Goal: Information Seeking & Learning: Learn about a topic

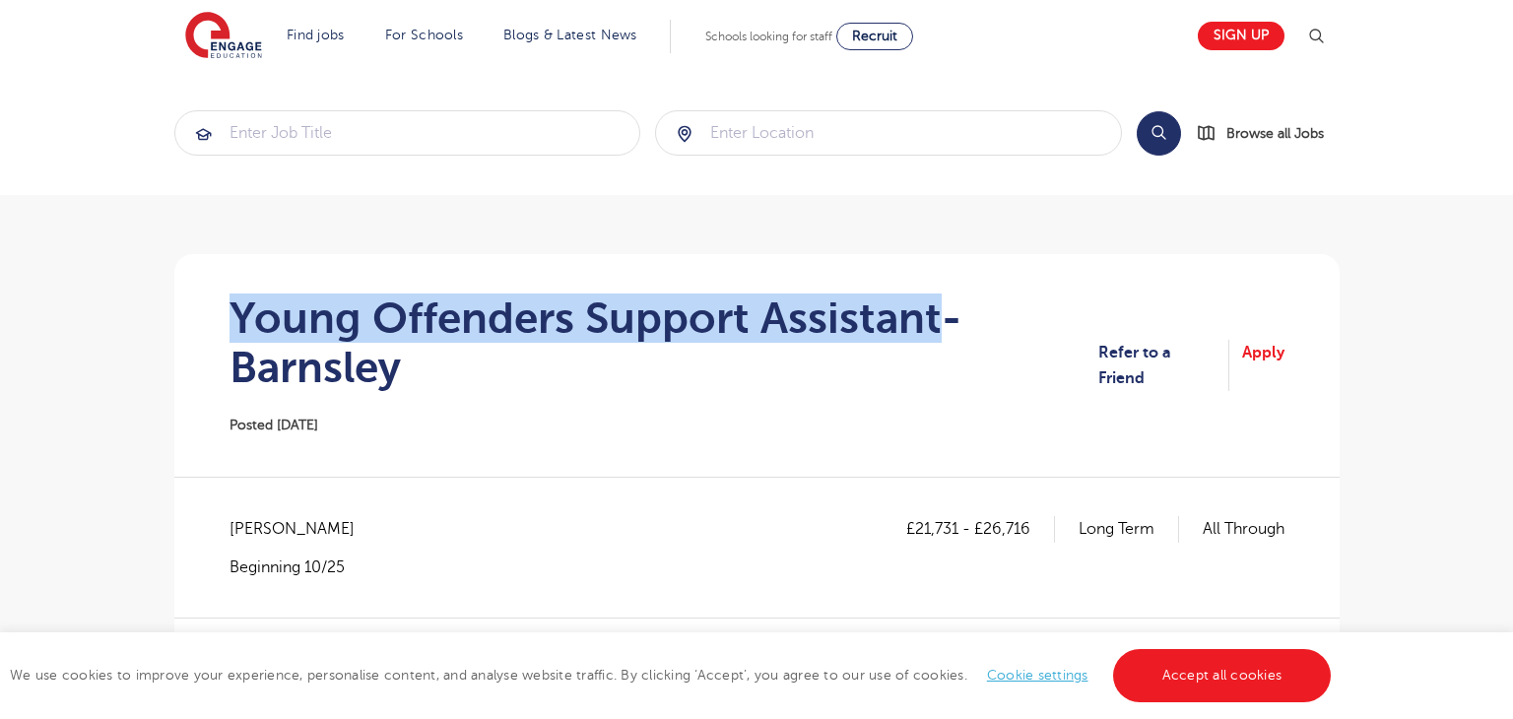
click at [931, 296] on h1 "Young Offenders Support Assistant- Barnsley" at bounding box center [665, 343] width 870 height 99
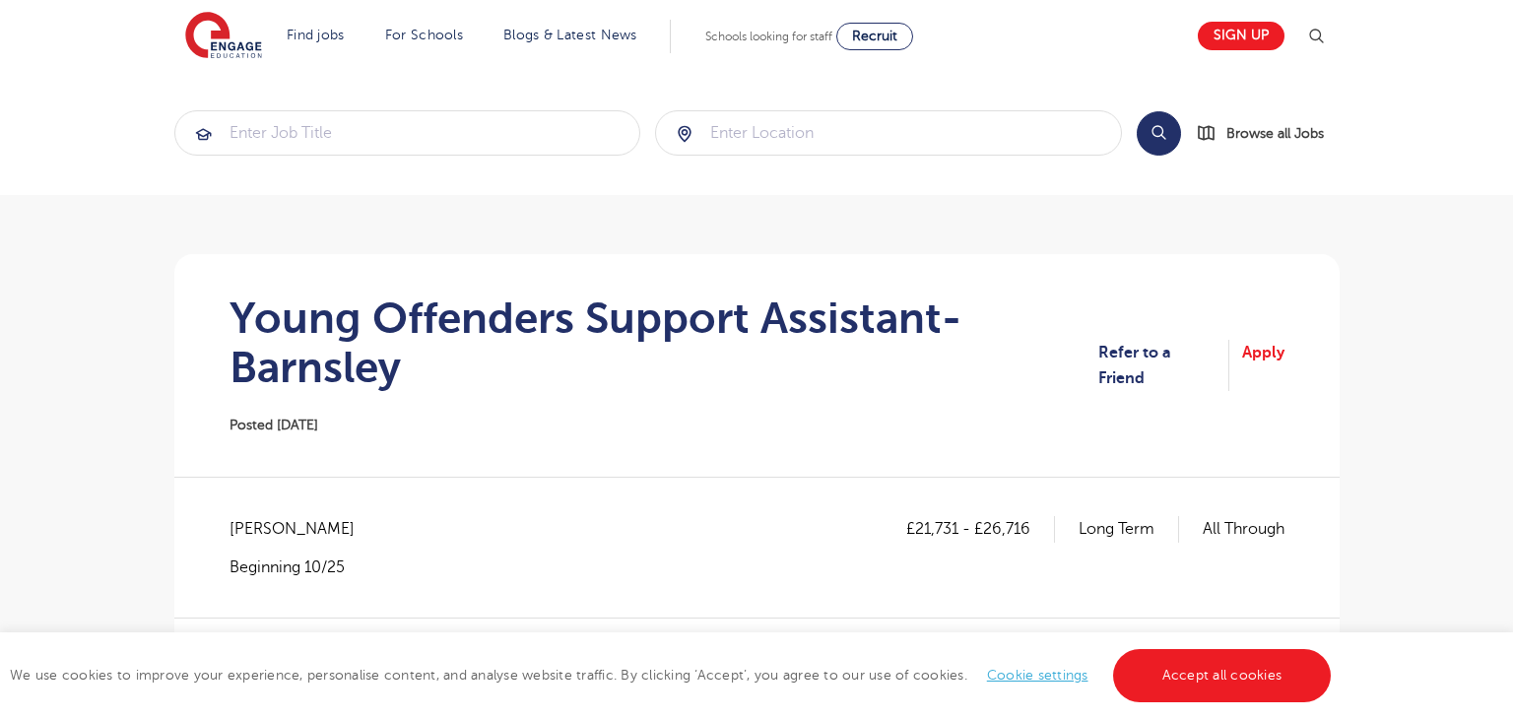
click at [273, 528] on span "Barnsley - Barnsley" at bounding box center [302, 529] width 145 height 26
copy span "Barnsley"
drag, startPoint x: 912, startPoint y: 529, endPoint x: 954, endPoint y: 529, distance: 41.4
click at [954, 529] on p "£21,731 - £26,716" at bounding box center [980, 529] width 149 height 26
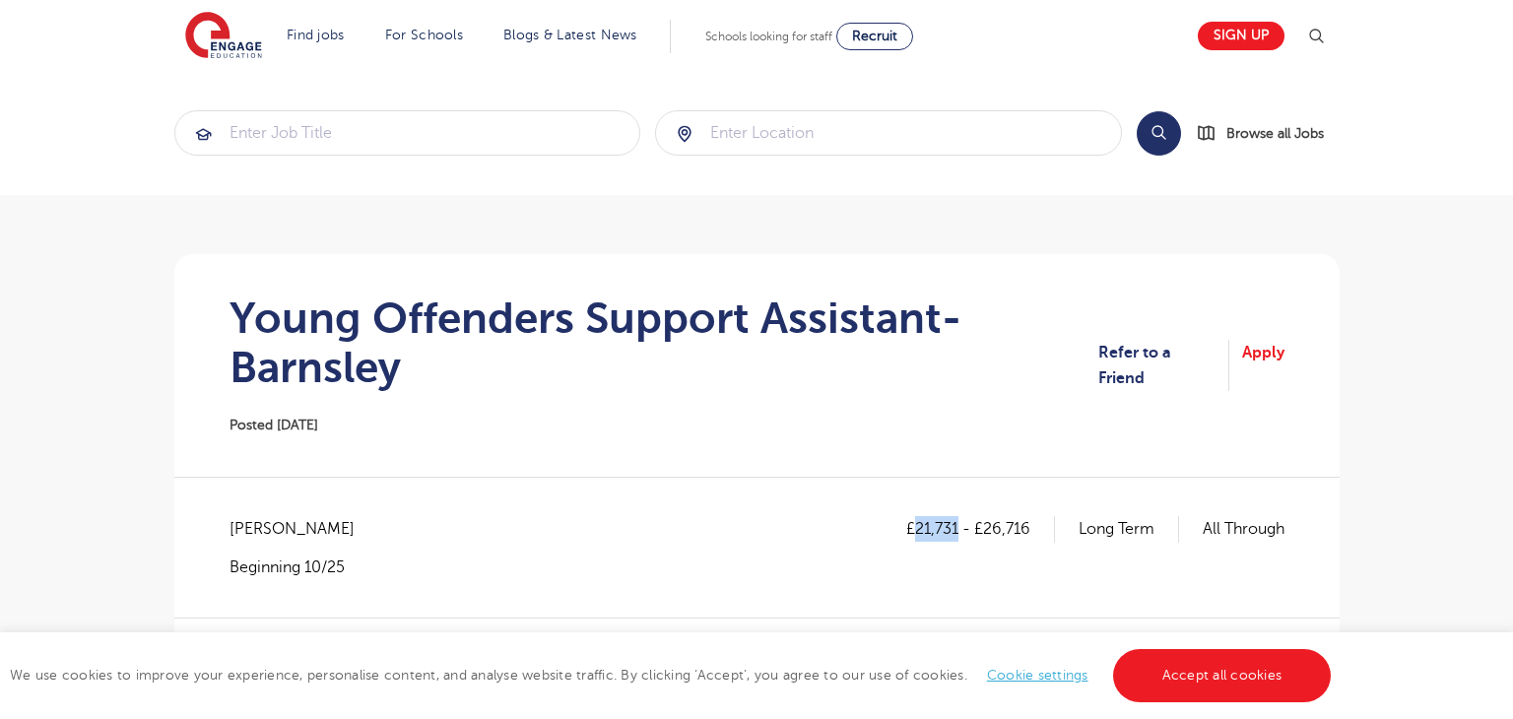
copy p "21,731"
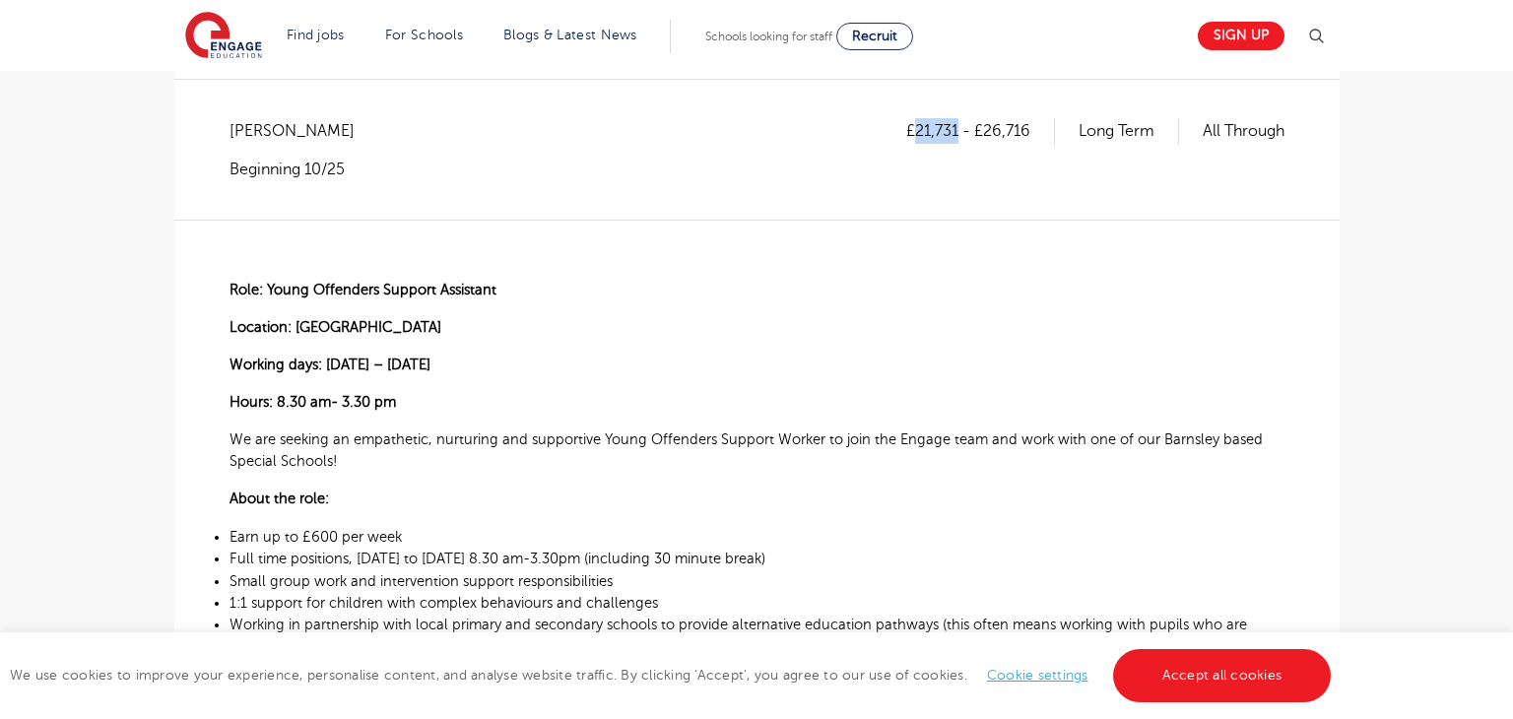
scroll to position [369, 0]
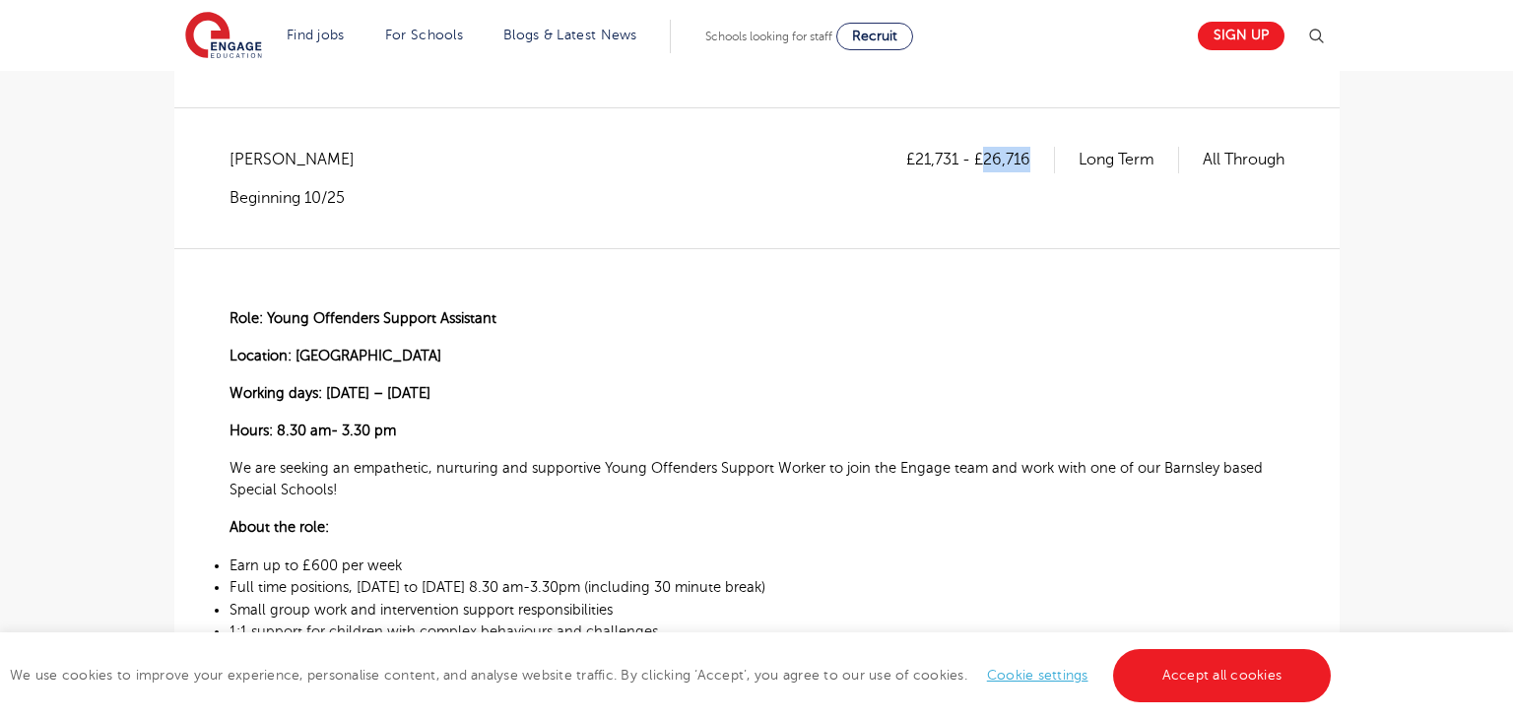
drag, startPoint x: 981, startPoint y: 158, endPoint x: 1042, endPoint y: 167, distance: 61.7
click at [1042, 167] on p "£21,731 - £26,716" at bounding box center [980, 160] width 149 height 26
copy p "26,716"
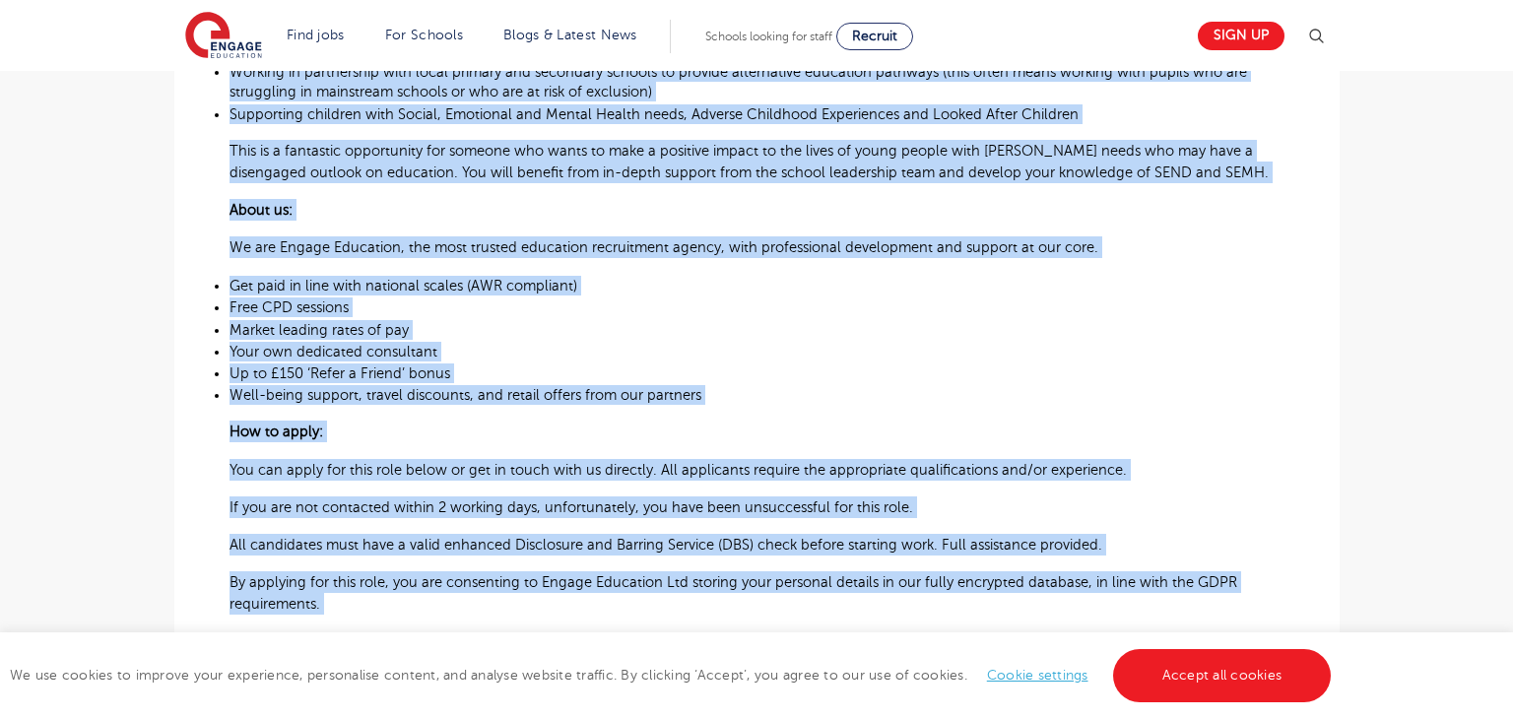
scroll to position [1134, 0]
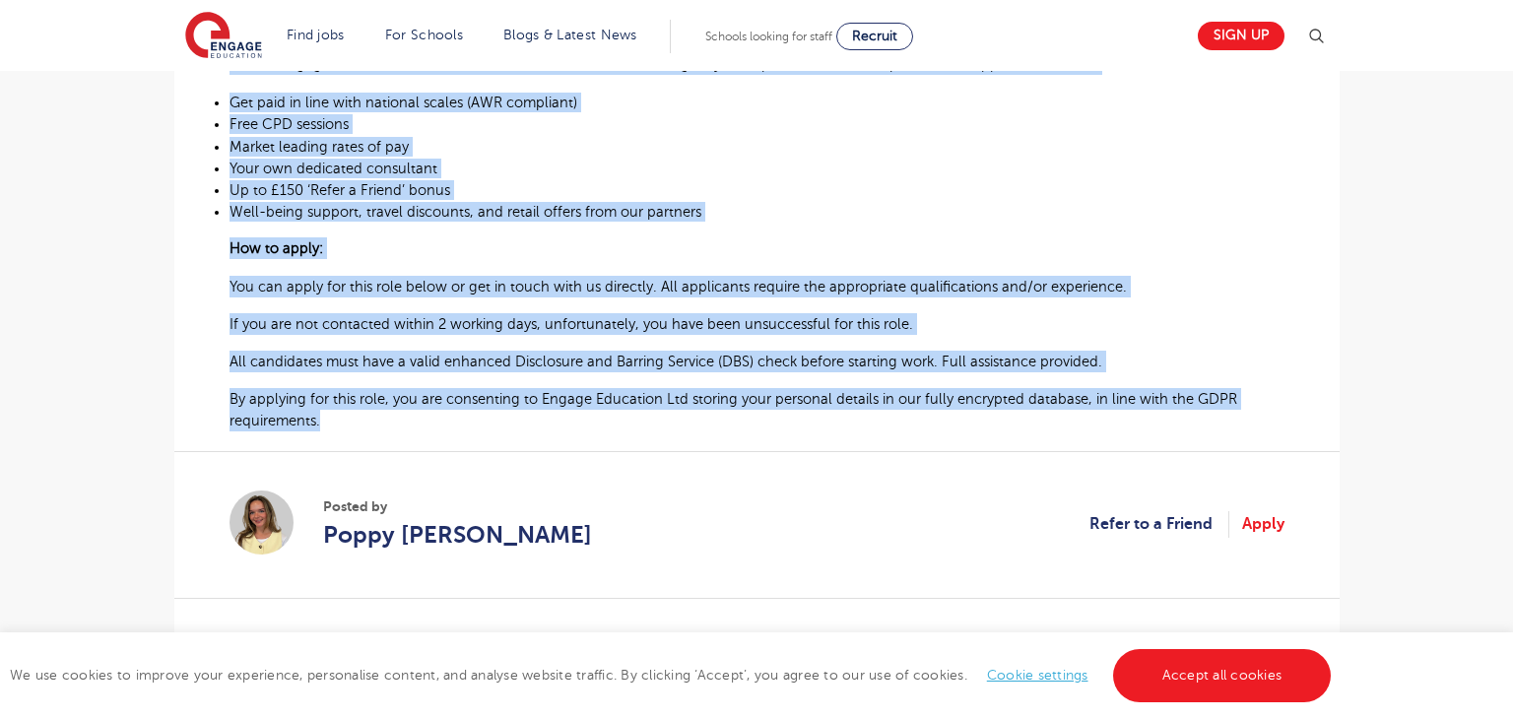
drag, startPoint x: 226, startPoint y: 312, endPoint x: 336, endPoint y: 436, distance: 166.1
copy div "Role: Young Offenders Support Assistant Location: Barnsley Working days: Monday…"
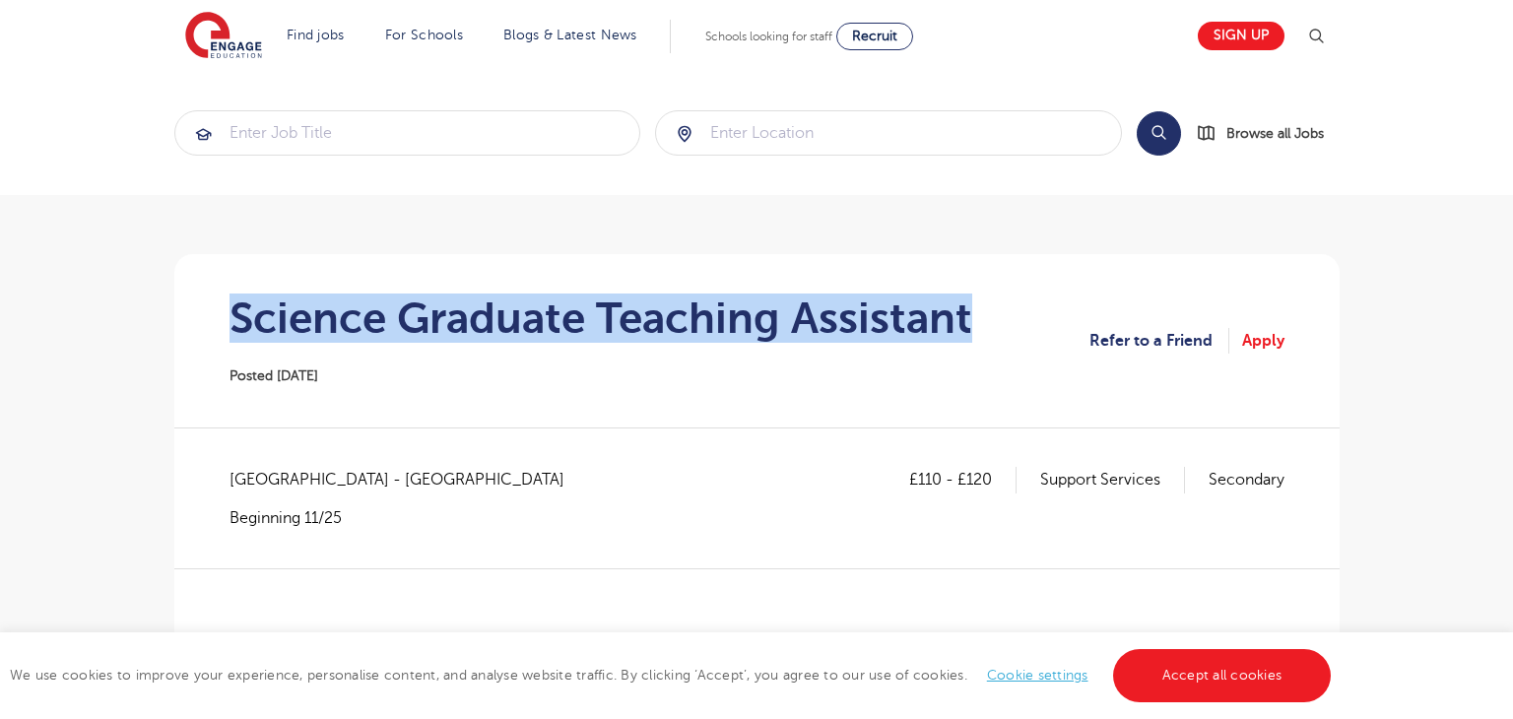
drag, startPoint x: 238, startPoint y: 319, endPoint x: 1018, endPoint y: 324, distance: 779.4
click at [1018, 324] on section "Science Graduate Teaching Assistant Posted [DATE] Refer to a Friend Apply" at bounding box center [757, 340] width 1134 height 173
copy h1 "Science Graduate Teaching Assistant"
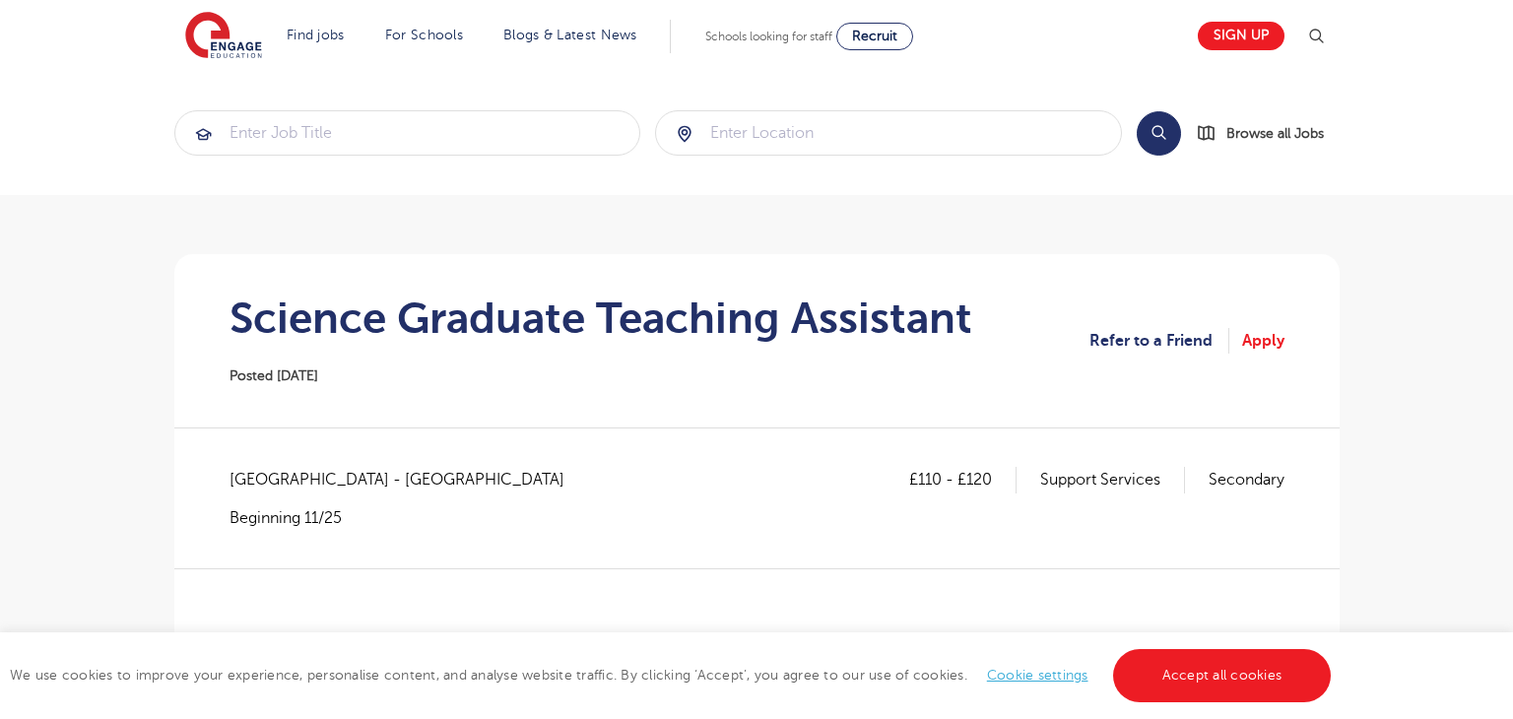
click at [248, 470] on span "East Sussex - Hastings" at bounding box center [407, 480] width 355 height 26
click at [263, 503] on div "East Sussex - Hastings Beginning 11/25" at bounding box center [407, 497] width 355 height 61
drag, startPoint x: 232, startPoint y: 481, endPoint x: 308, endPoint y: 483, distance: 76.9
click at [308, 483] on span "East Sussex - Hastings" at bounding box center [407, 480] width 355 height 26
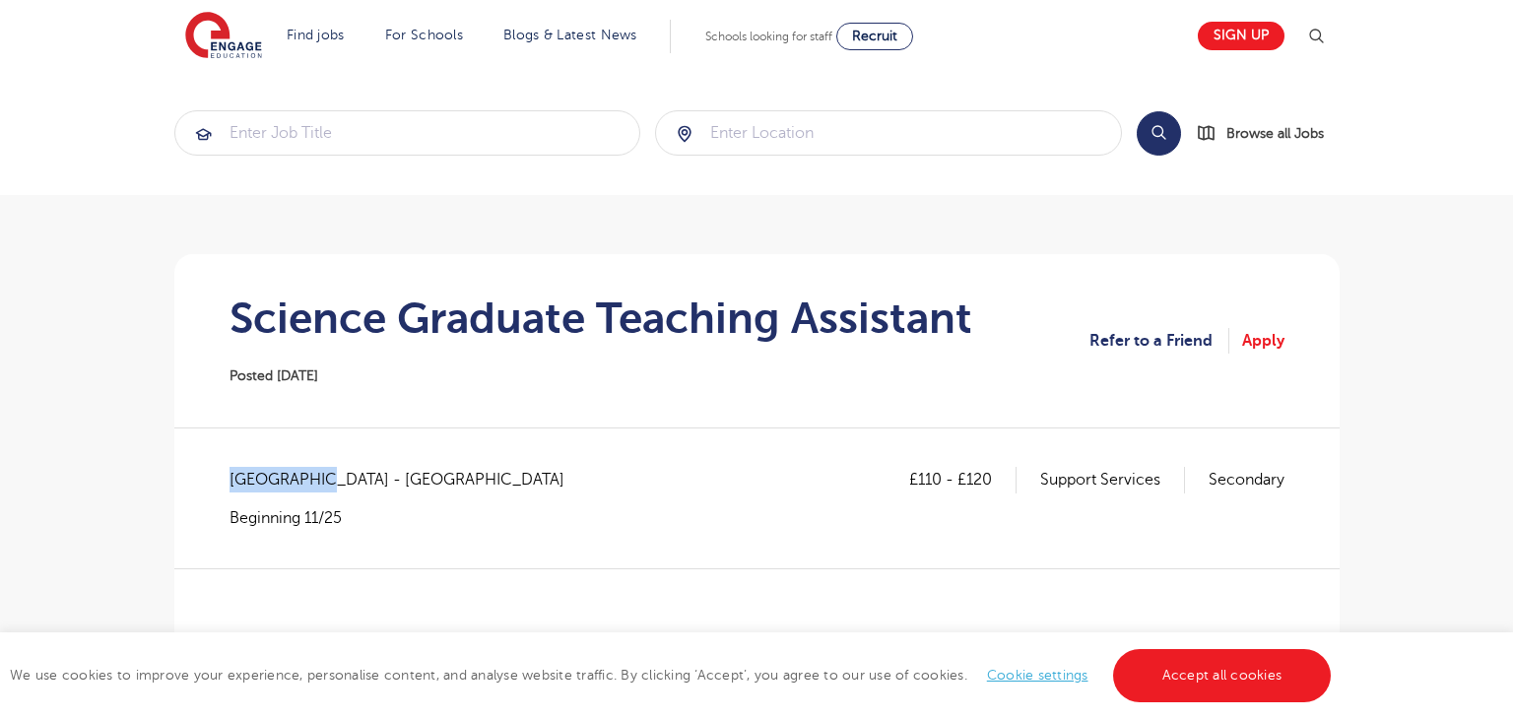
copy span "East Sussex"
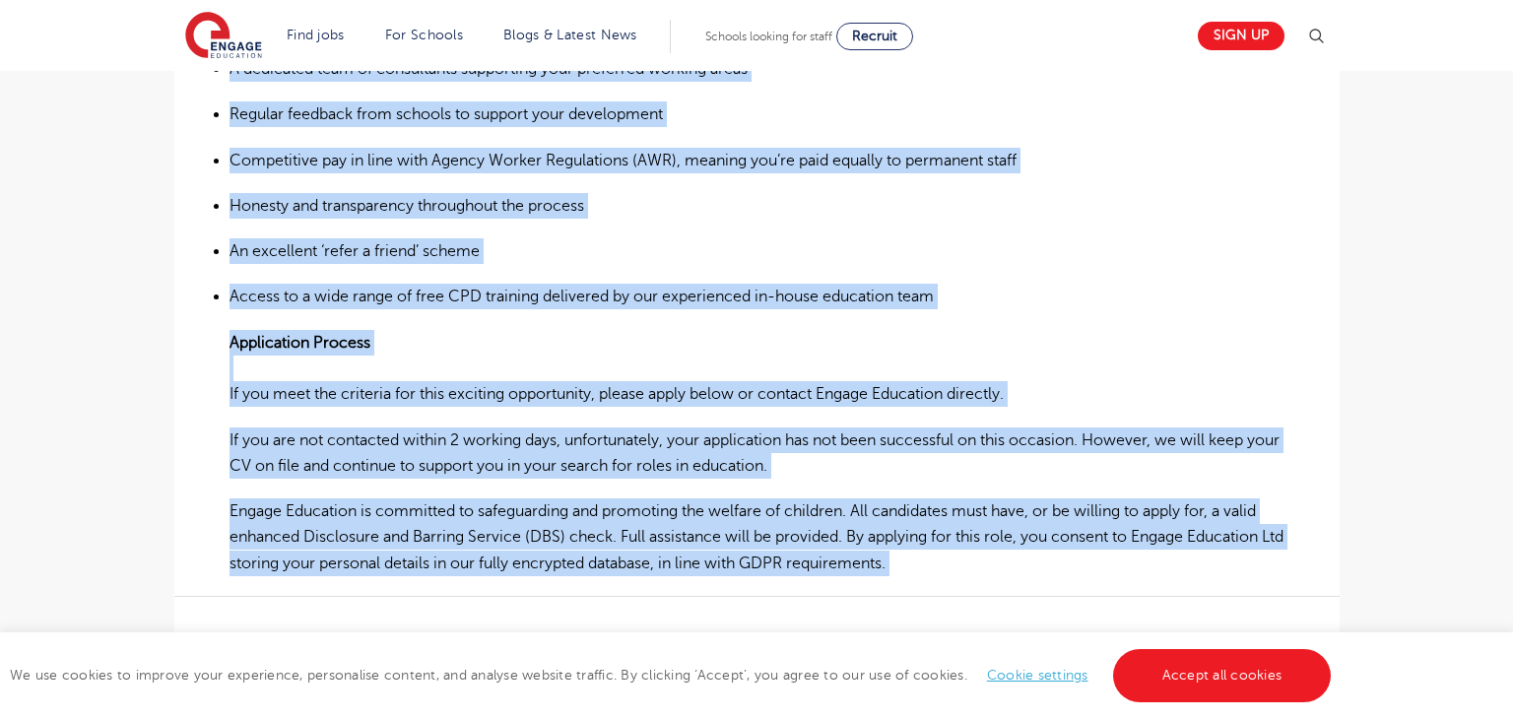
scroll to position [1289, 0]
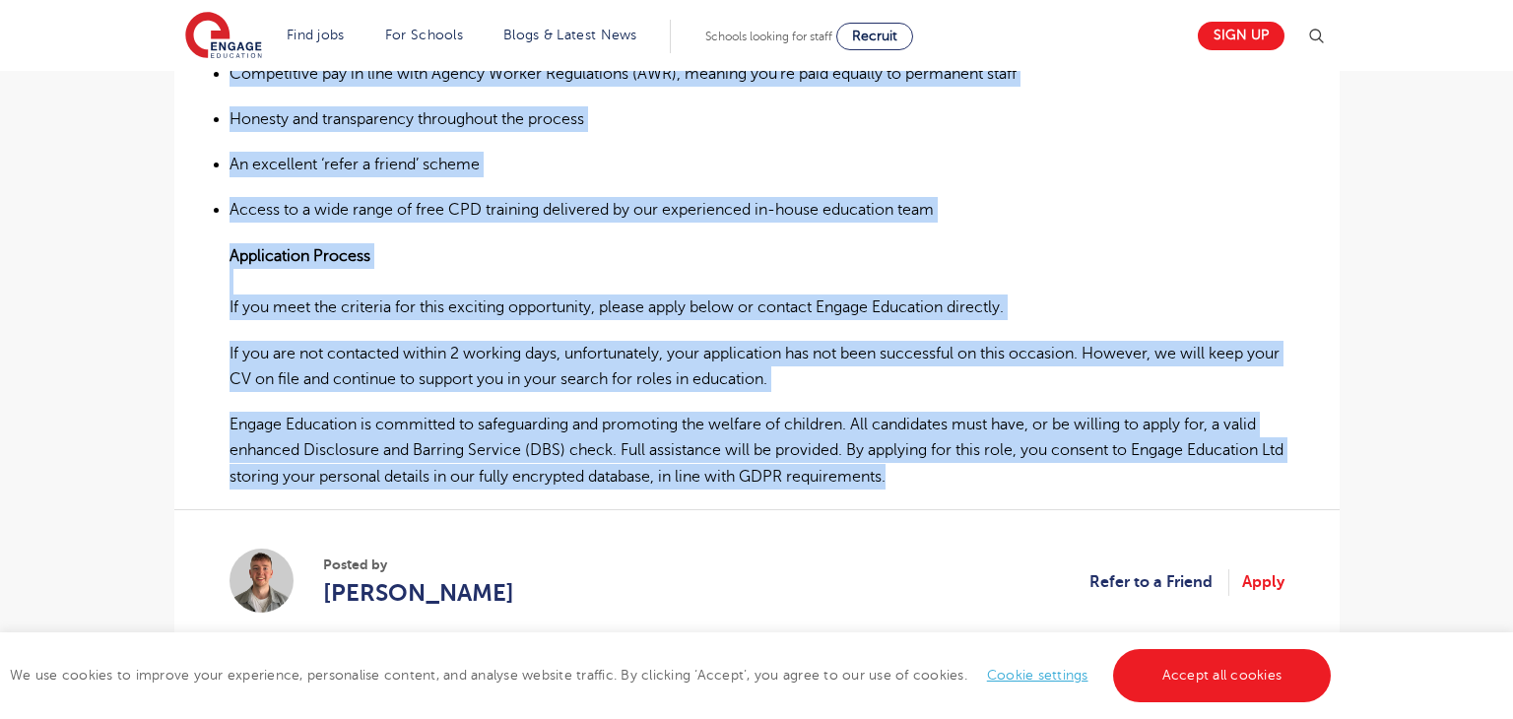
drag, startPoint x: 232, startPoint y: 243, endPoint x: 1021, endPoint y: 474, distance: 822.2
copy div "Science Graduate Teaching Assistant – Hastings Engage Education is currently wo…"
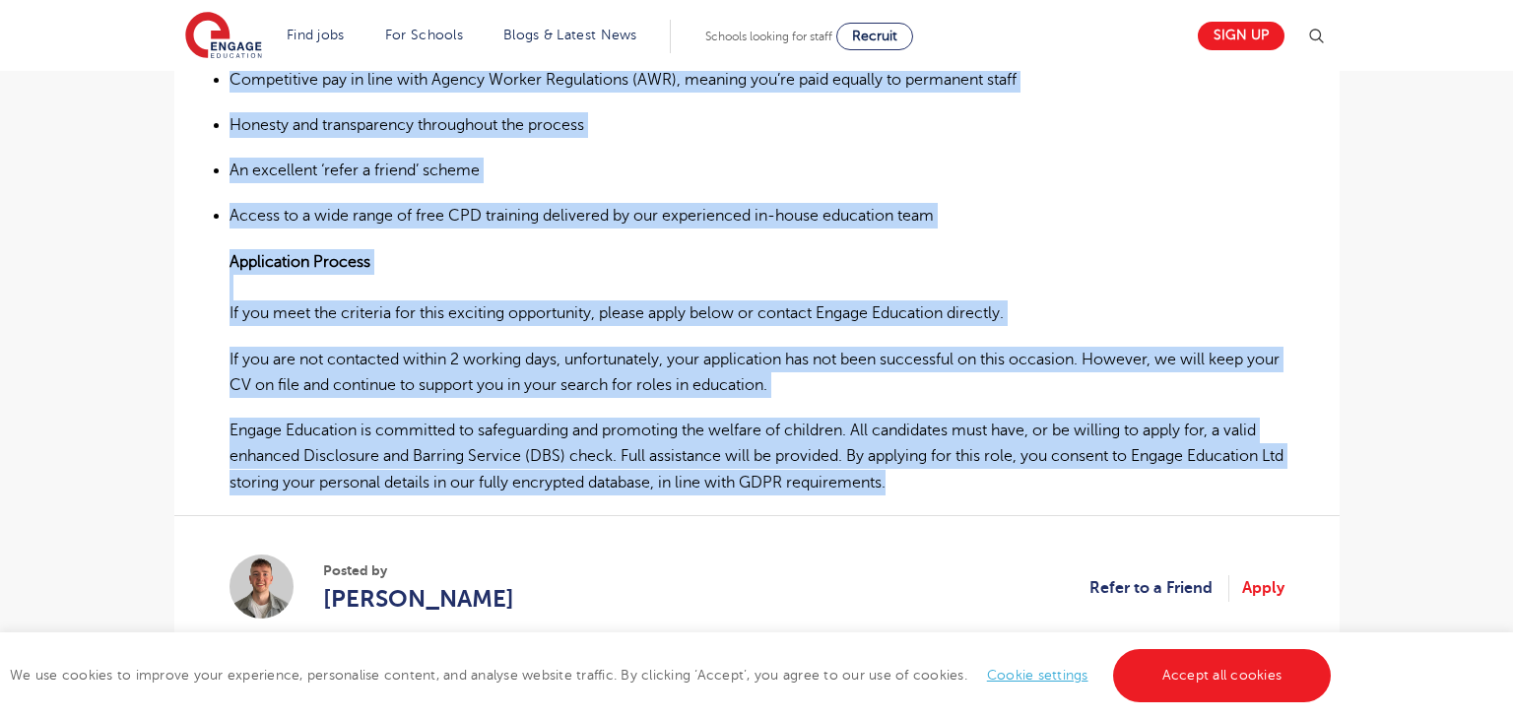
scroll to position [1514, 0]
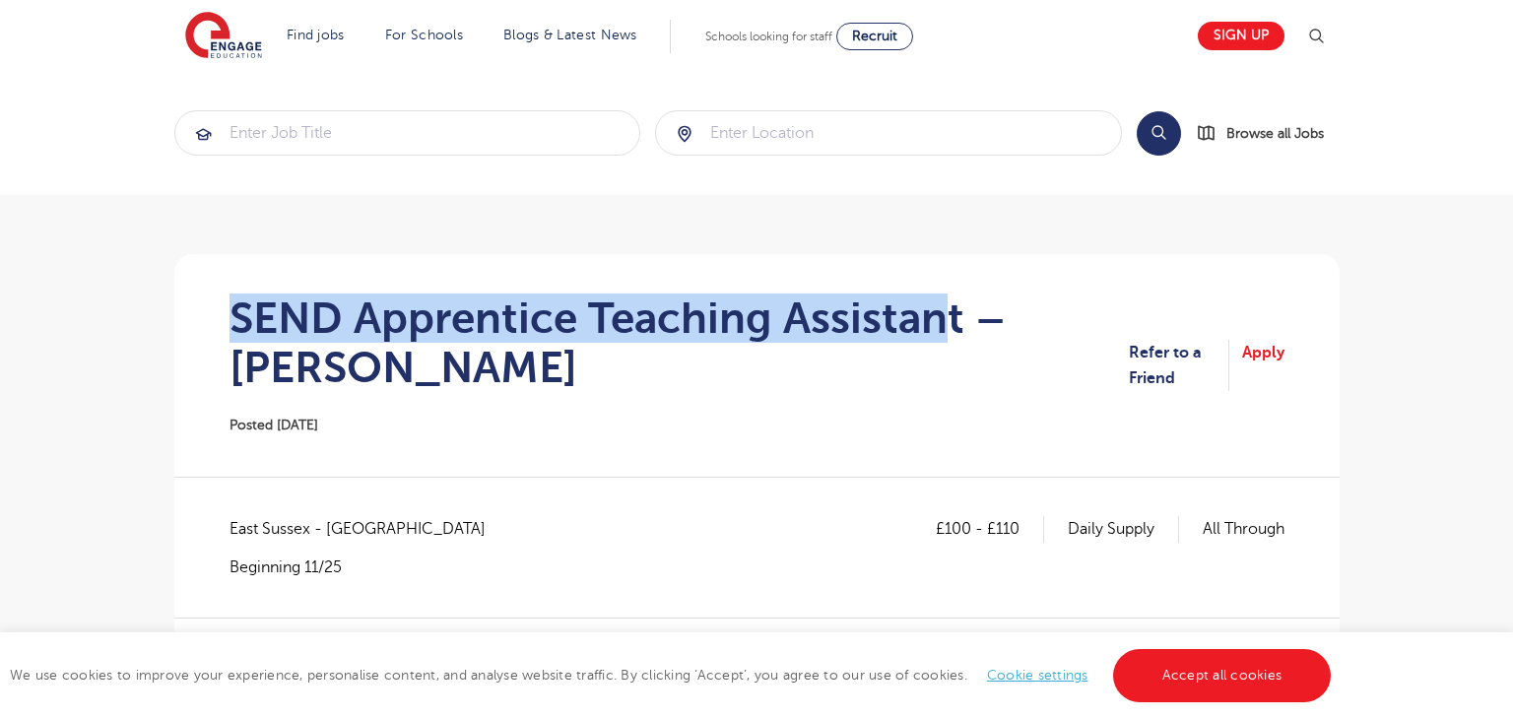
drag, startPoint x: 0, startPoint y: 0, endPoint x: 955, endPoint y: 319, distance: 1006.7
click at [955, 319] on h1 "SEND Apprentice Teaching Assistant – Lewes" at bounding box center [680, 343] width 901 height 99
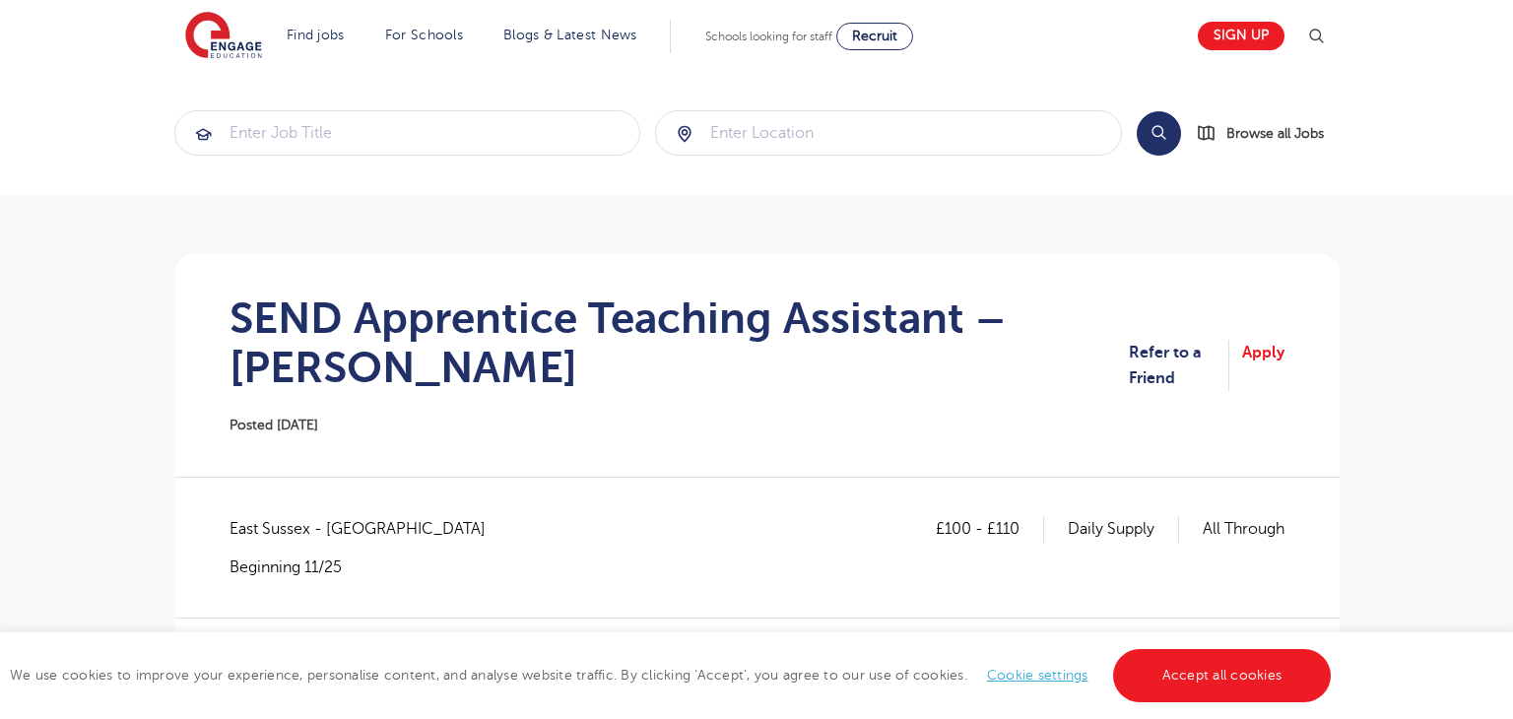
click at [838, 365] on h1 "SEND Apprentice Teaching Assistant – Lewes" at bounding box center [680, 343] width 901 height 99
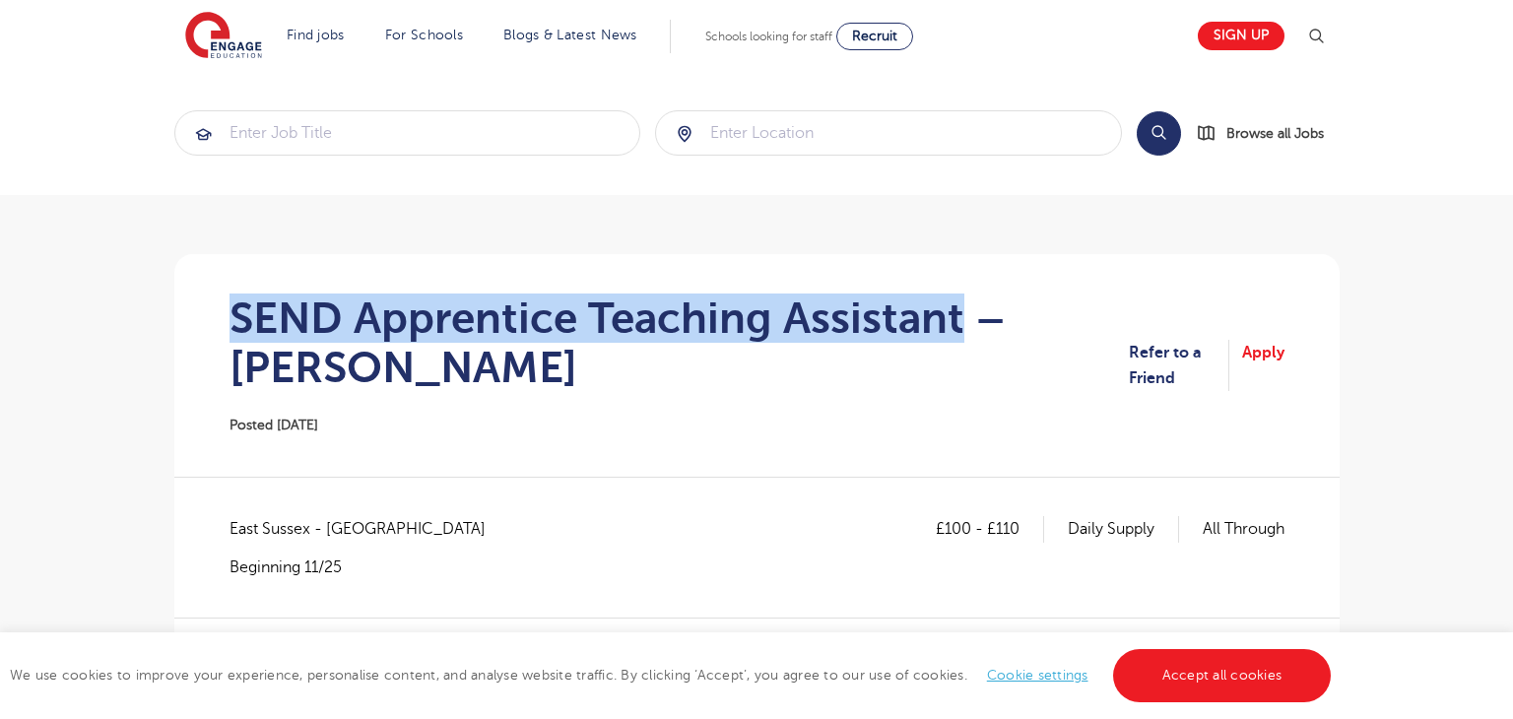
drag, startPoint x: 235, startPoint y: 327, endPoint x: 960, endPoint y: 312, distance: 724.4
click at [960, 312] on h1 "SEND Apprentice Teaching Assistant – Lewes" at bounding box center [680, 343] width 901 height 99
copy h1 "SEND Apprentice Teaching Assistant"
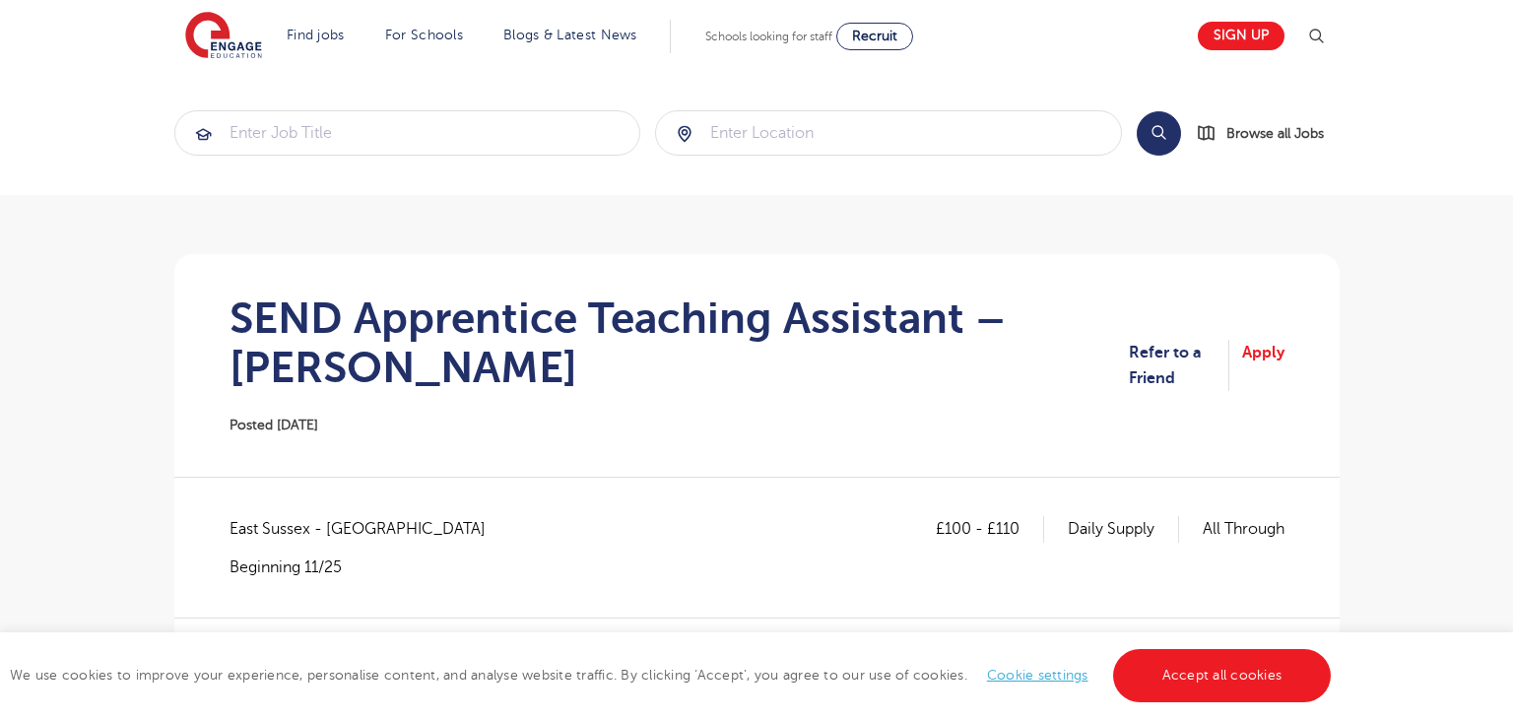
click at [239, 521] on span "East Sussex - Lewes" at bounding box center [368, 529] width 276 height 26
drag, startPoint x: 232, startPoint y: 523, endPoint x: 310, endPoint y: 526, distance: 78.9
click at [310, 526] on span "East Sussex - Lewes" at bounding box center [368, 529] width 276 height 26
copy span "East Sussex"
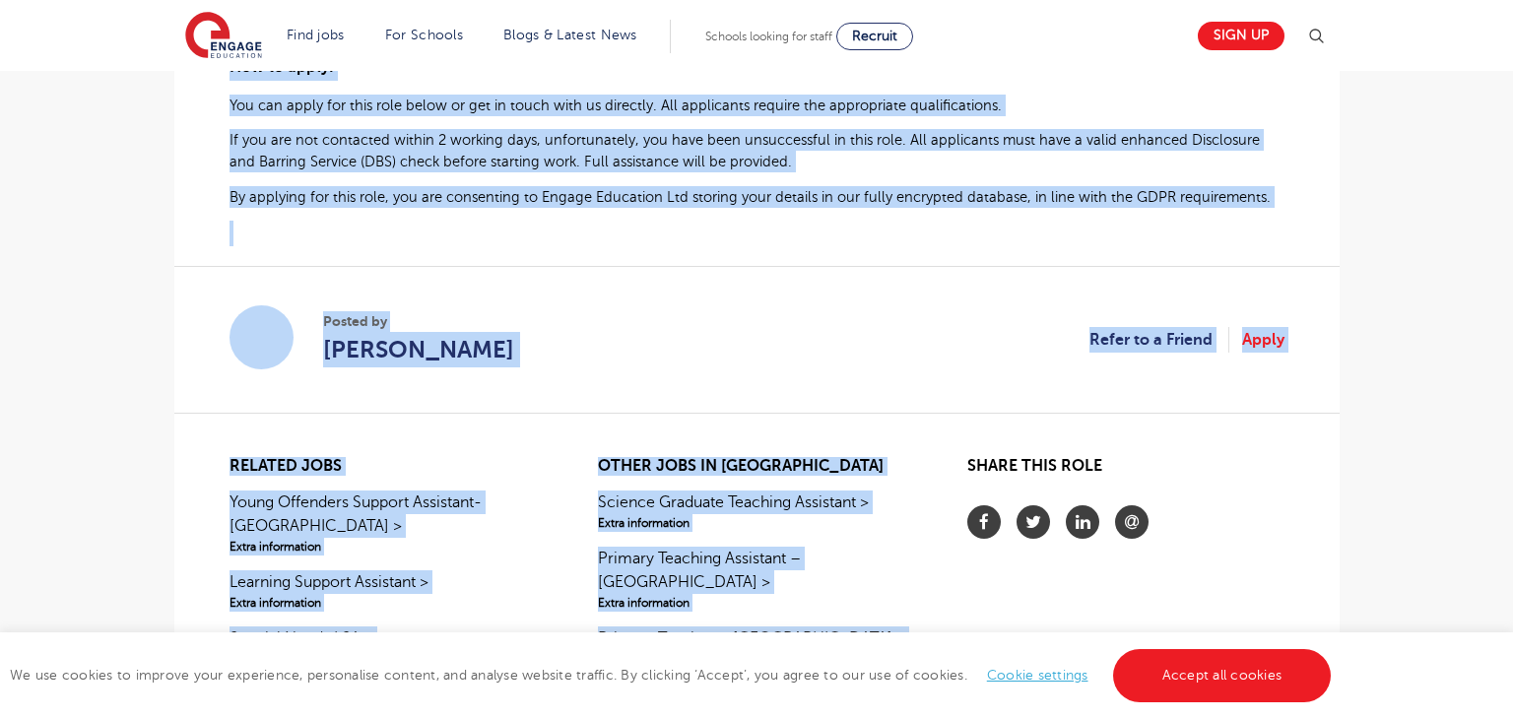
scroll to position [1431, 0]
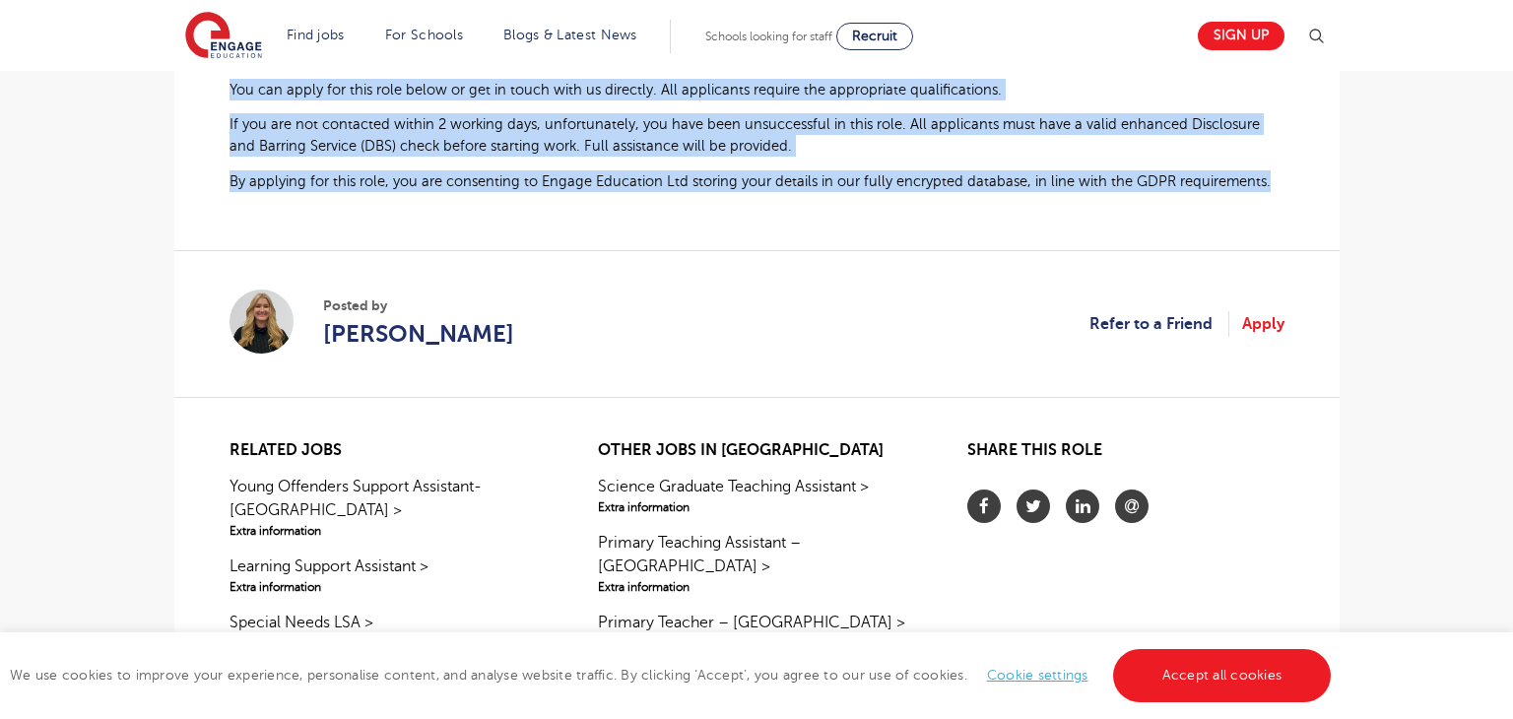
drag, startPoint x: 230, startPoint y: 358, endPoint x: 1265, endPoint y: 194, distance: 1048.4
copy div "Teaching Assistant Apprenticeship – SEND School Whether you have recently left …"
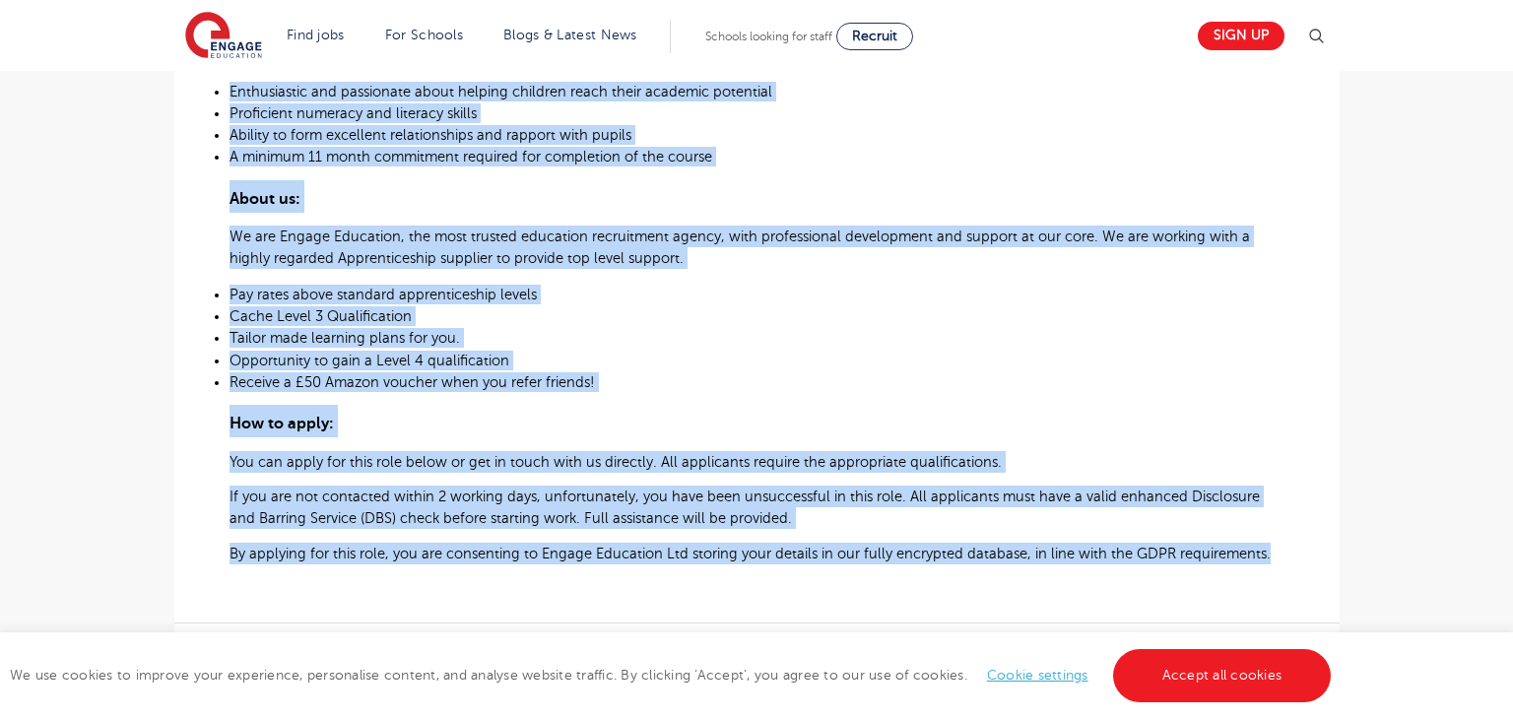
scroll to position [1349, 0]
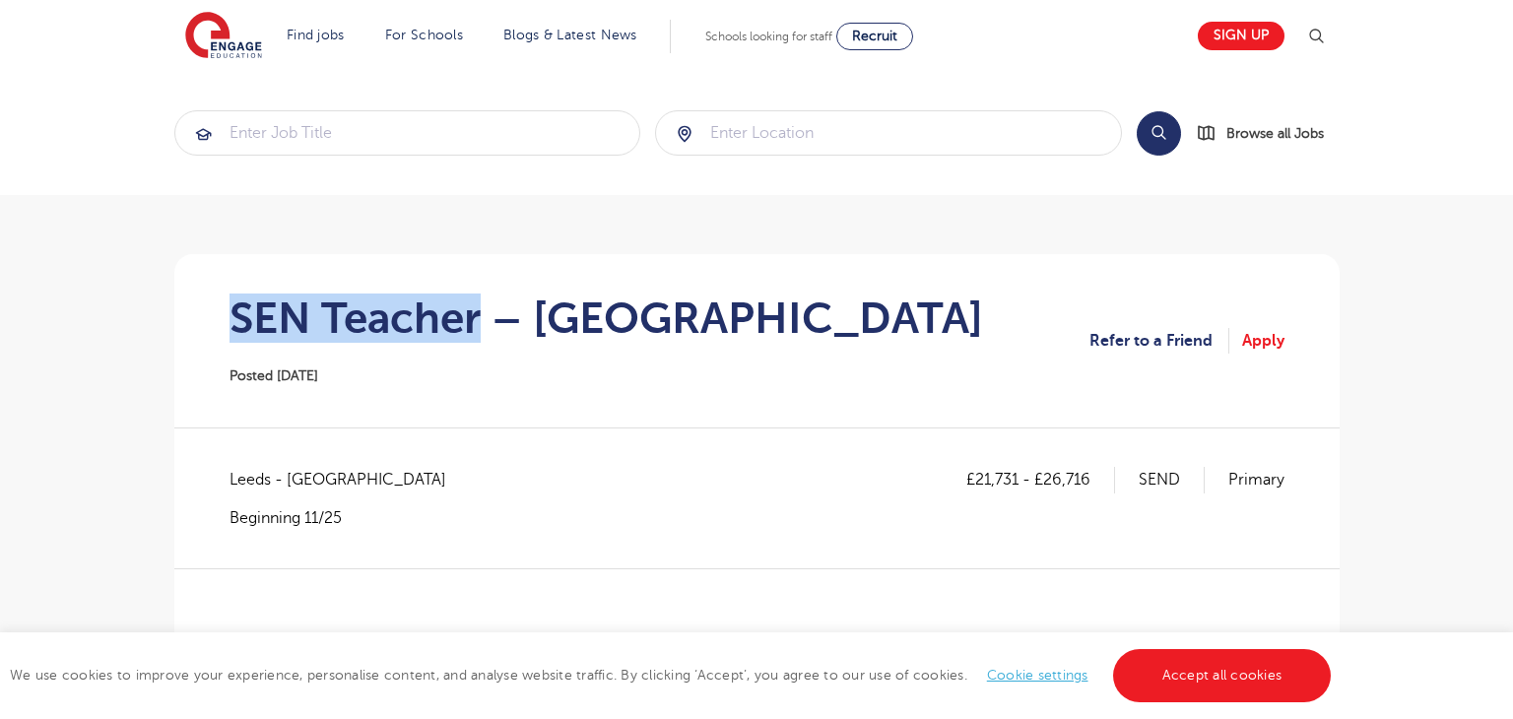
drag, startPoint x: 270, startPoint y: 322, endPoint x: 483, endPoint y: 324, distance: 212.8
click at [483, 324] on h1 "SEN Teacher – Leeds" at bounding box center [607, 318] width 754 height 49
copy h1 "SEN Teacher"
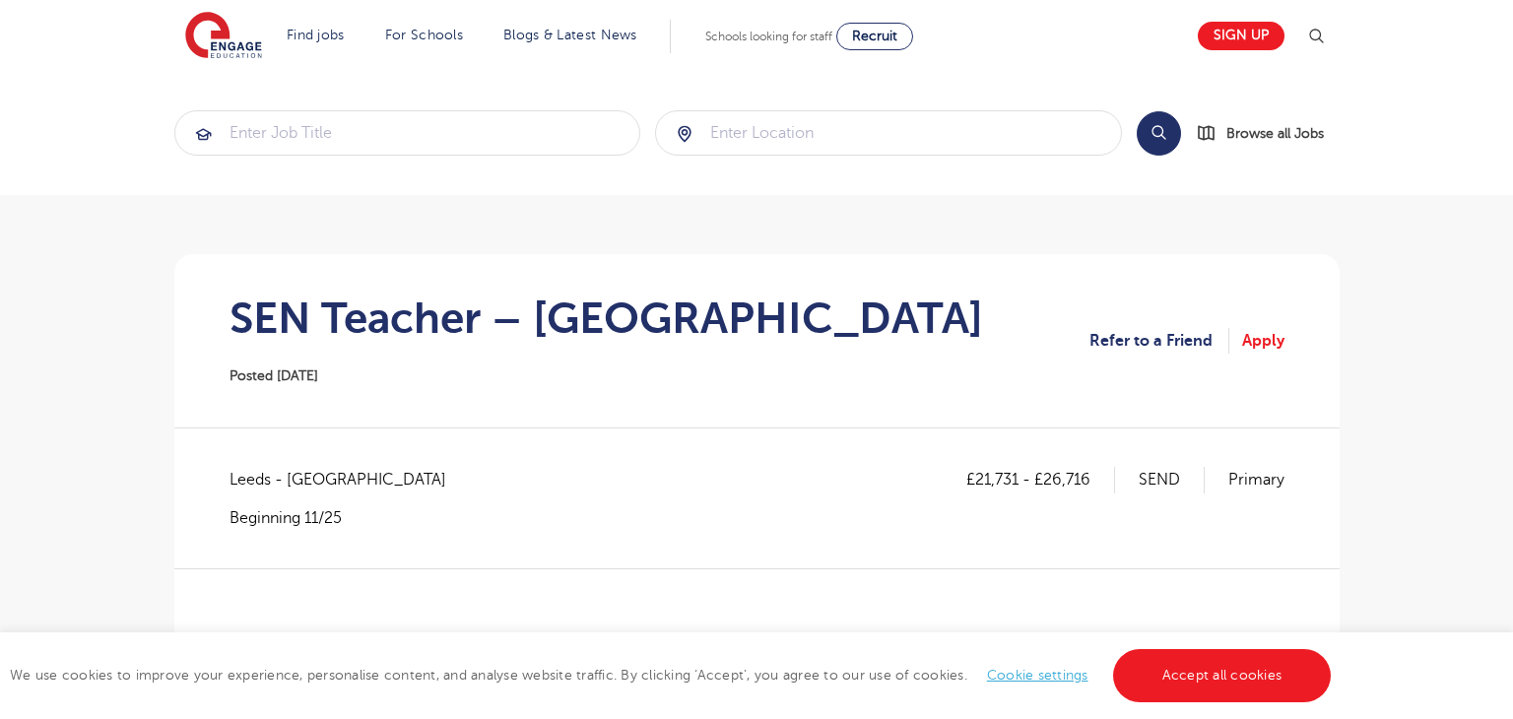
click at [252, 475] on span "Leeds - Leeds" at bounding box center [348, 480] width 236 height 26
copy span "Leeds"
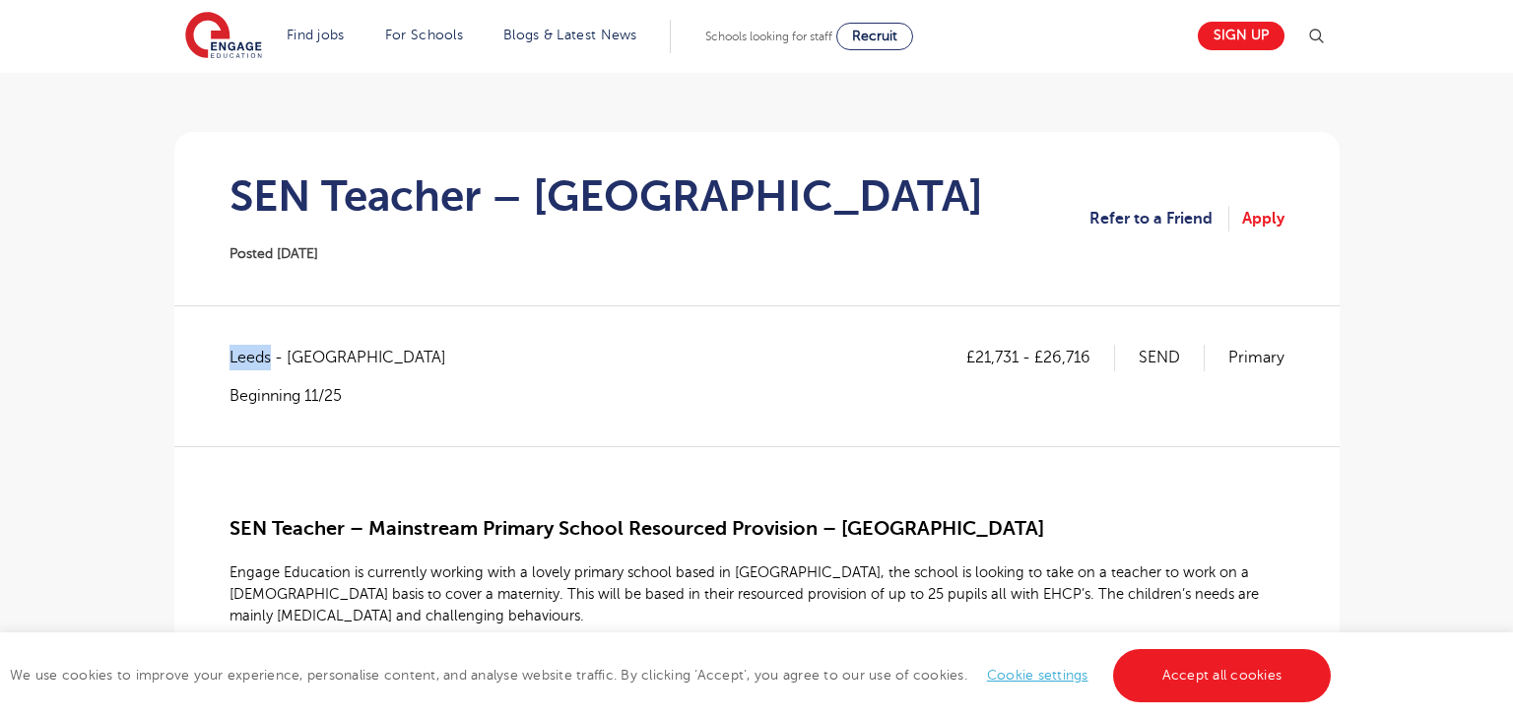
scroll to position [223, 0]
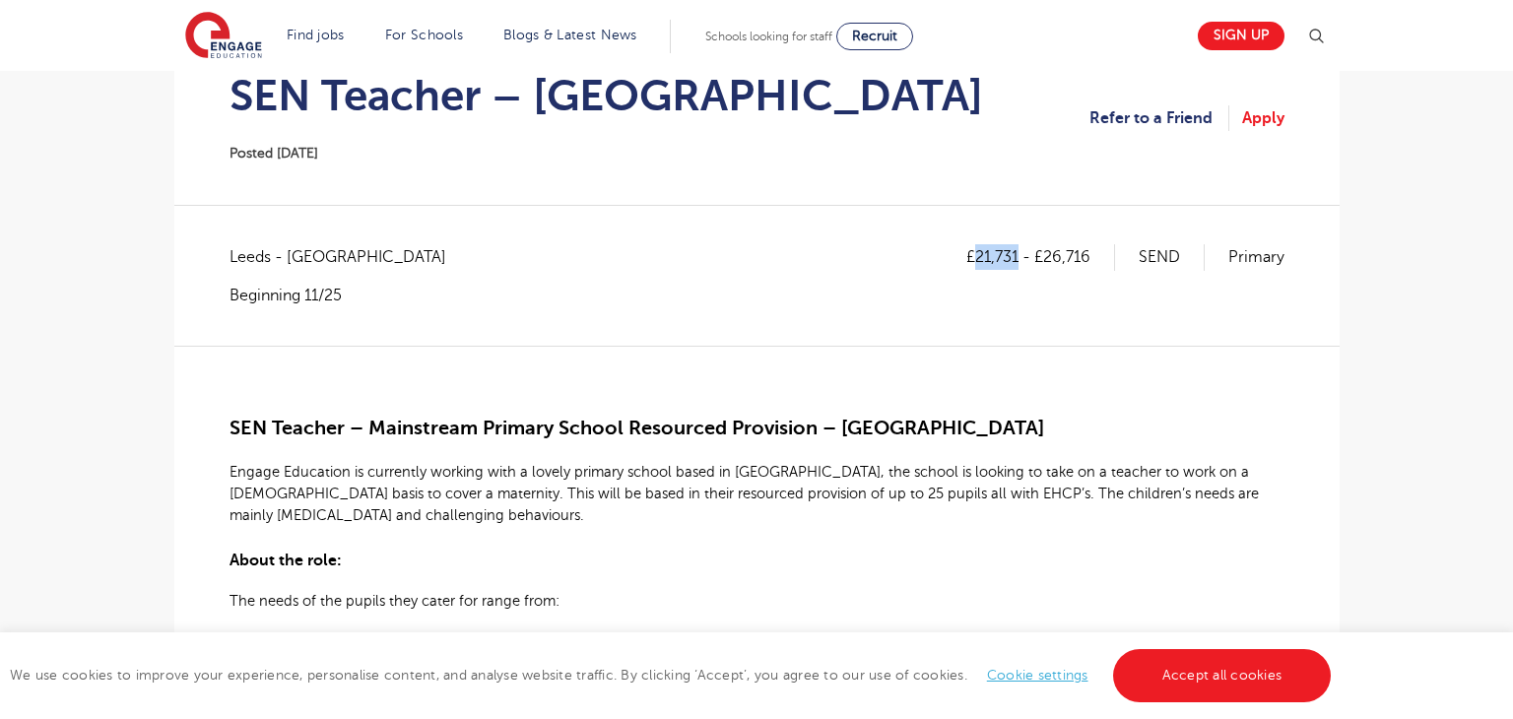
drag, startPoint x: 976, startPoint y: 253, endPoint x: 1019, endPoint y: 252, distance: 42.4
click at [1019, 252] on p "£21,731 - £26,716" at bounding box center [1041, 257] width 149 height 26
copy p "21,731"
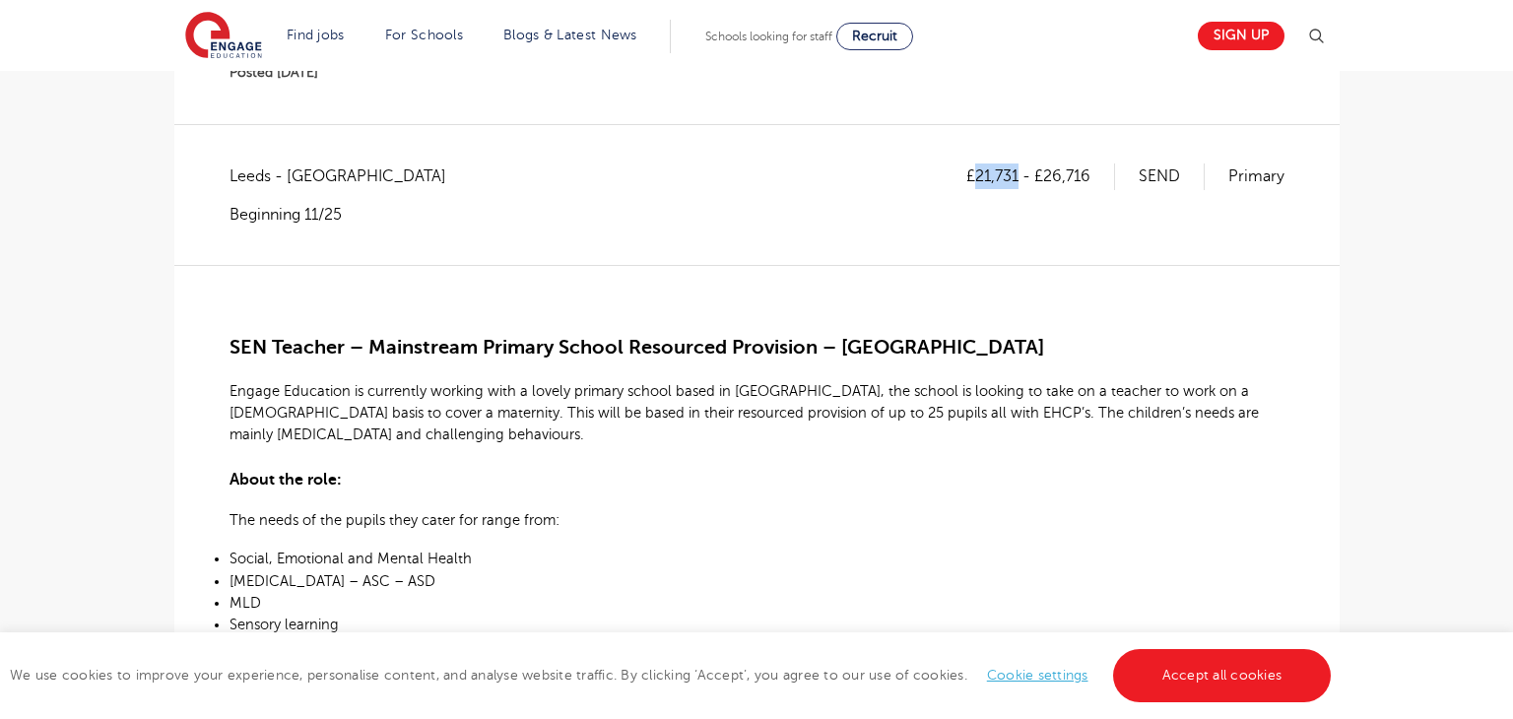
scroll to position [287, 0]
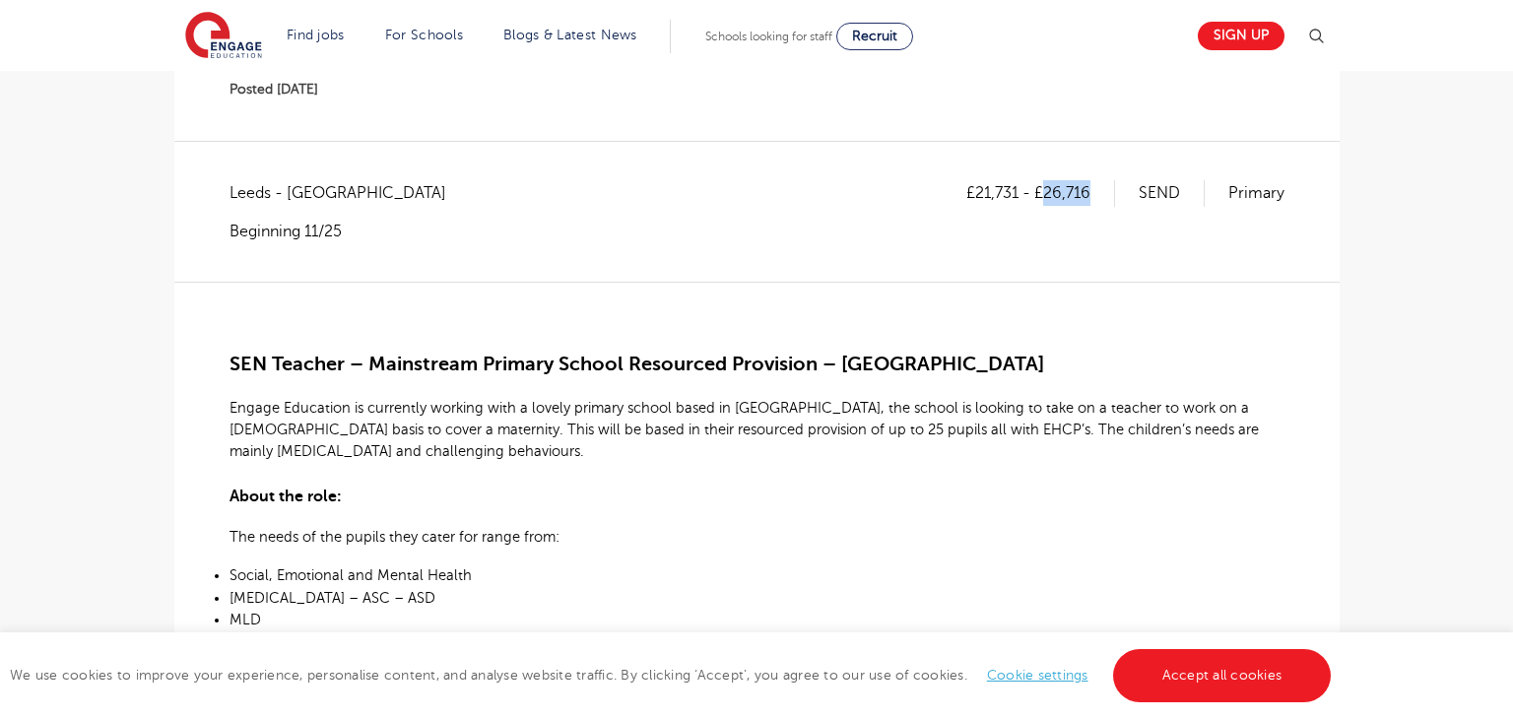
drag, startPoint x: 1048, startPoint y: 197, endPoint x: 1099, endPoint y: 194, distance: 50.3
click at [1099, 194] on p "£21,731 - £26,716" at bounding box center [1041, 193] width 149 height 26
copy p "26,716"
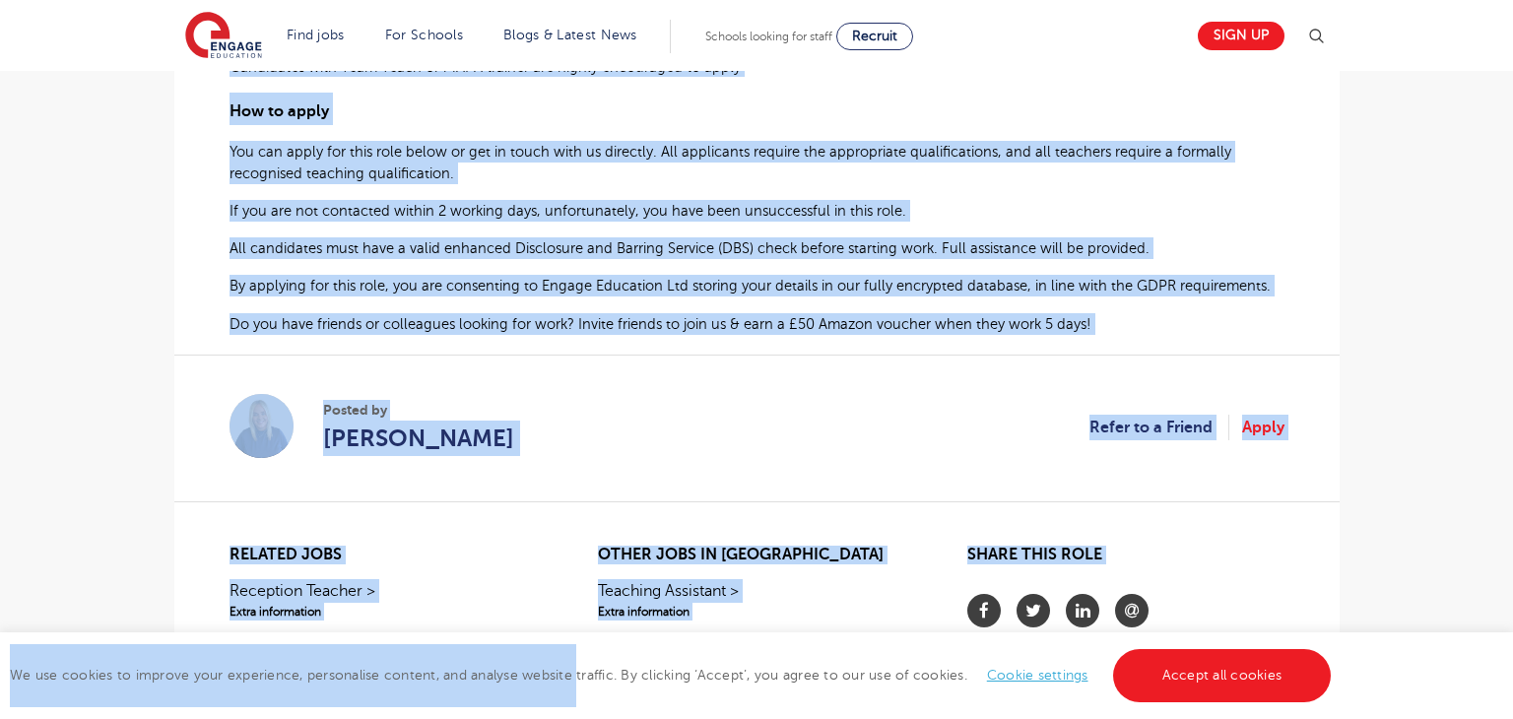
scroll to position [1083, 0]
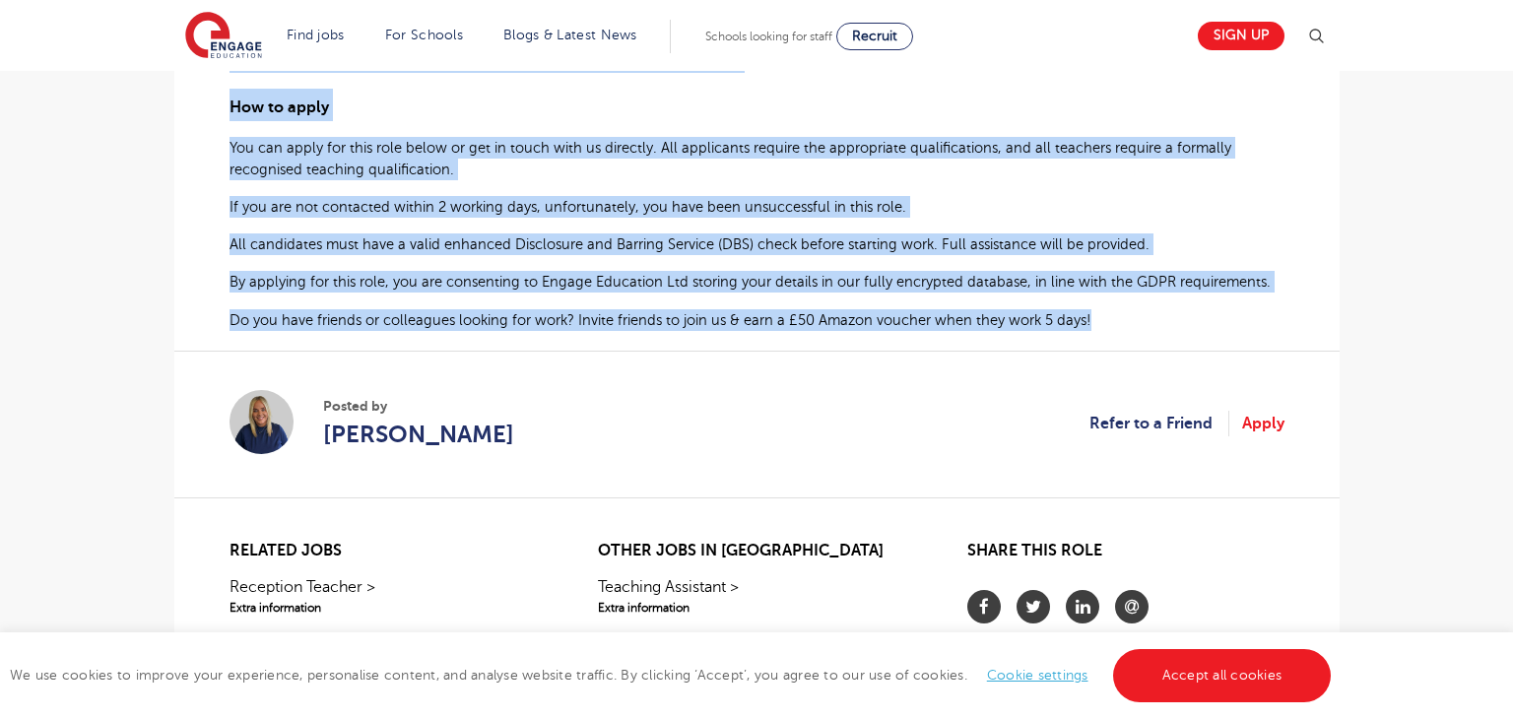
drag, startPoint x: 232, startPoint y: 358, endPoint x: 1109, endPoint y: 310, distance: 879.2
copy div "SEN Teacher – Mainstream Primary School Resourced Provision – East Leeds Engage…"
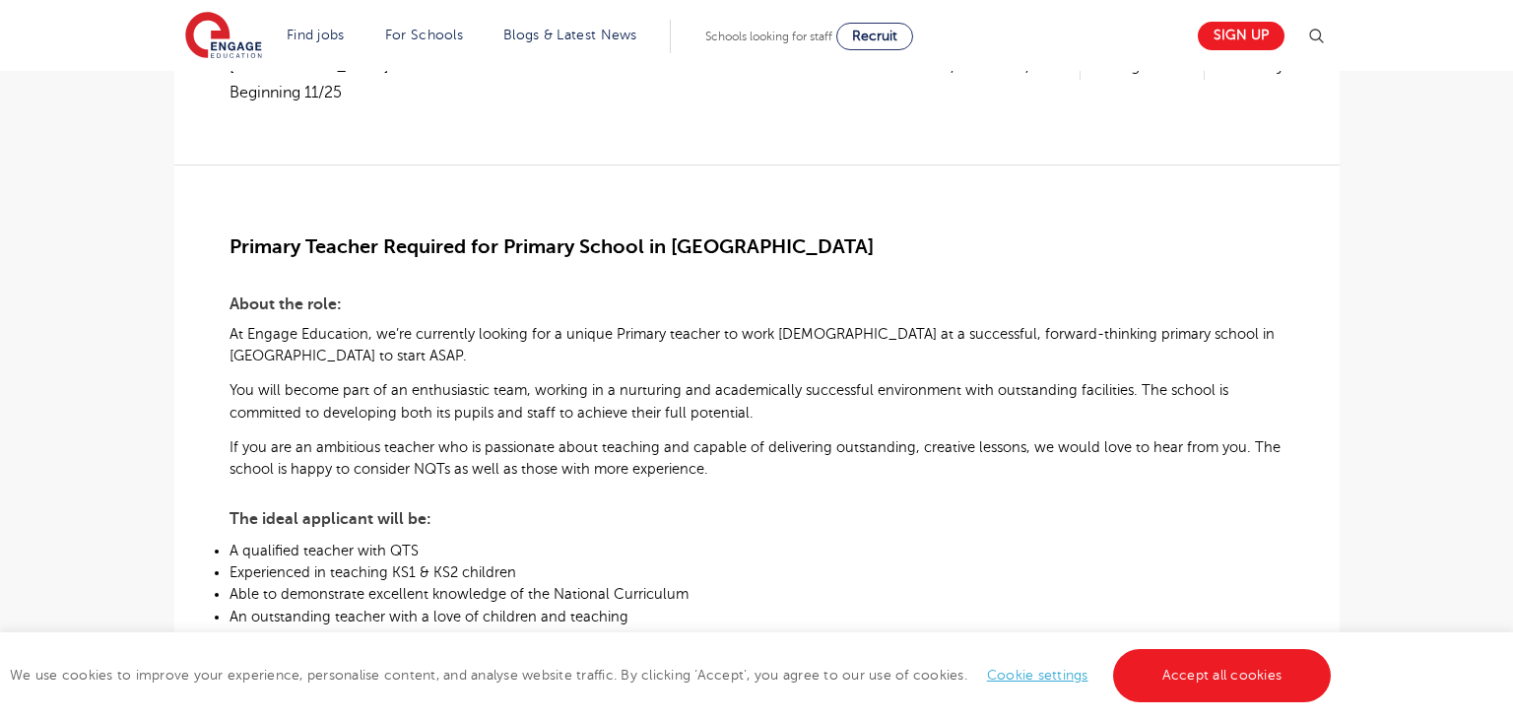
scroll to position [437, 0]
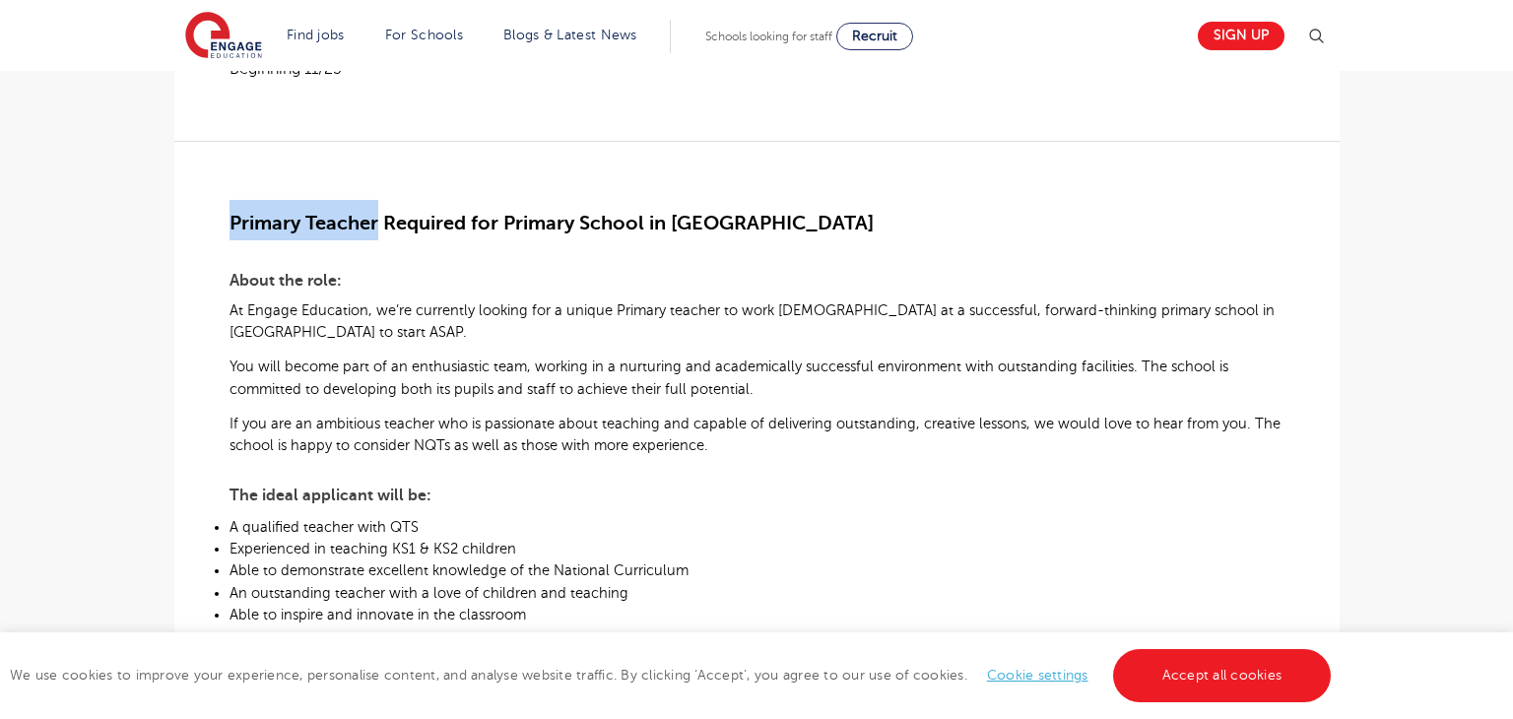
drag, startPoint x: 233, startPoint y: 223, endPoint x: 377, endPoint y: 232, distance: 145.1
click at [377, 232] on span "Primary Teacher Required for Primary School in [GEOGRAPHIC_DATA]" at bounding box center [552, 223] width 644 height 23
copy span "Primary Teacher"
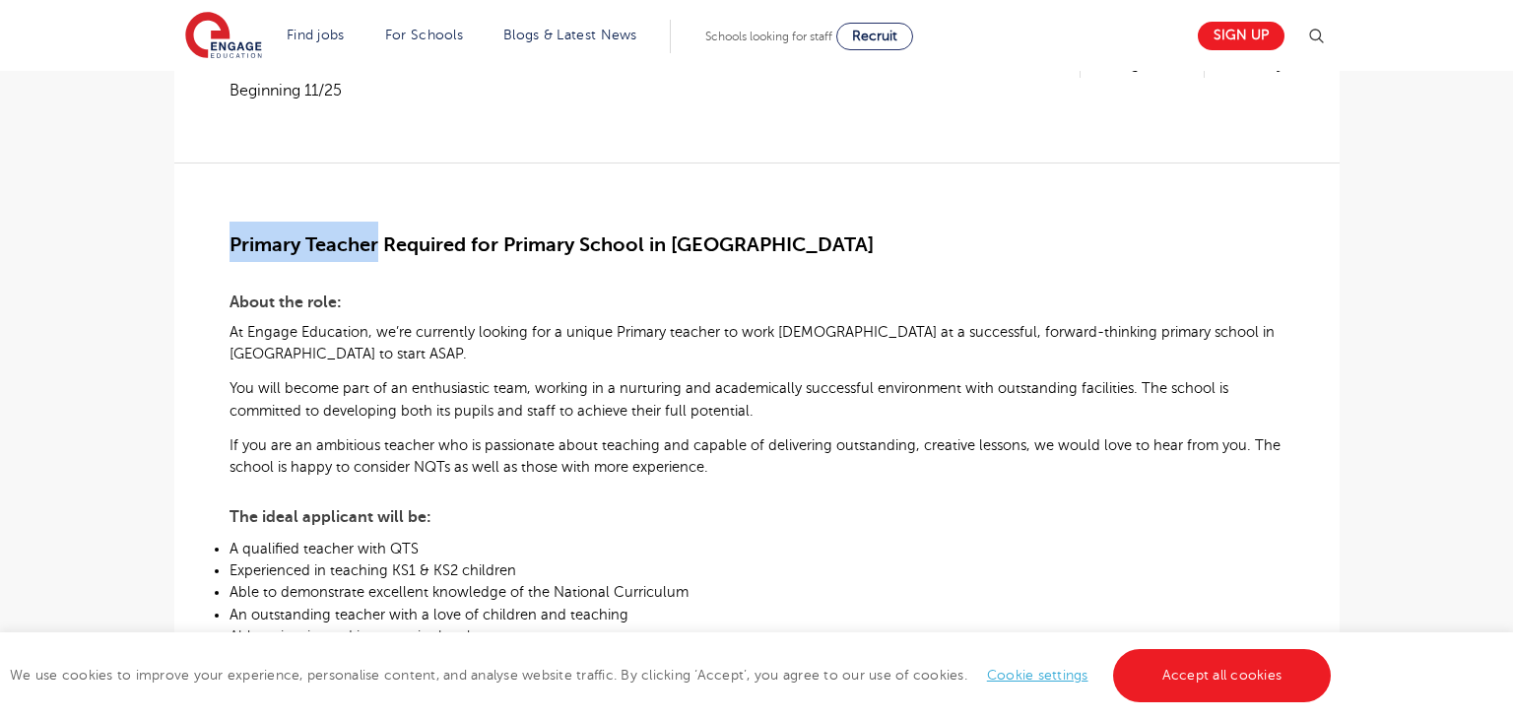
scroll to position [298, 0]
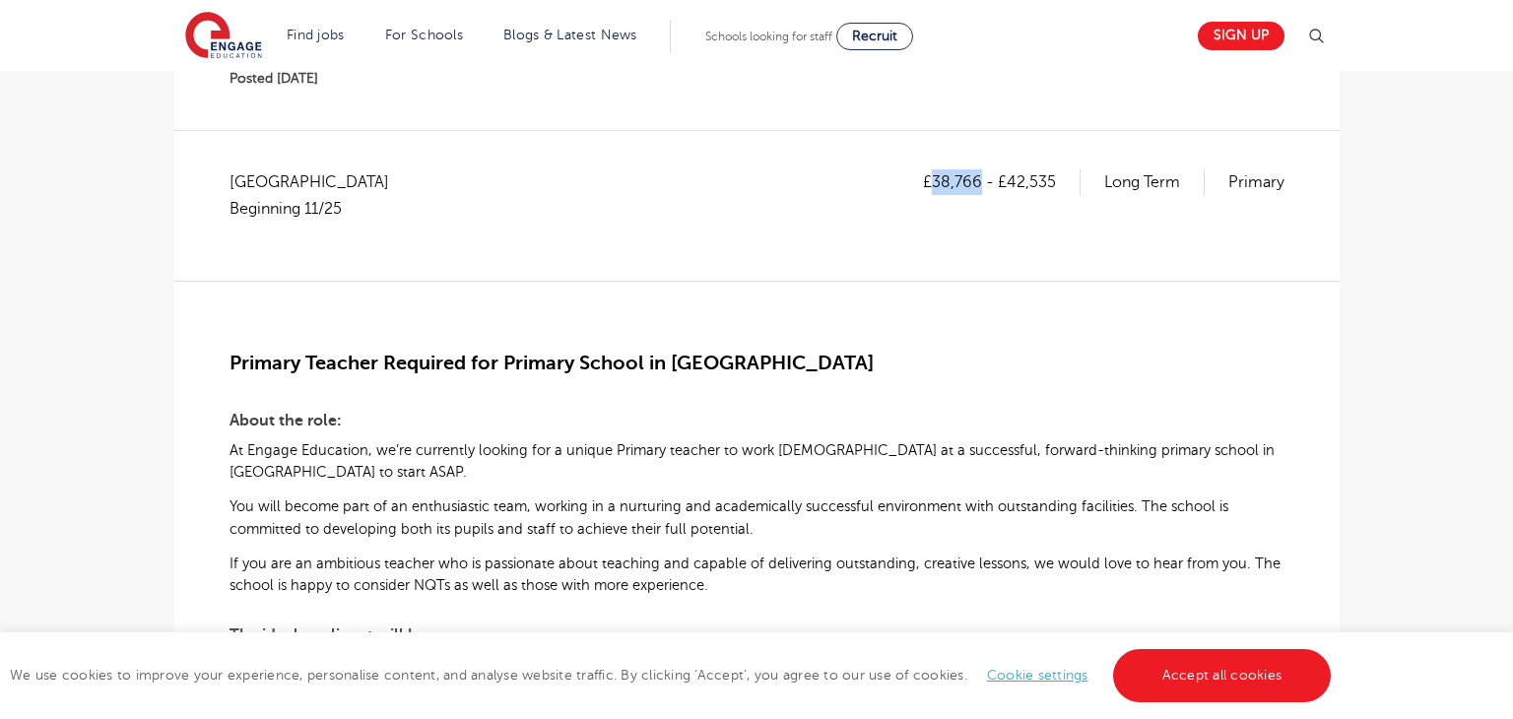
drag, startPoint x: 936, startPoint y: 175, endPoint x: 980, endPoint y: 177, distance: 44.4
click at [980, 177] on p "£38,766 - £42,535" at bounding box center [1002, 182] width 158 height 26
copy p "38,766"
click at [264, 189] on span "Buckinghamshire Beginning 11/25" at bounding box center [319, 195] width 179 height 52
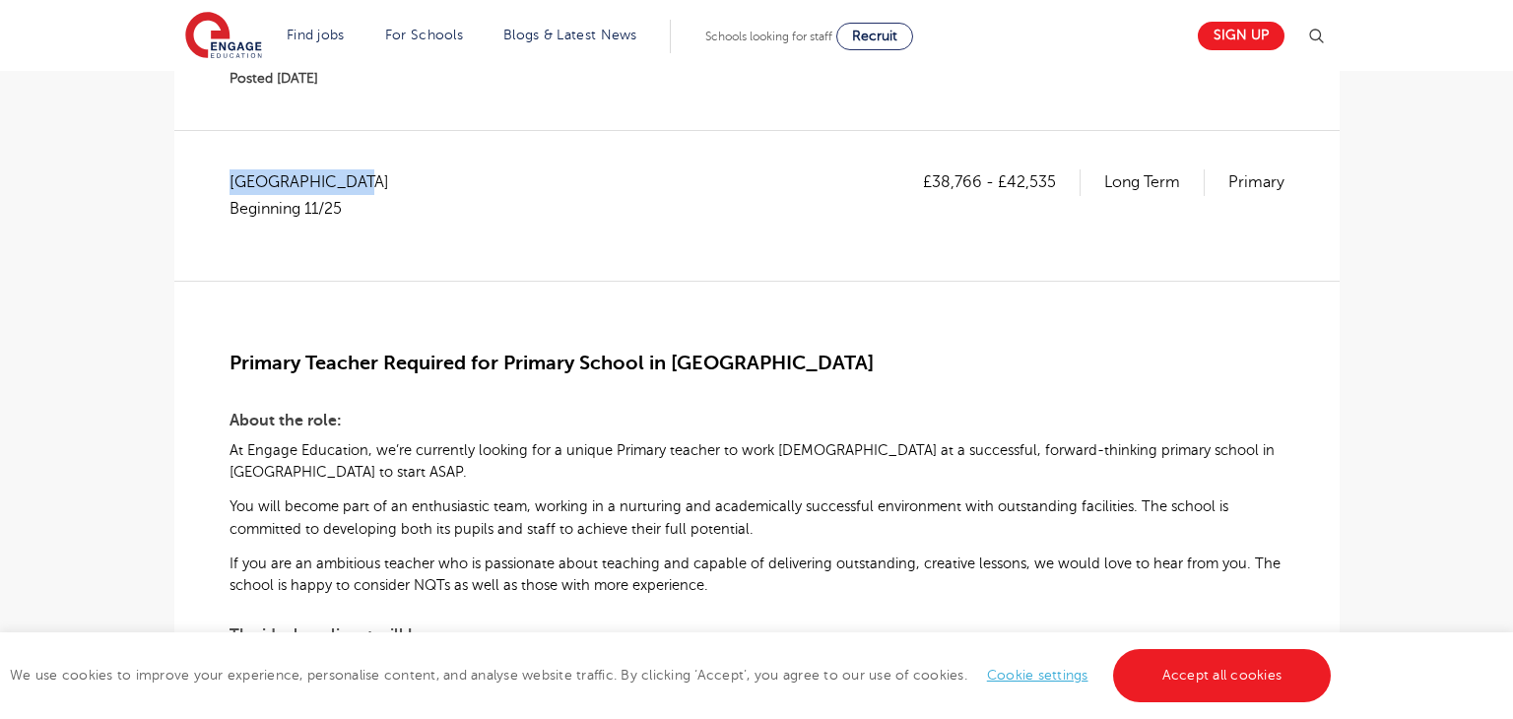
copy span "[GEOGRAPHIC_DATA]"
drag, startPoint x: 937, startPoint y: 180, endPoint x: 982, endPoint y: 180, distance: 45.3
click at [982, 180] on p "£38,766 - £42,535" at bounding box center [1002, 182] width 158 height 26
copy p "38,766"
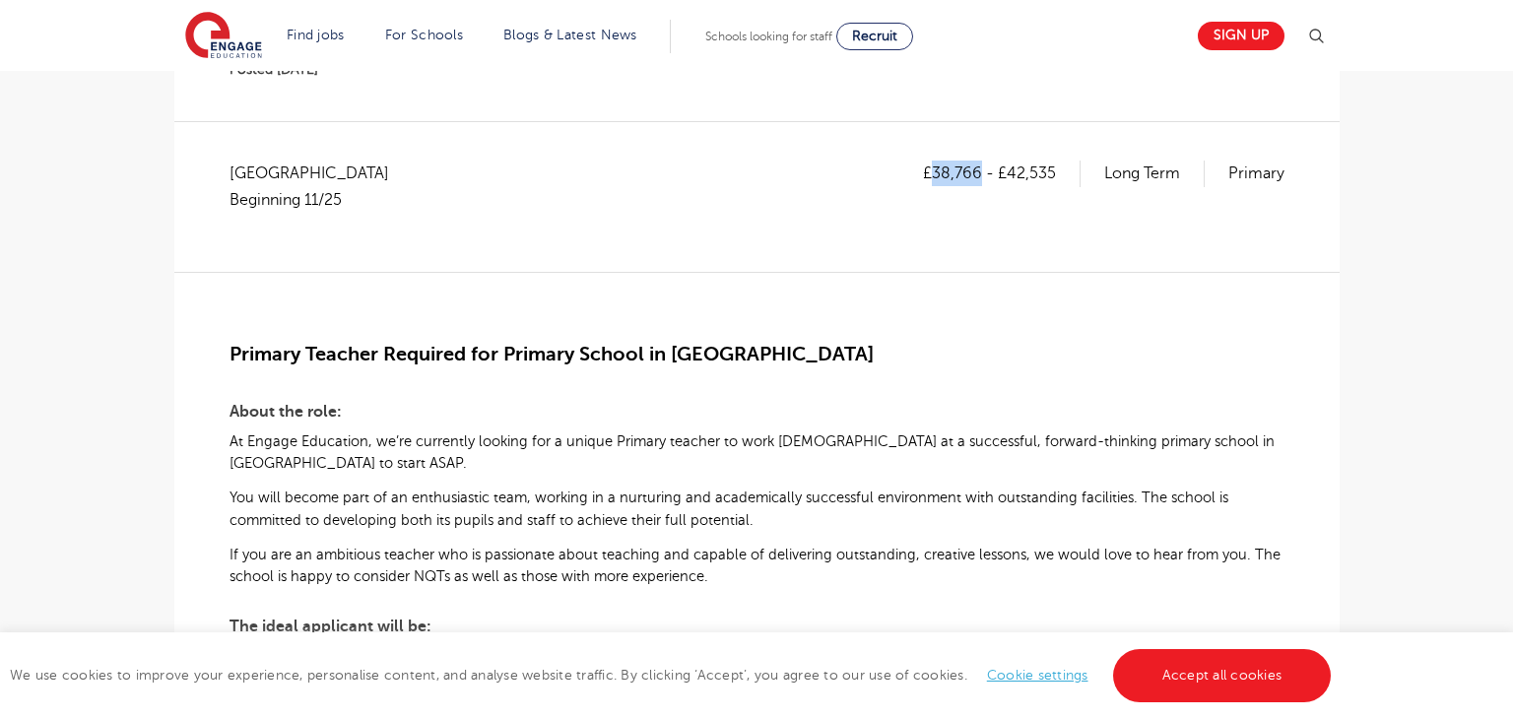
scroll to position [327, 0]
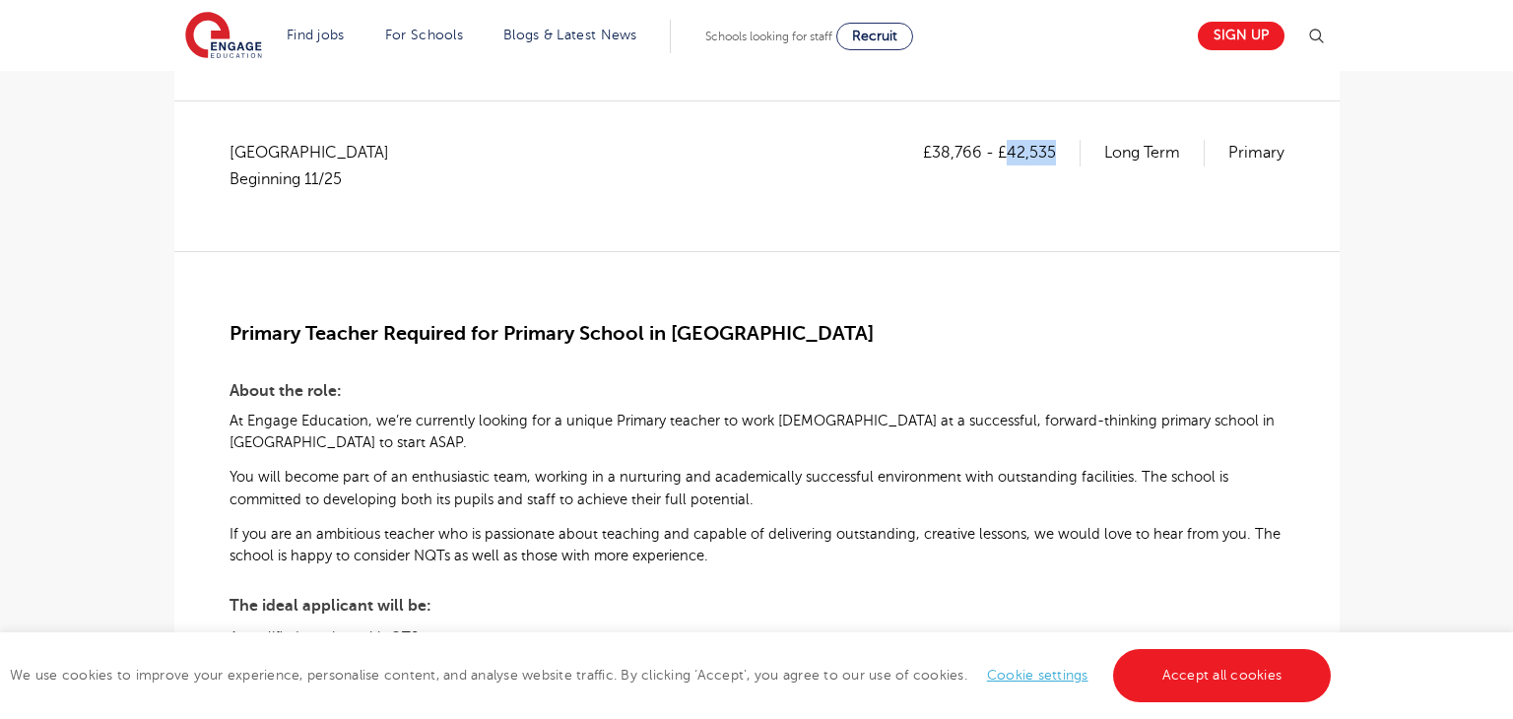
drag, startPoint x: 1010, startPoint y: 152, endPoint x: 1055, endPoint y: 153, distance: 45.3
click at [1055, 153] on p "£38,766 - £42,535" at bounding box center [1002, 153] width 158 height 26
copy p "42,535"
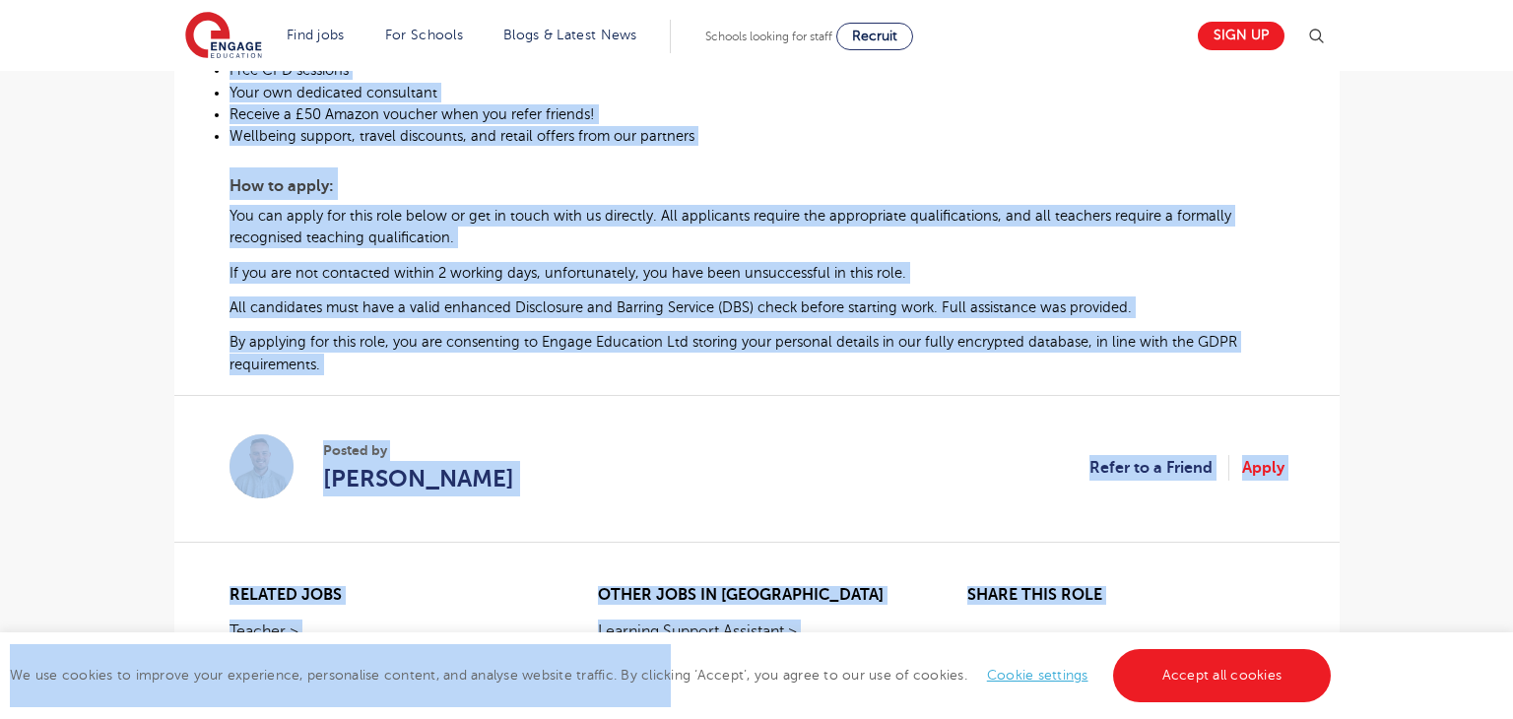
scroll to position [1207, 0]
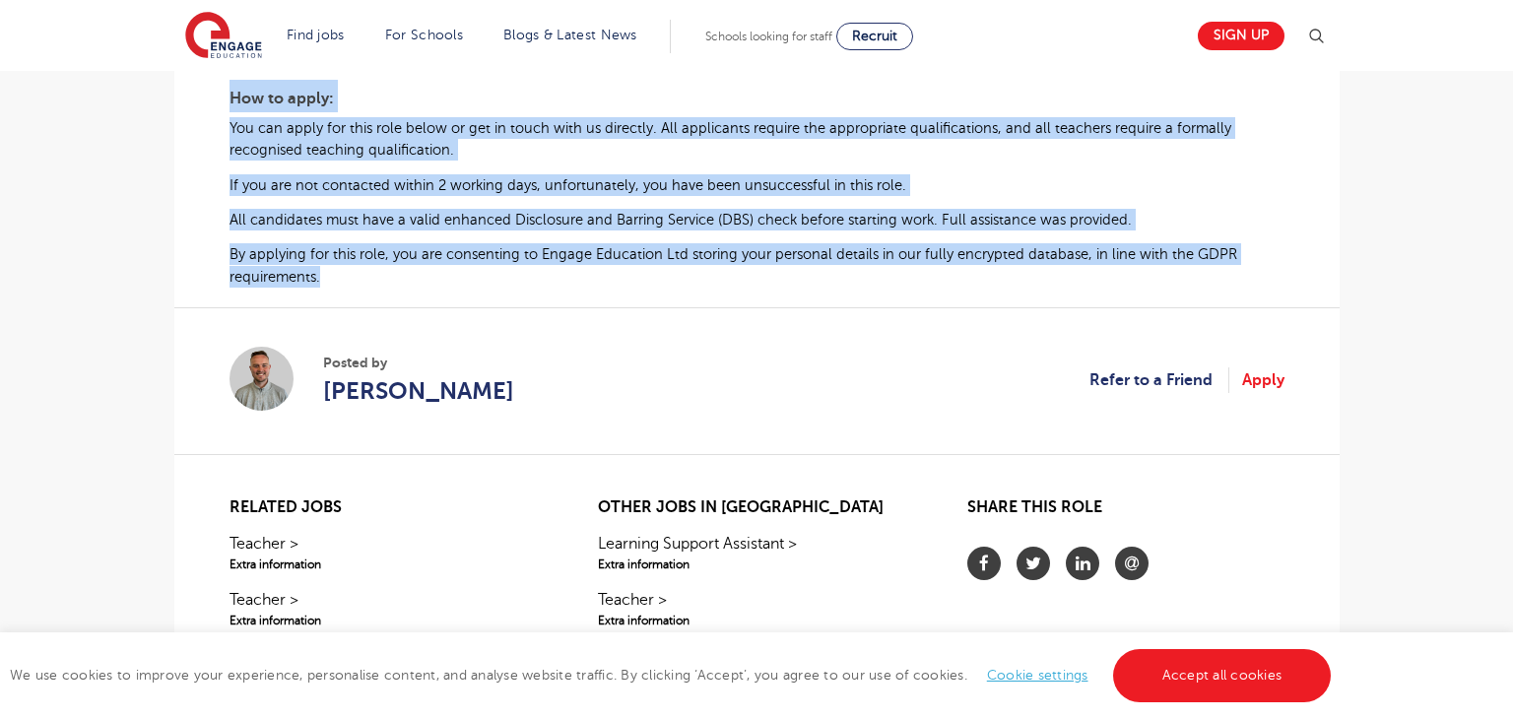
drag, startPoint x: 229, startPoint y: 331, endPoint x: 368, endPoint y: 282, distance: 147.4
copy div "Loremip Dolorsi Ametcons adi Elitsed Doeius te Incidid Utlab etd magn: Al Enima…"
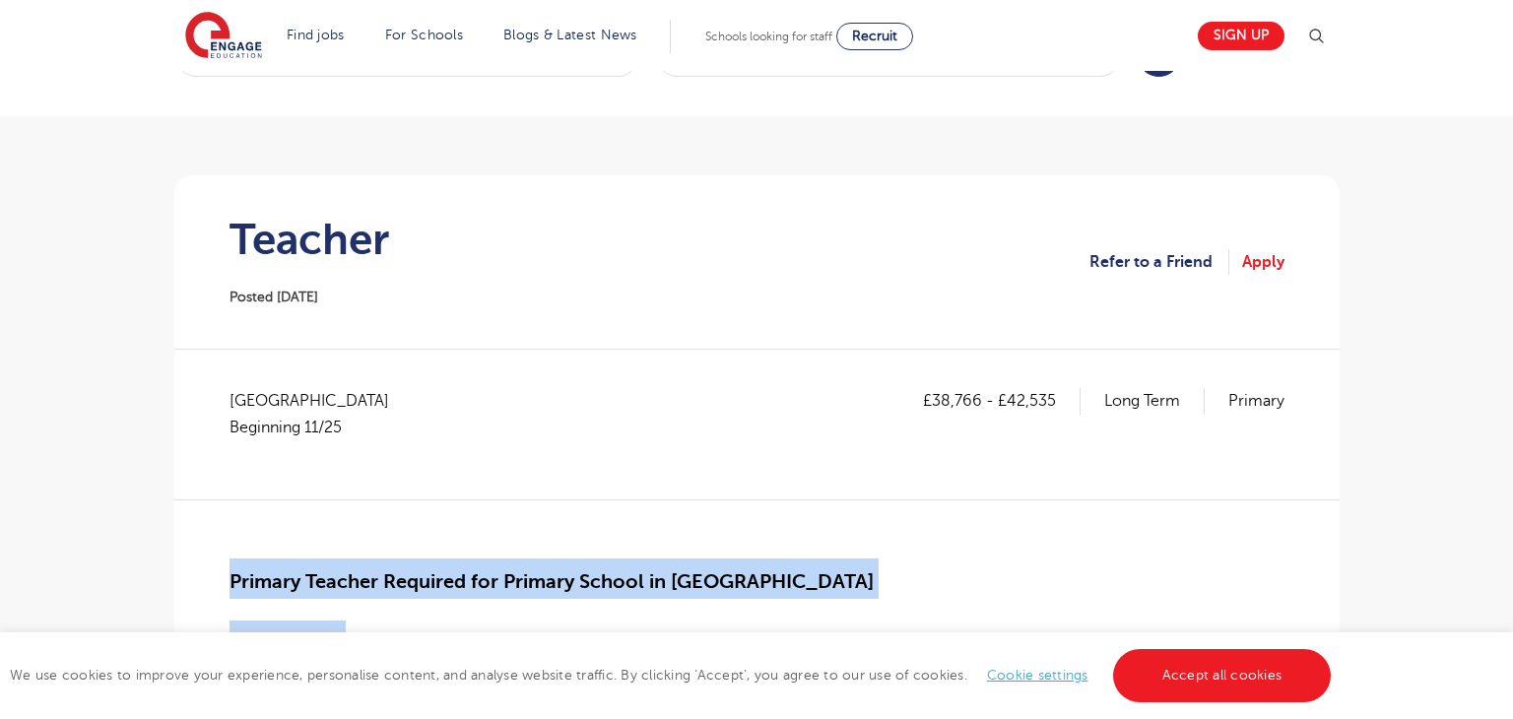
scroll to position [50, 0]
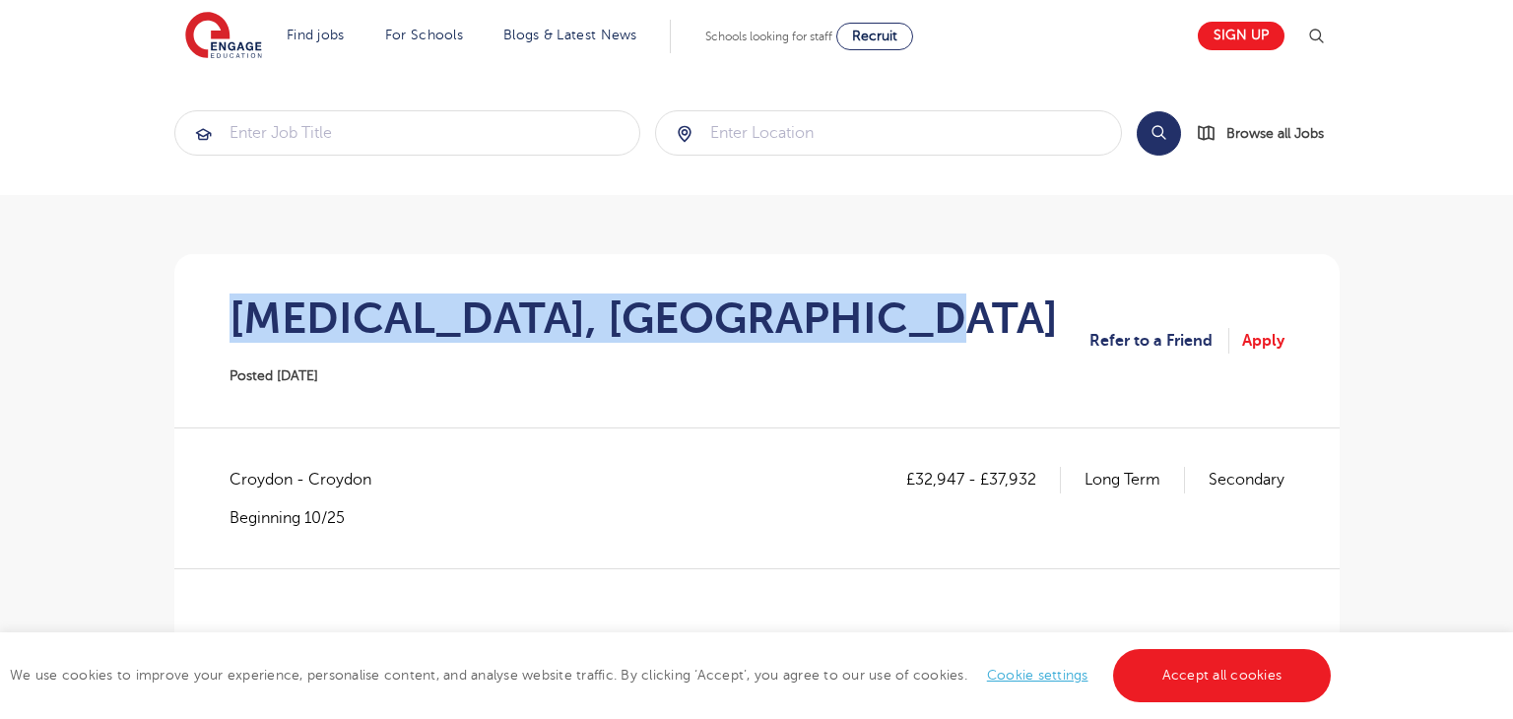
drag, startPoint x: 347, startPoint y: 312, endPoint x: 874, endPoint y: 318, distance: 527.2
click at [874, 318] on h1 "[MEDICAL_DATA], [GEOGRAPHIC_DATA]" at bounding box center [644, 318] width 829 height 49
copy h1 "Speech and Language Therapist"
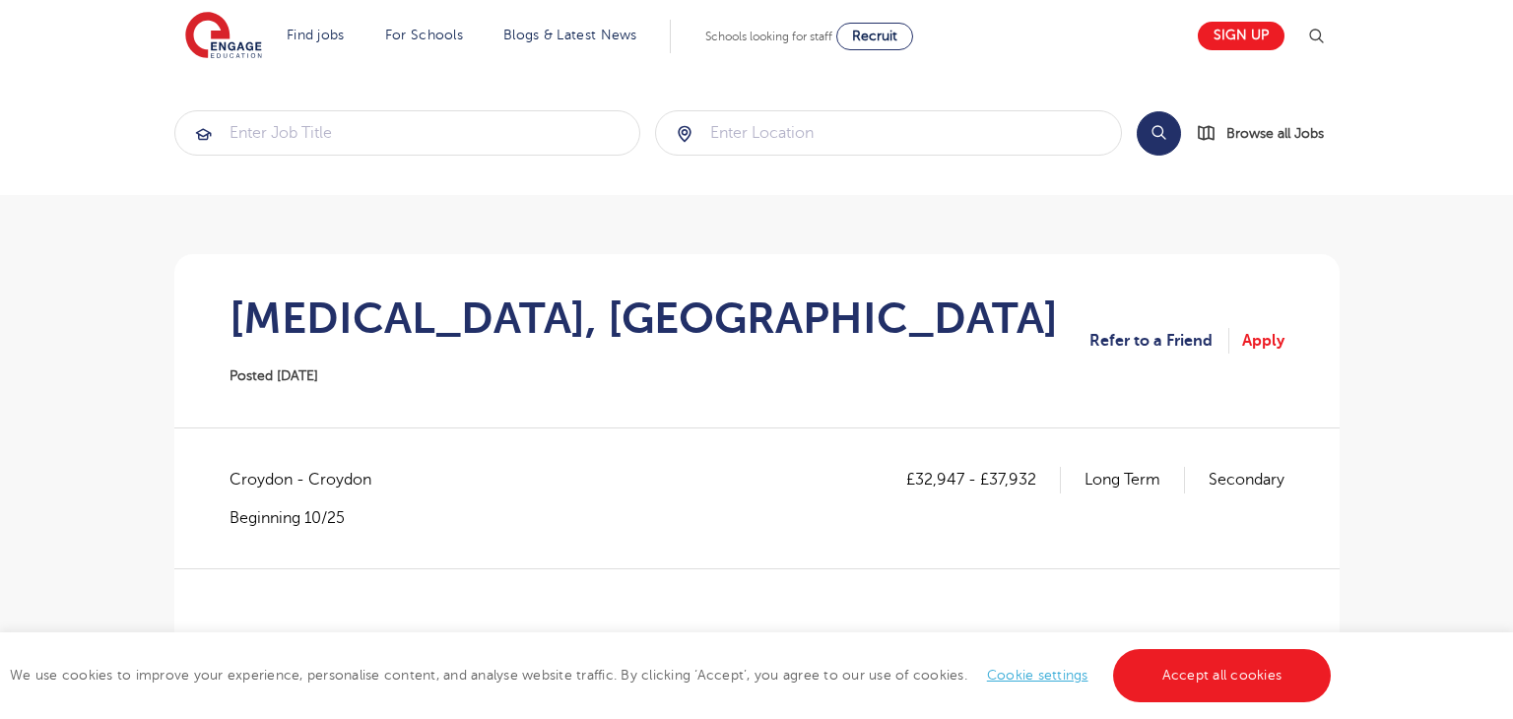
click at [265, 479] on span "Croydon - Croydon" at bounding box center [311, 480] width 162 height 26
copy span "Croydon"
drag, startPoint x: 914, startPoint y: 481, endPoint x: 962, endPoint y: 486, distance: 47.6
click at [962, 486] on p "£32,947 - £37,932" at bounding box center [983, 480] width 155 height 26
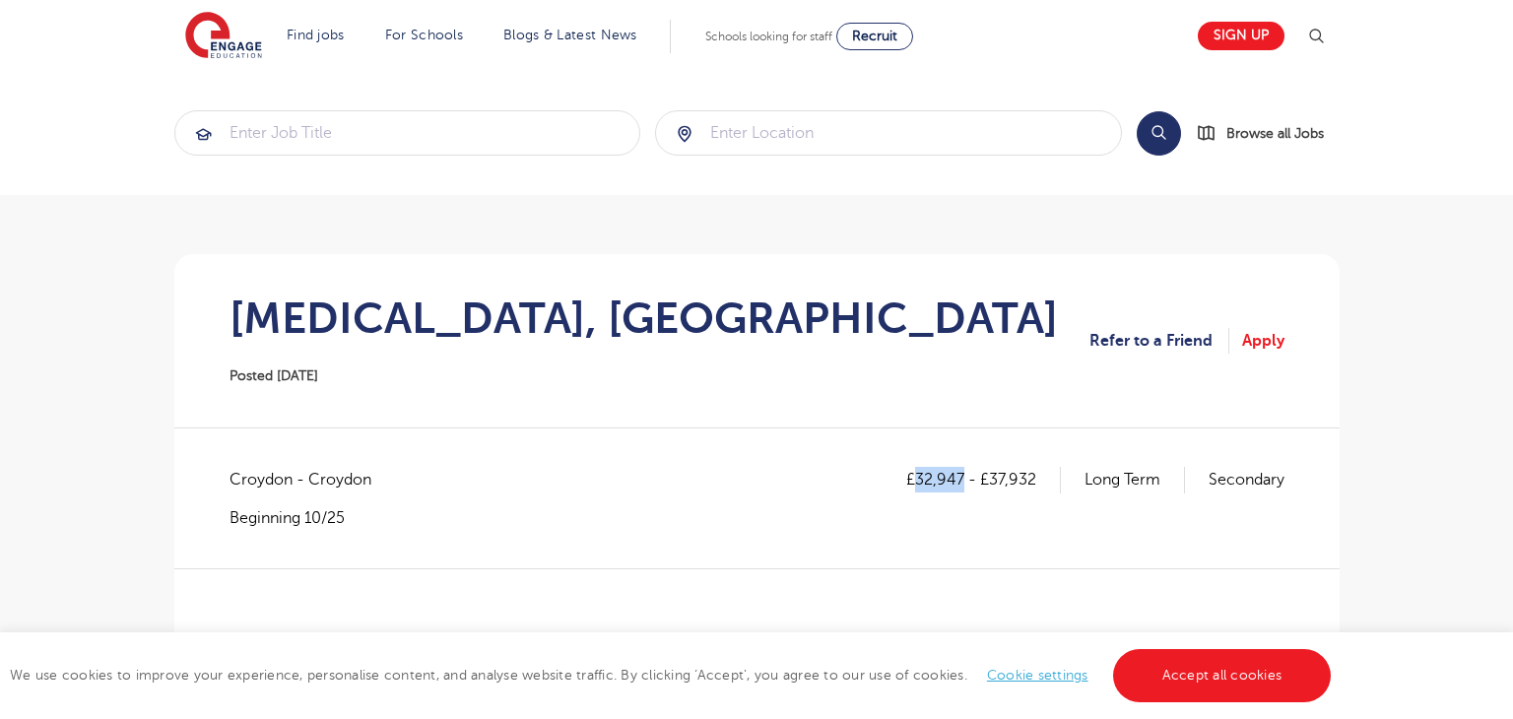
copy p "32,947"
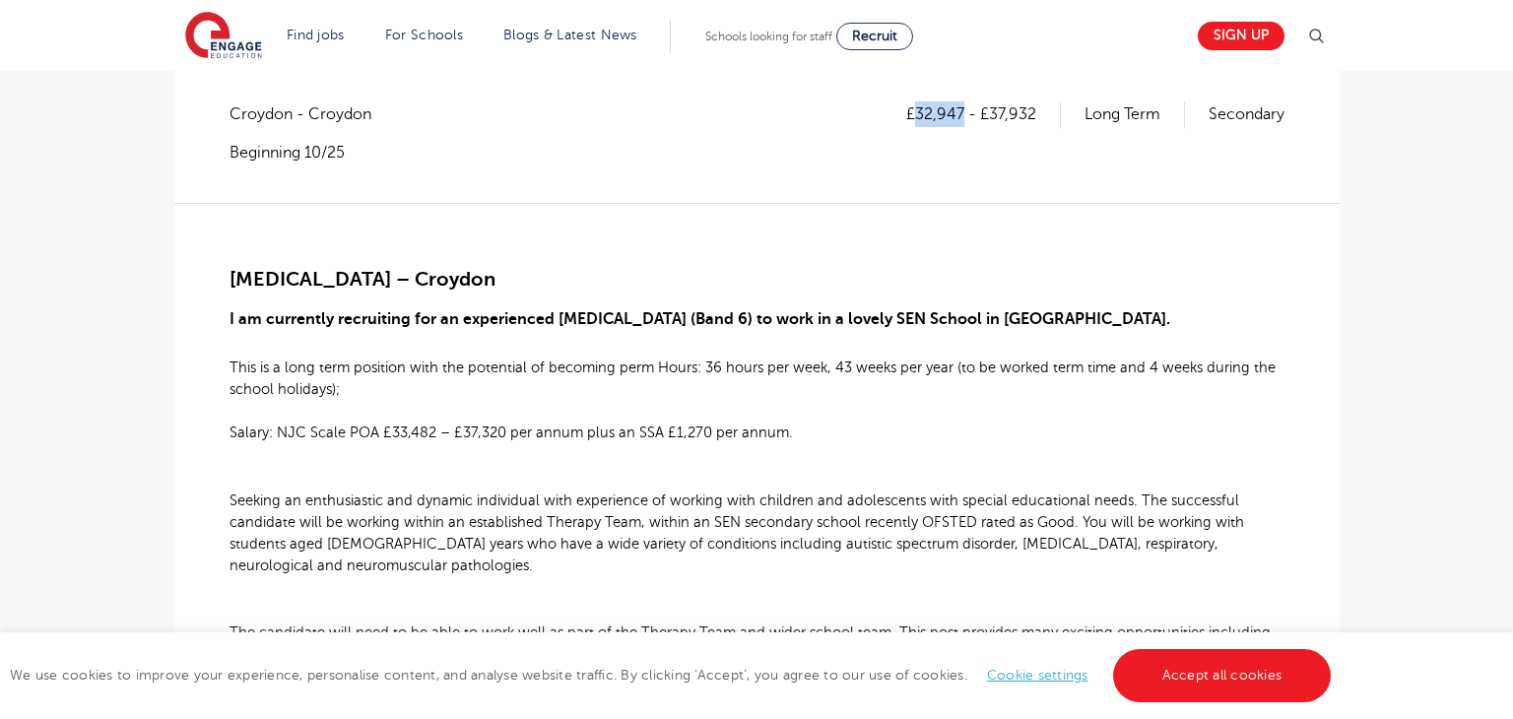
scroll to position [363, 0]
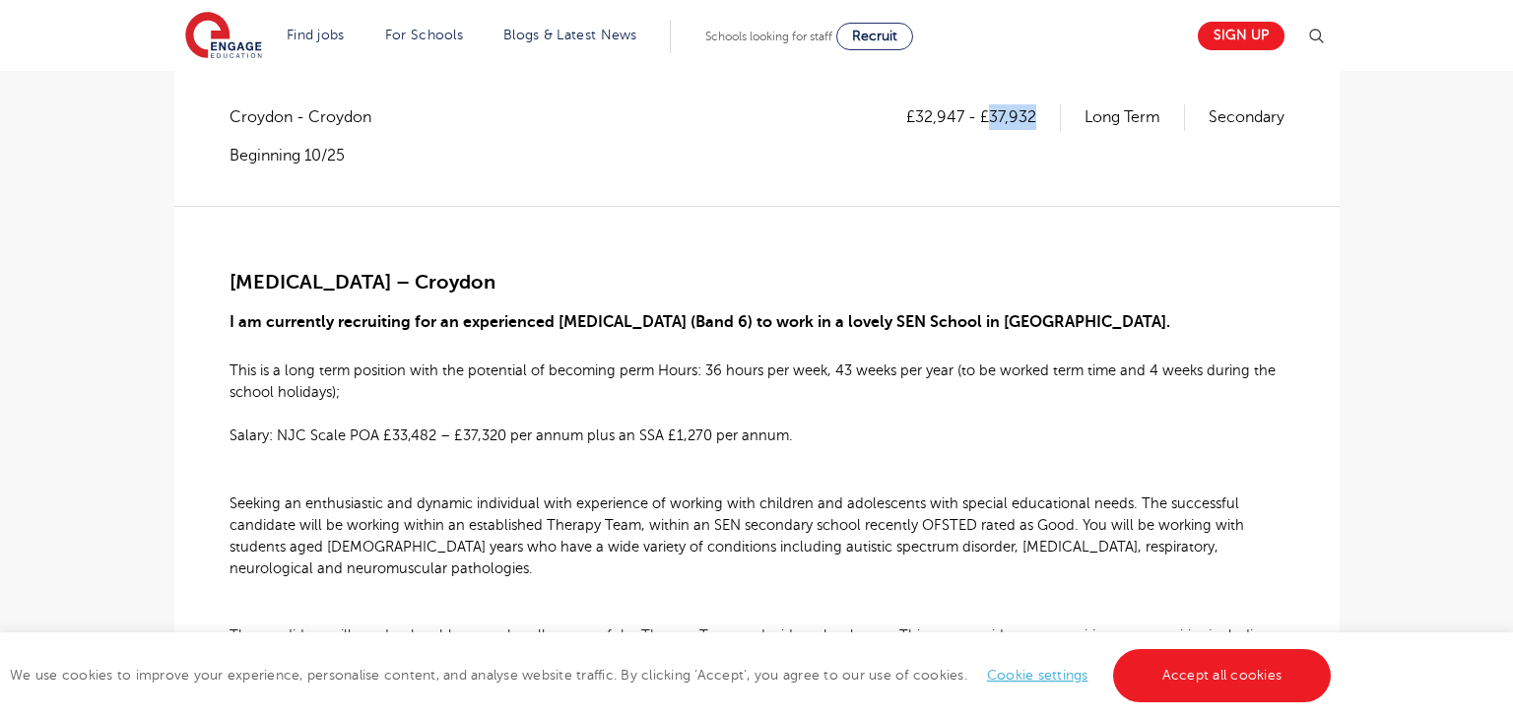
drag, startPoint x: 990, startPoint y: 113, endPoint x: 1032, endPoint y: 124, distance: 42.8
click at [1032, 124] on p "£32,947 - £37,932" at bounding box center [983, 117] width 155 height 26
copy p "37,932"
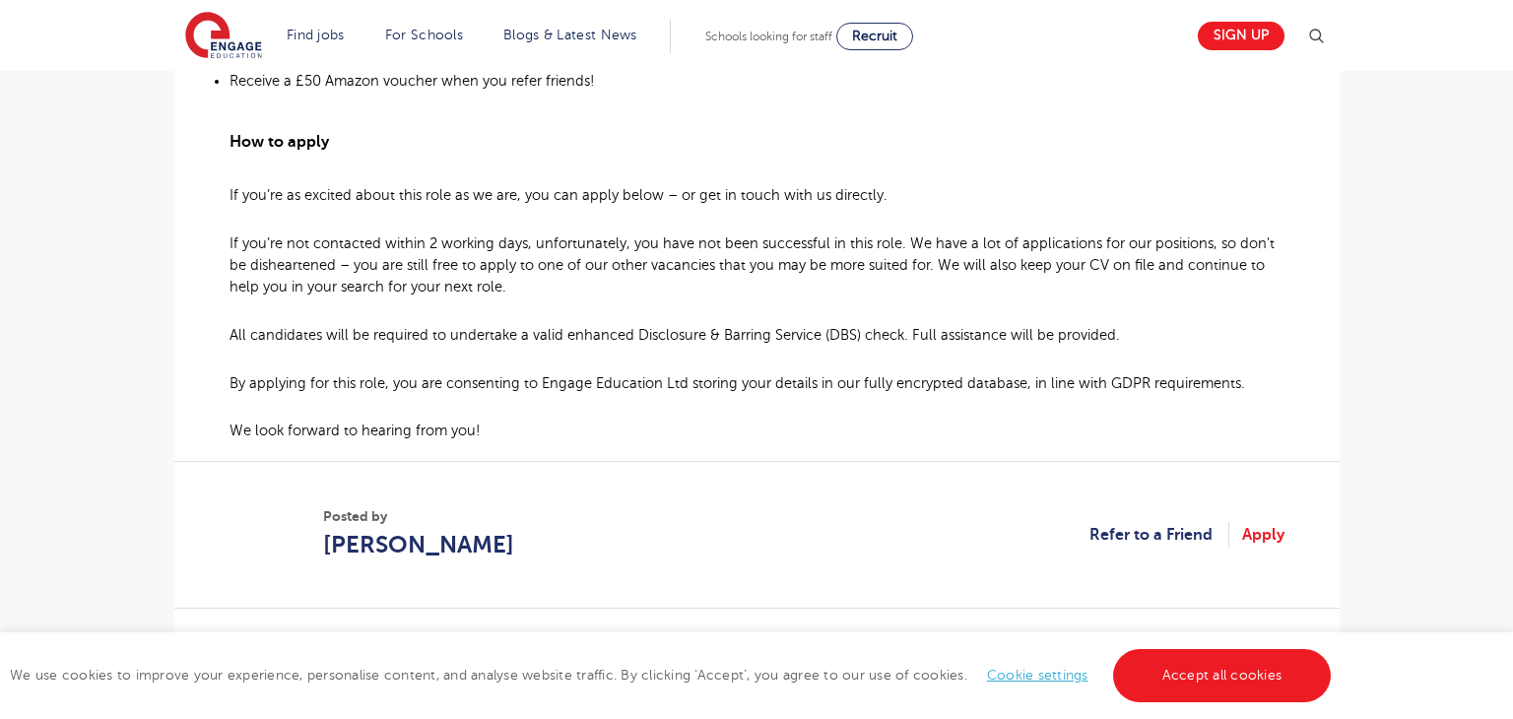
scroll to position [1376, 0]
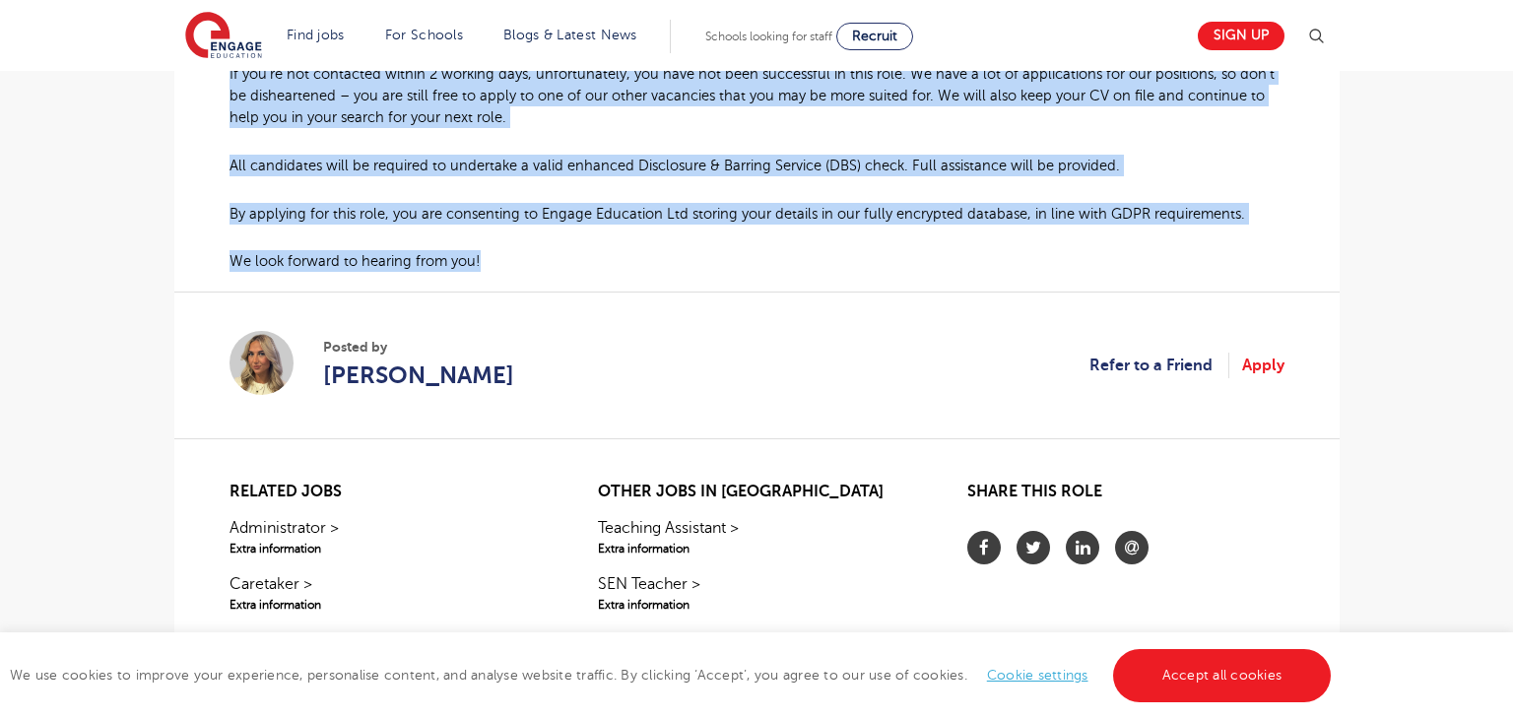
drag, startPoint x: 232, startPoint y: 275, endPoint x: 487, endPoint y: 267, distance: 255.3
copy div "Speech and Language Therapist – Croydon I am currently recruiting for an experi…"
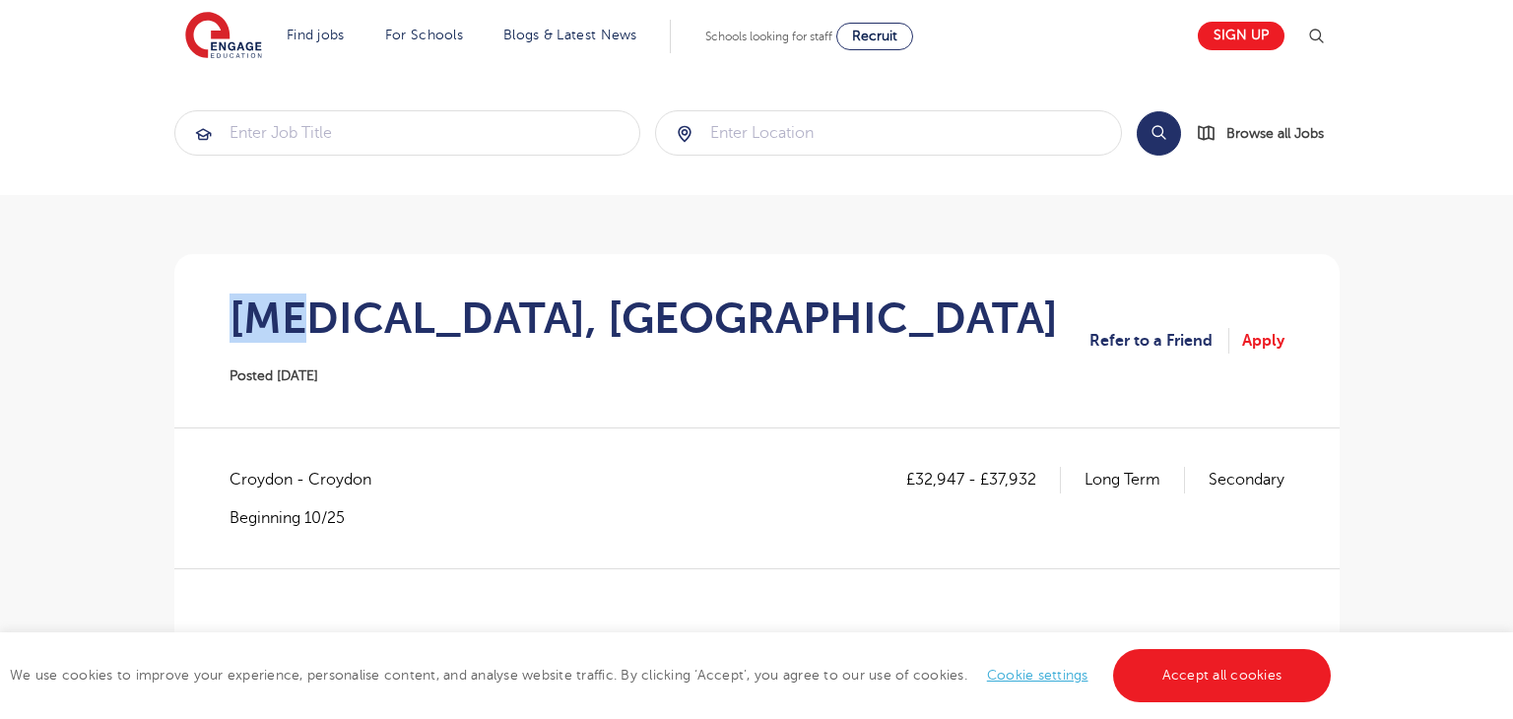
drag, startPoint x: 225, startPoint y: 311, endPoint x: 296, endPoint y: 306, distance: 71.1
click at [296, 306] on section "Speech and Language Therapist, Croydon Posted 14/10/25 Refer to a Friend Apply" at bounding box center [757, 340] width 1134 height 173
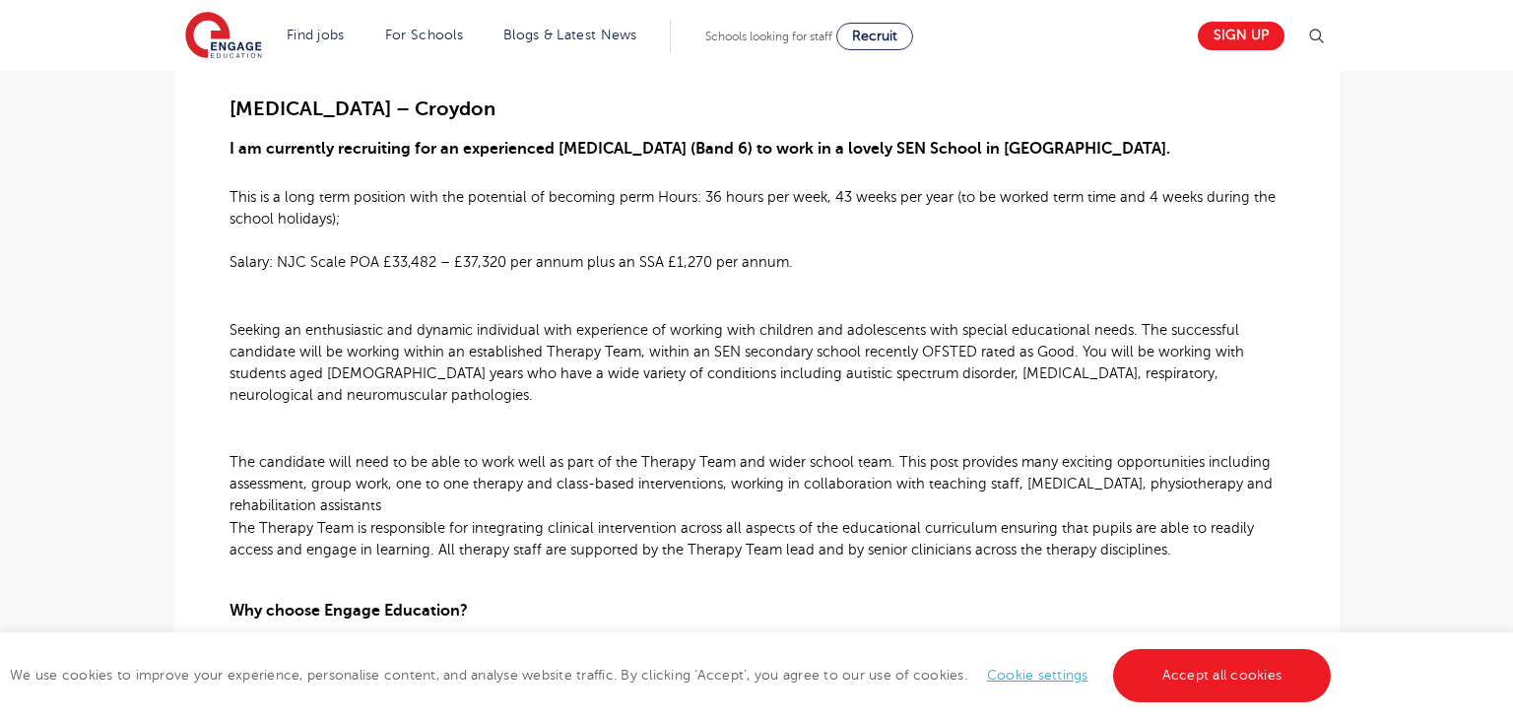
scroll to position [227, 0]
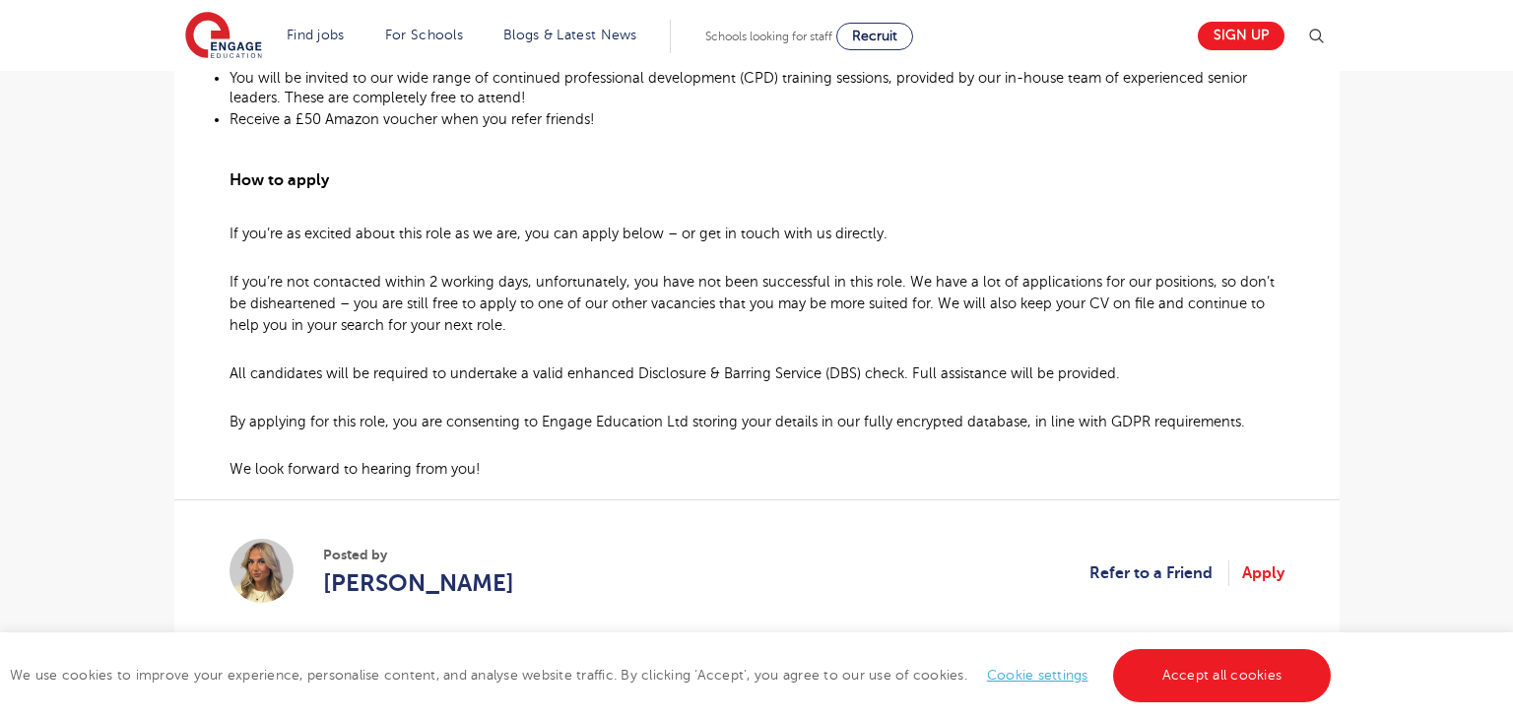
scroll to position [1129, 0]
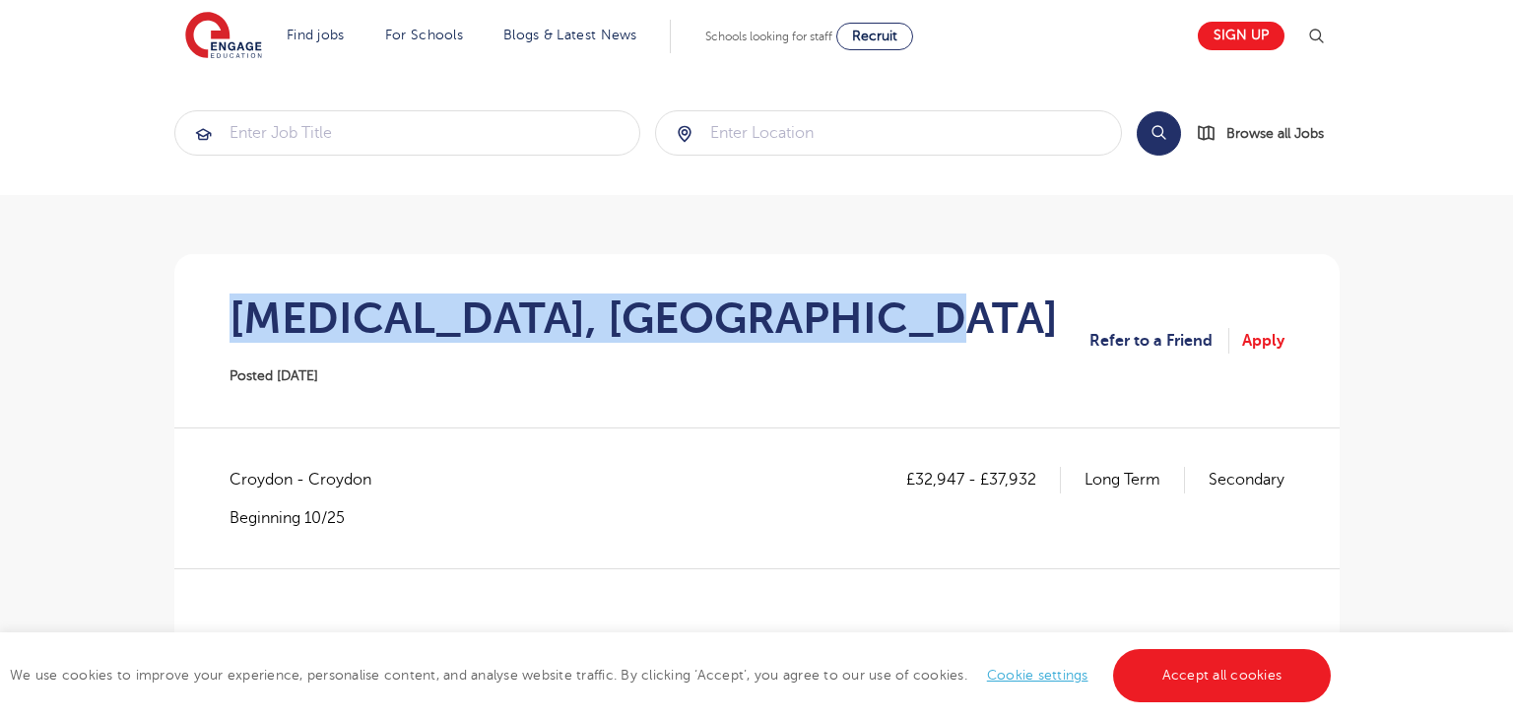
drag, startPoint x: 298, startPoint y: 319, endPoint x: 873, endPoint y: 314, distance: 575.4
click at [873, 314] on h1 "[MEDICAL_DATA], [GEOGRAPHIC_DATA]" at bounding box center [644, 318] width 829 height 49
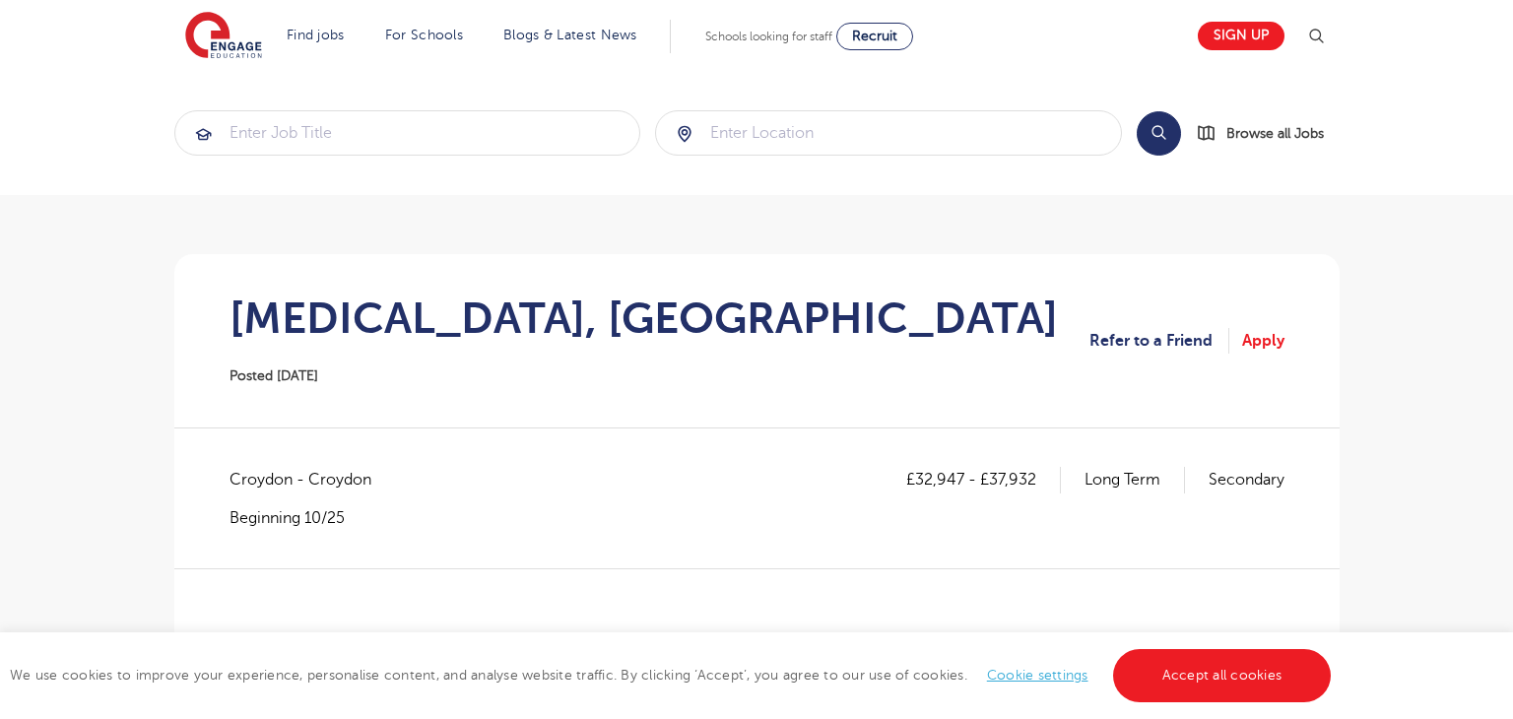
click at [284, 467] on span "Croydon - Croydon" at bounding box center [311, 480] width 162 height 26
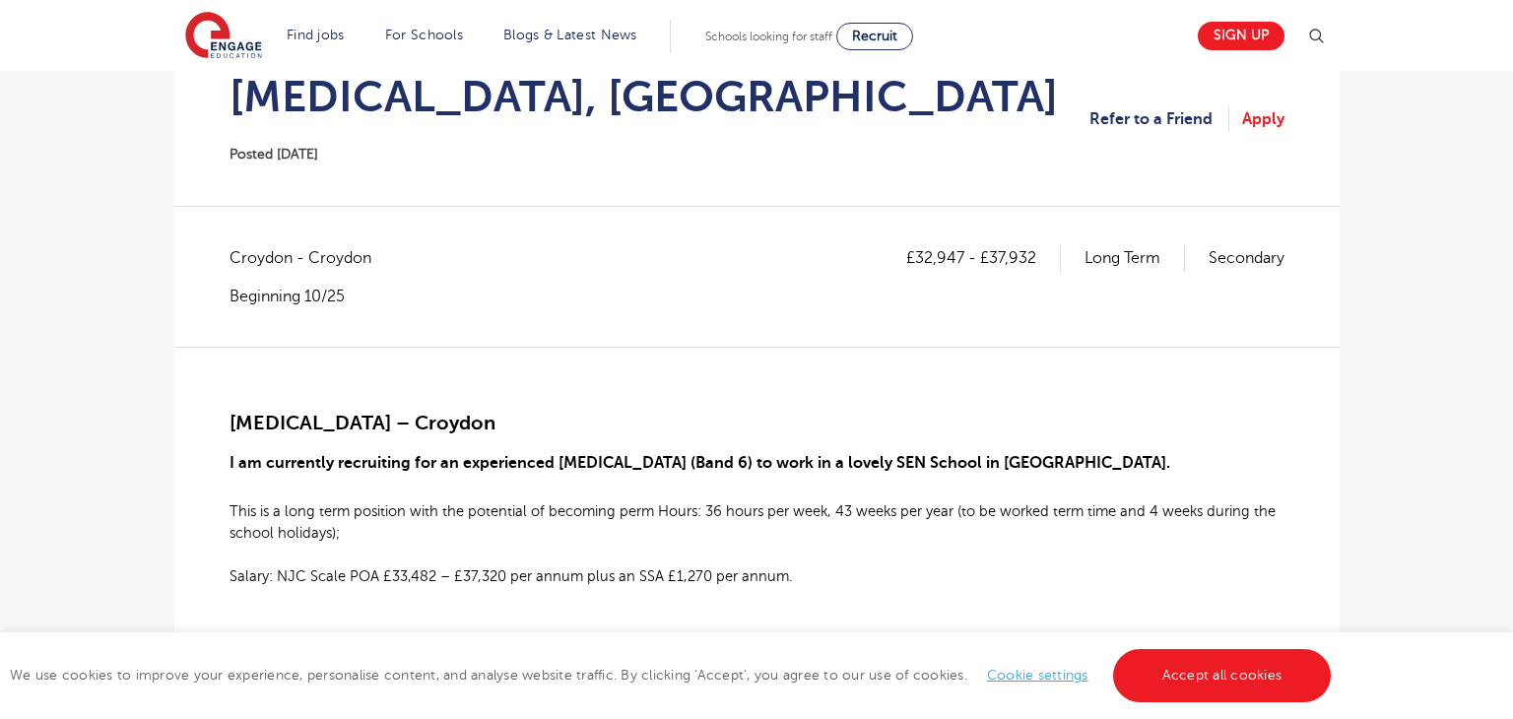
scroll to position [244, 0]
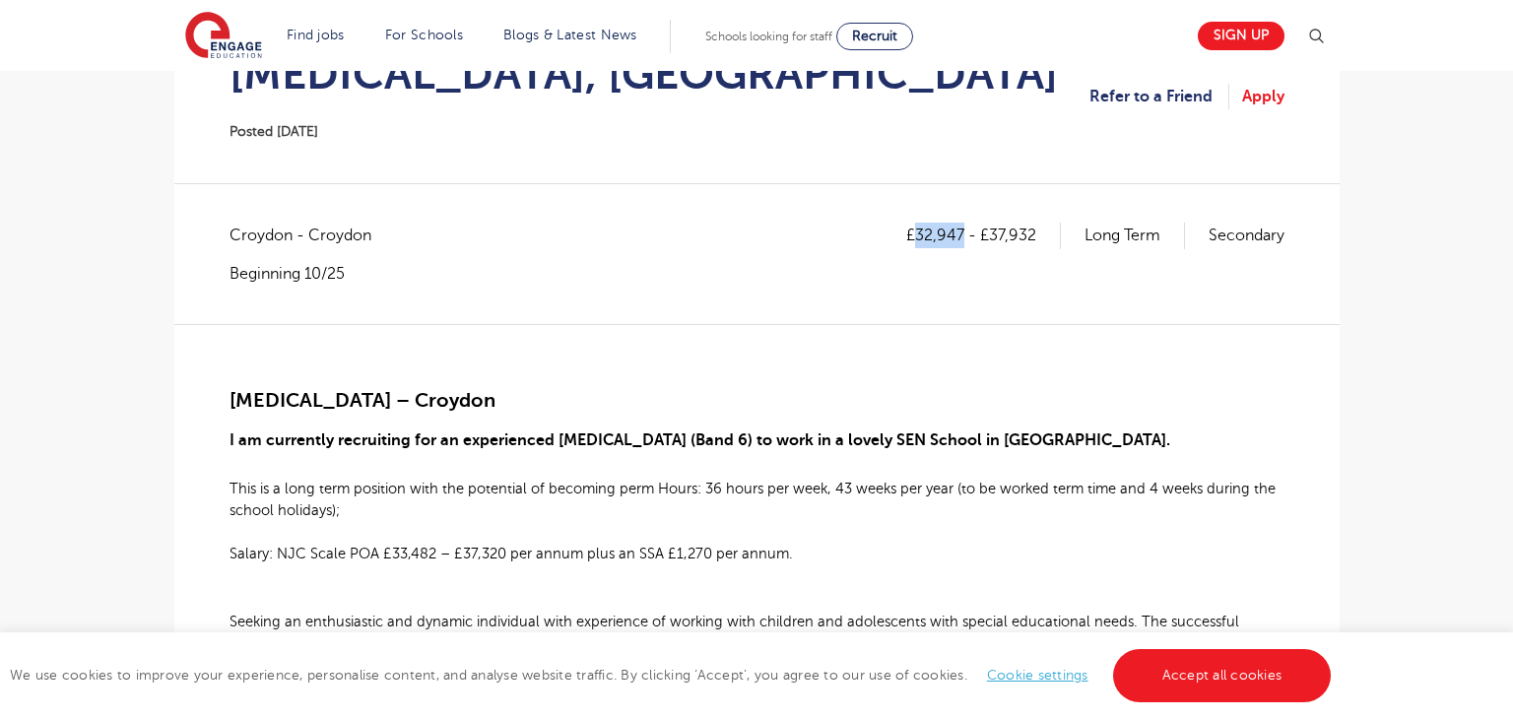
drag, startPoint x: 916, startPoint y: 235, endPoint x: 960, endPoint y: 235, distance: 43.4
click at [960, 235] on p "£32,947 - £37,932" at bounding box center [983, 236] width 155 height 26
copy p "32,947"
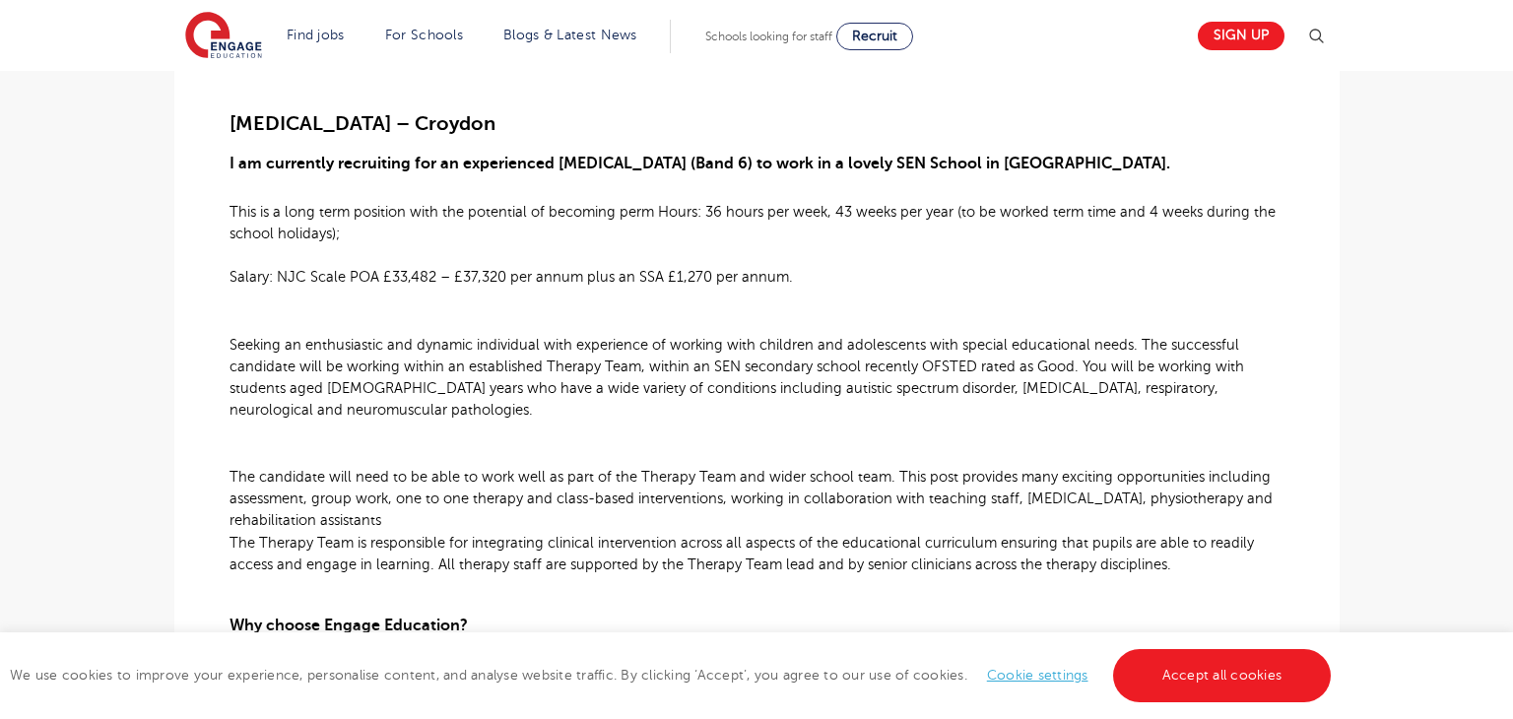
scroll to position [369, 0]
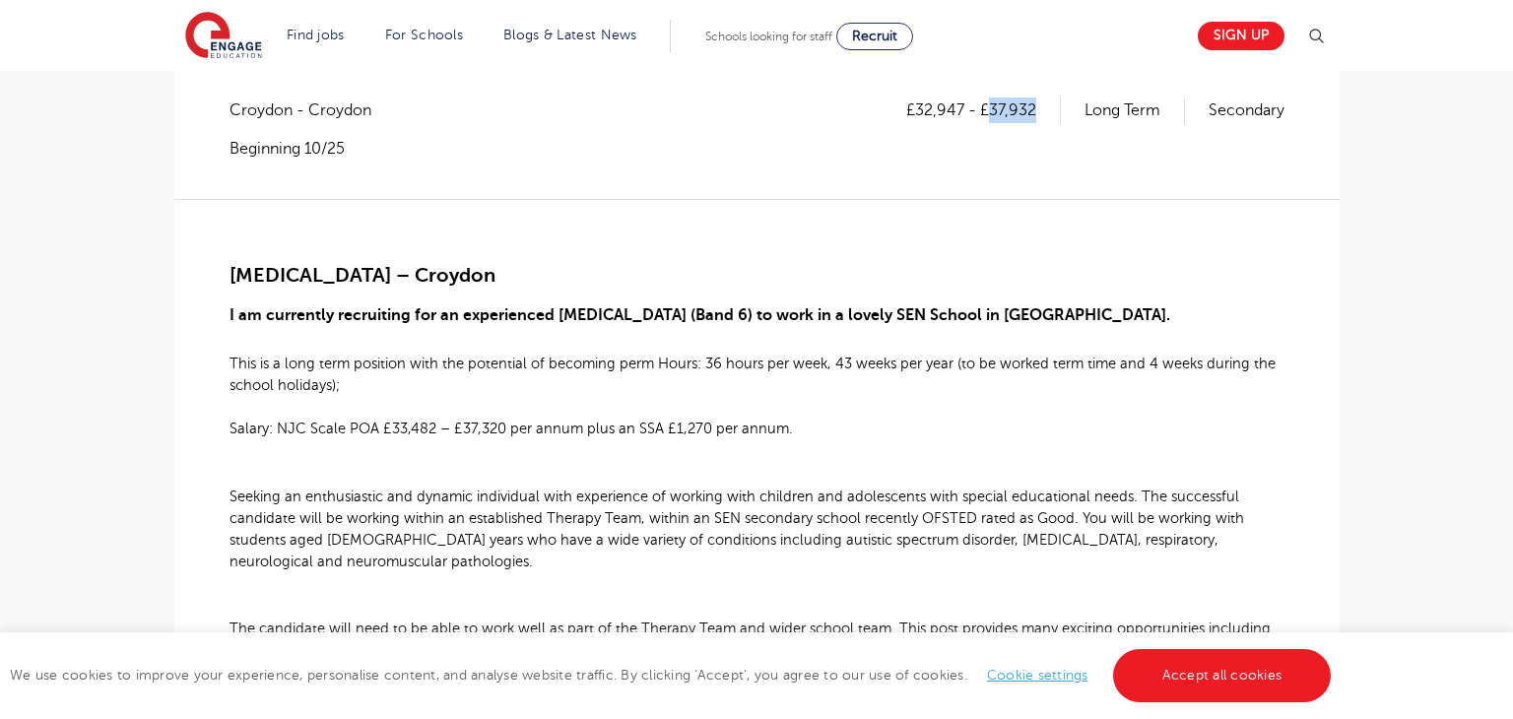
drag, startPoint x: 988, startPoint y: 103, endPoint x: 1038, endPoint y: 114, distance: 50.4
click at [1038, 114] on p "£32,947 - £37,932" at bounding box center [983, 111] width 155 height 26
copy p "37,932"
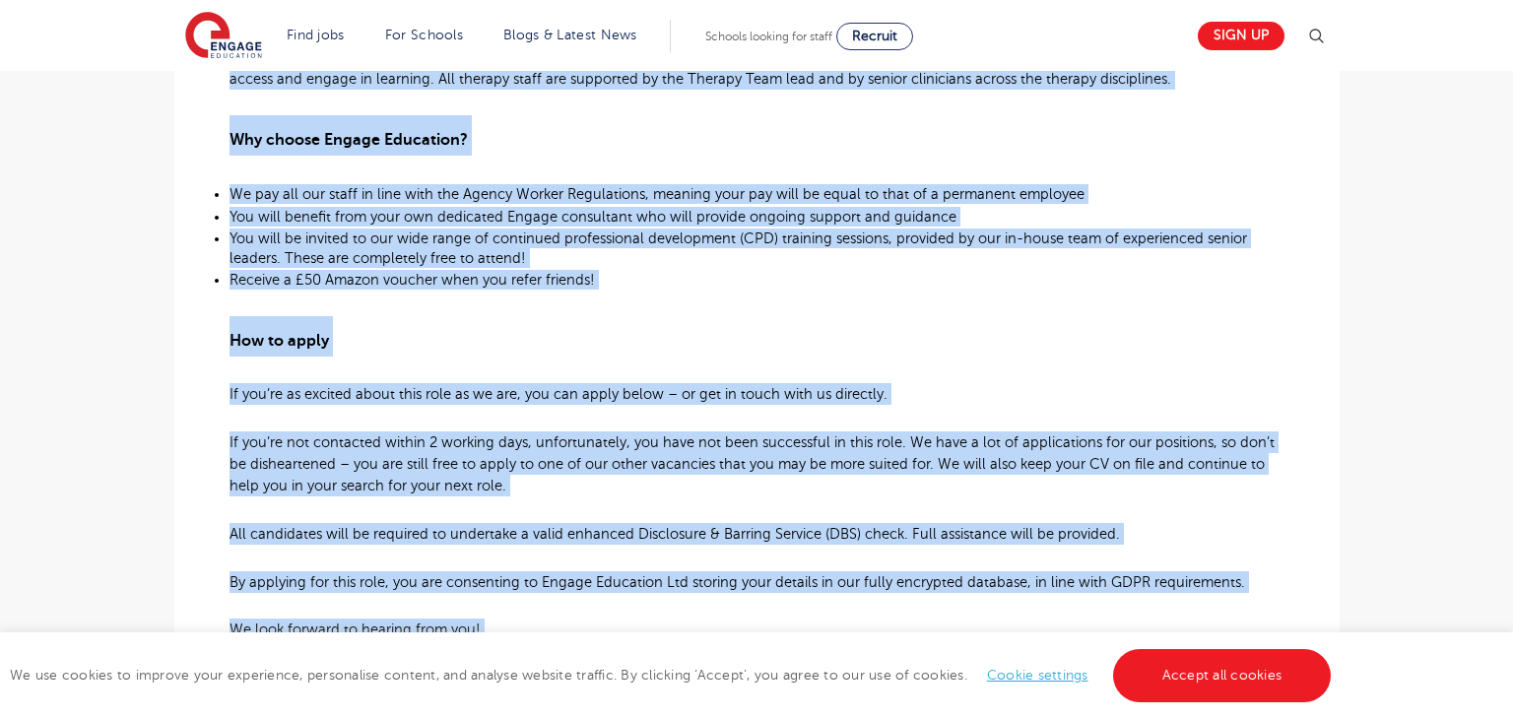
scroll to position [1341, 0]
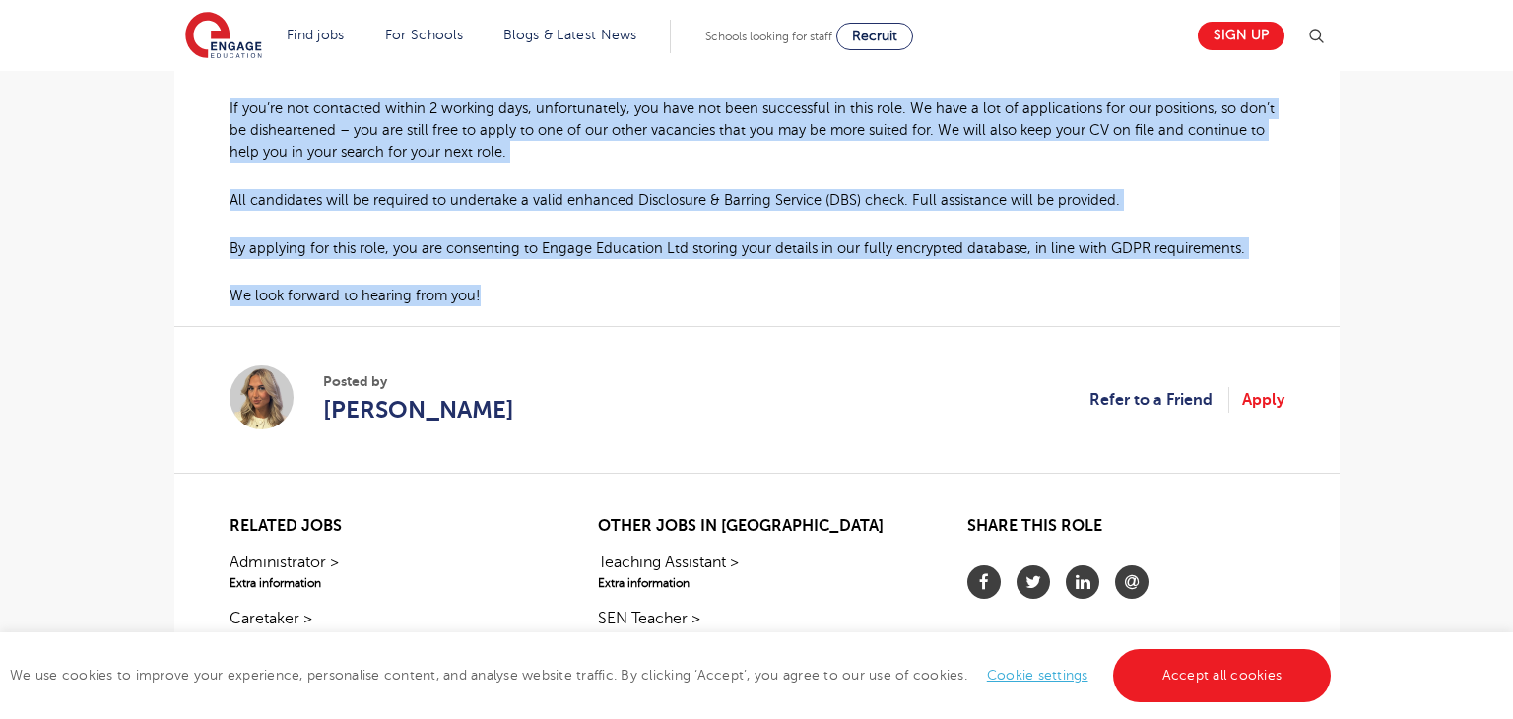
drag, startPoint x: 231, startPoint y: 268, endPoint x: 498, endPoint y: 285, distance: 267.5
copy div "Speech and Language Therapist – Croydon I am currently recruiting for an experi…"
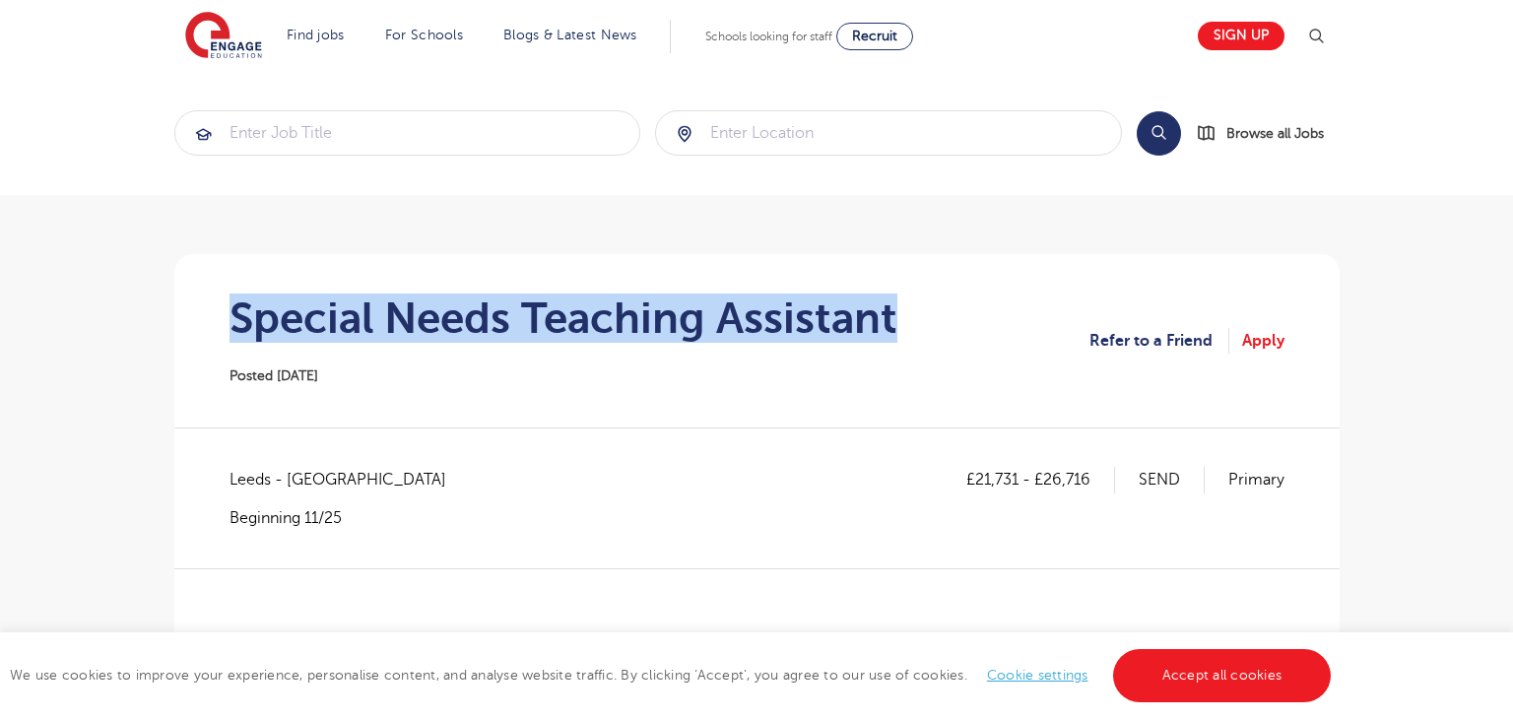
drag, startPoint x: 230, startPoint y: 307, endPoint x: 931, endPoint y: 326, distance: 701.8
click at [931, 326] on section "Special Needs Teaching Assistant Posted 14/10/25 Refer to a Friend Apply" at bounding box center [757, 340] width 1134 height 173
copy h1 "Special Needs Teaching Assistant"
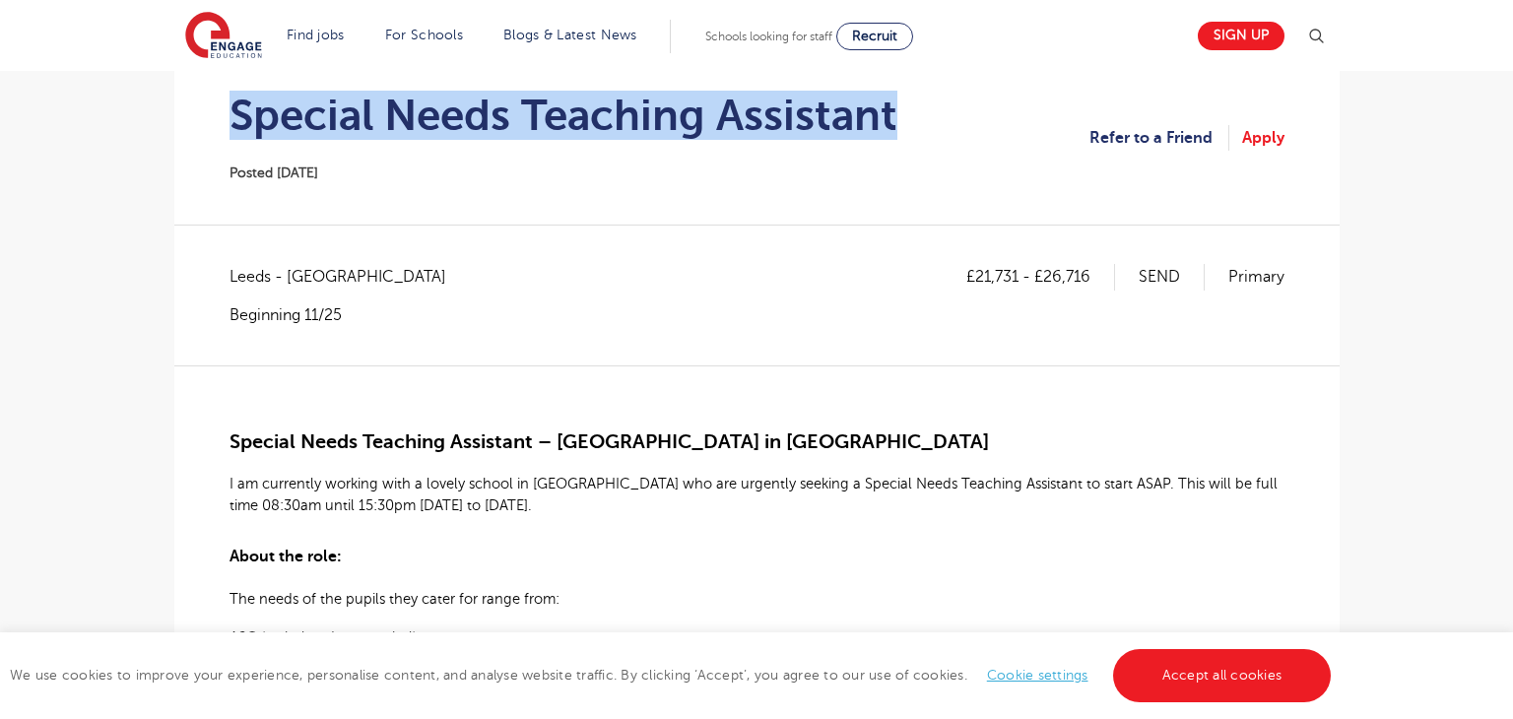
scroll to position [205, 0]
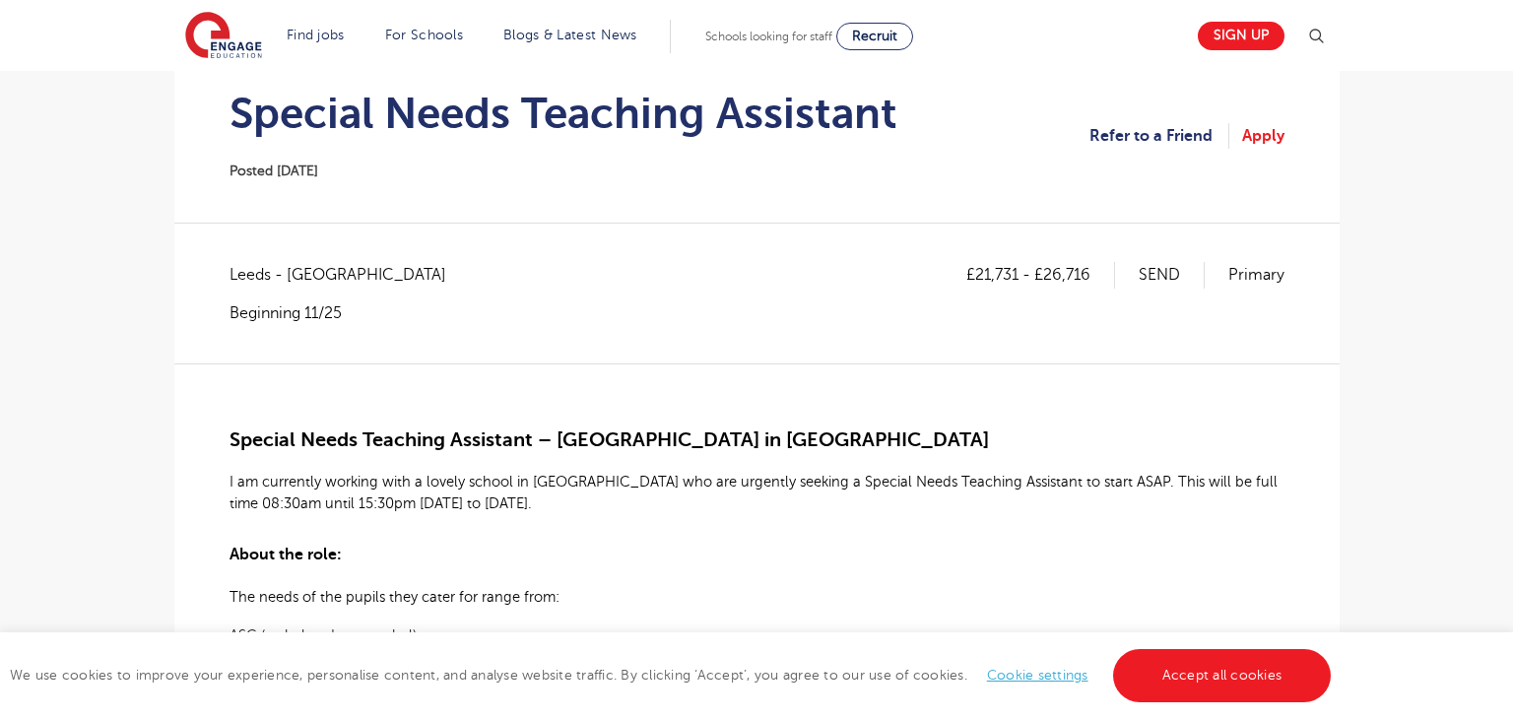
click at [248, 278] on span "Leeds - Leeds" at bounding box center [348, 275] width 236 height 26
copy span "Leeds"
drag, startPoint x: 978, startPoint y: 271, endPoint x: 1017, endPoint y: 273, distance: 38.5
click at [1017, 273] on p "£21,731 - £26,716" at bounding box center [1041, 275] width 149 height 26
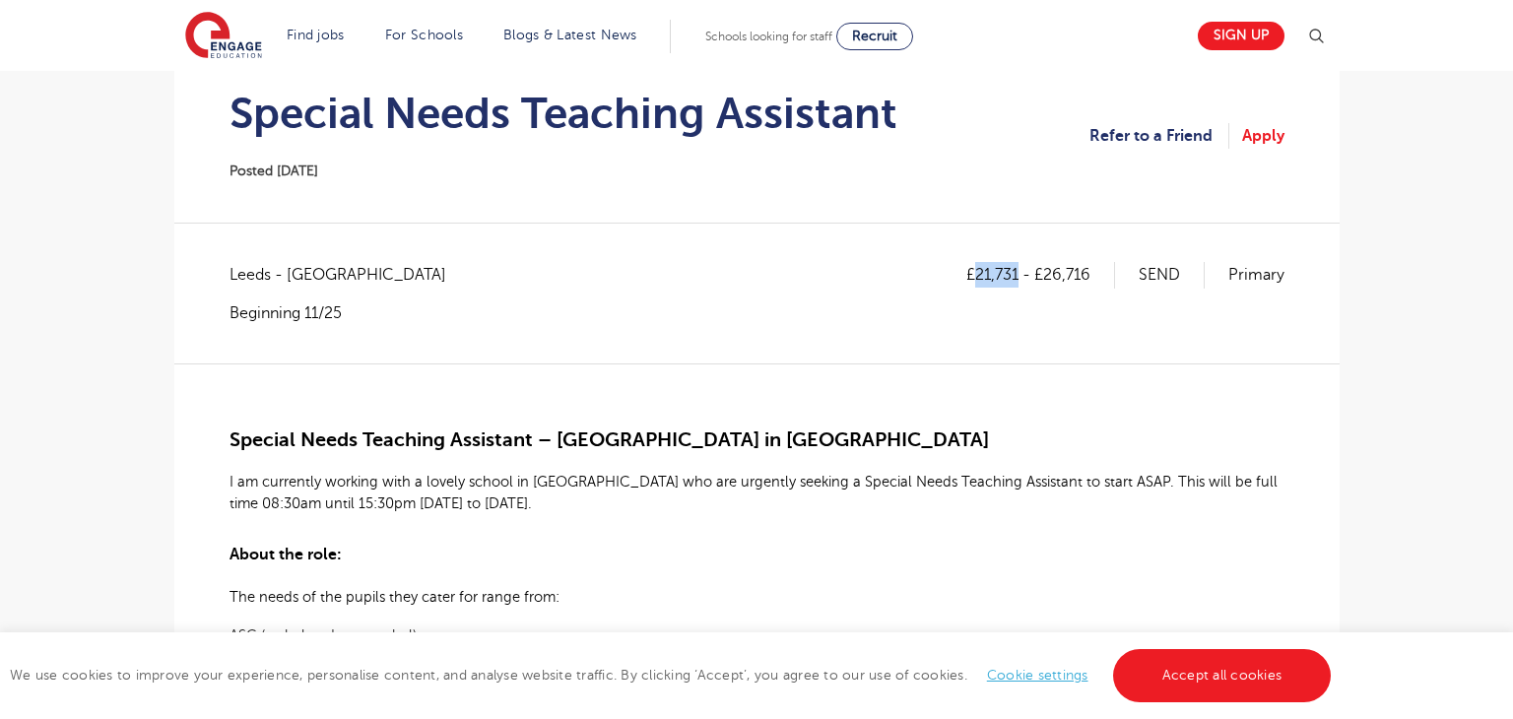
copy p "21,731"
drag, startPoint x: 1047, startPoint y: 265, endPoint x: 1103, endPoint y: 269, distance: 55.3
click at [1103, 269] on p "£21,731 - £26,716" at bounding box center [1041, 275] width 149 height 26
copy p "26,716"
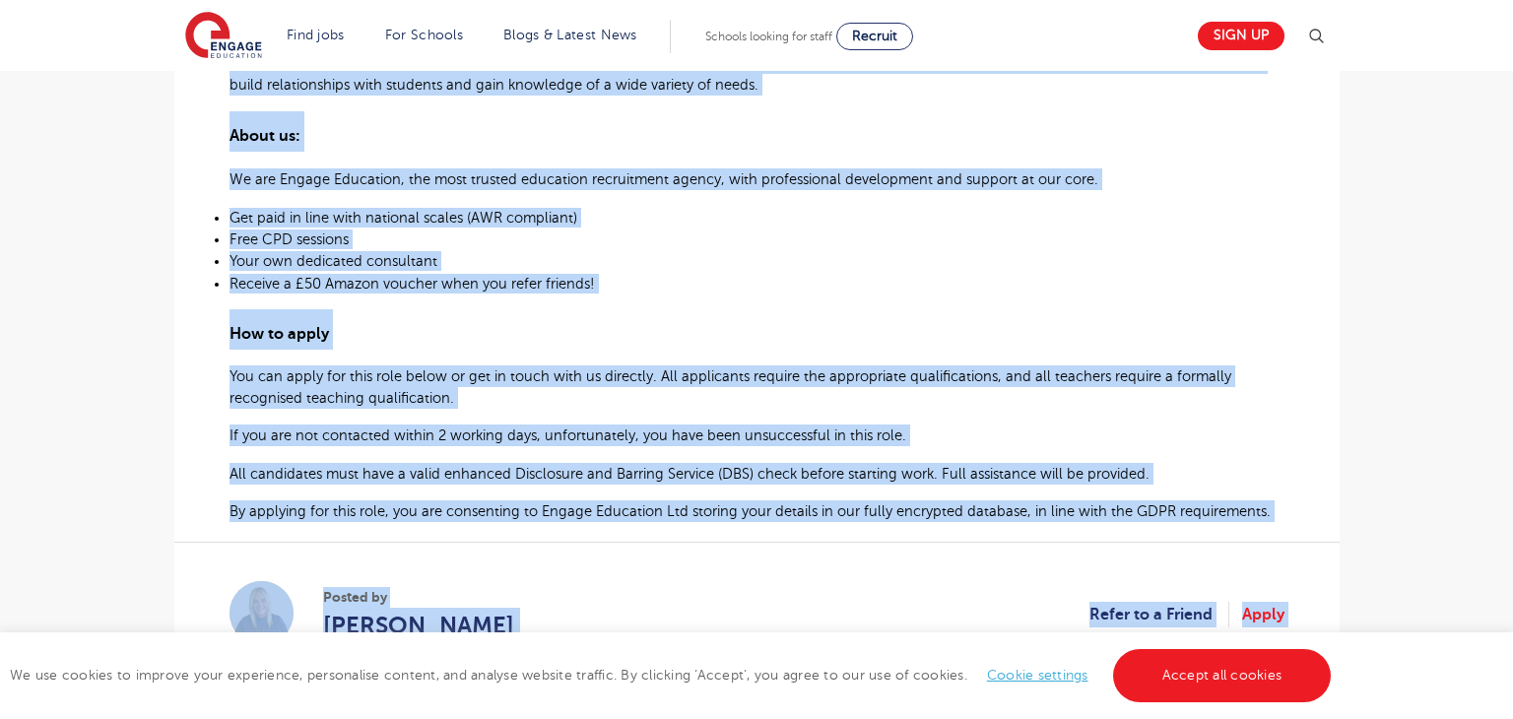
scroll to position [1322, 0]
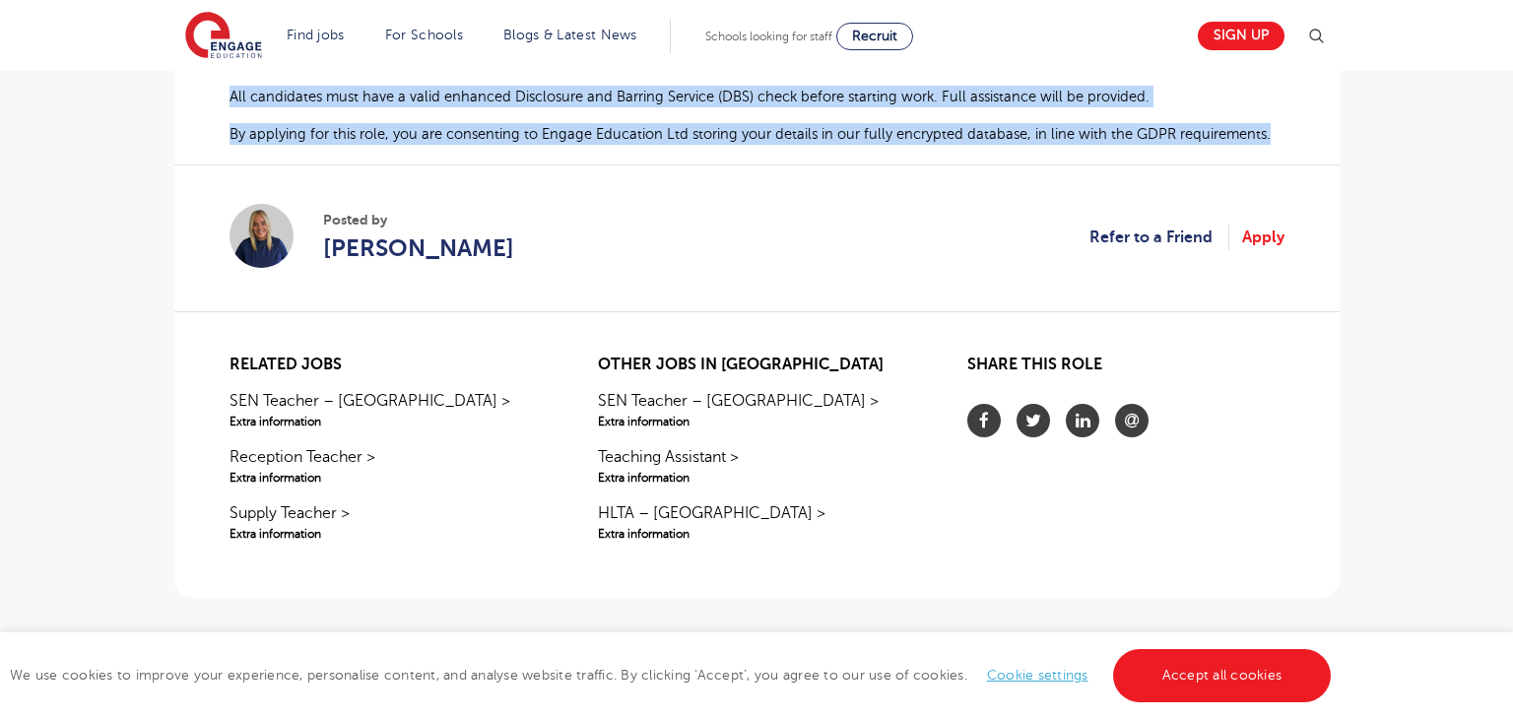
drag, startPoint x: 227, startPoint y: 430, endPoint x: 1262, endPoint y: 148, distance: 1073.2
copy div "Special Needs Teaching Assistant – Primary School in East Leeds I am currently …"
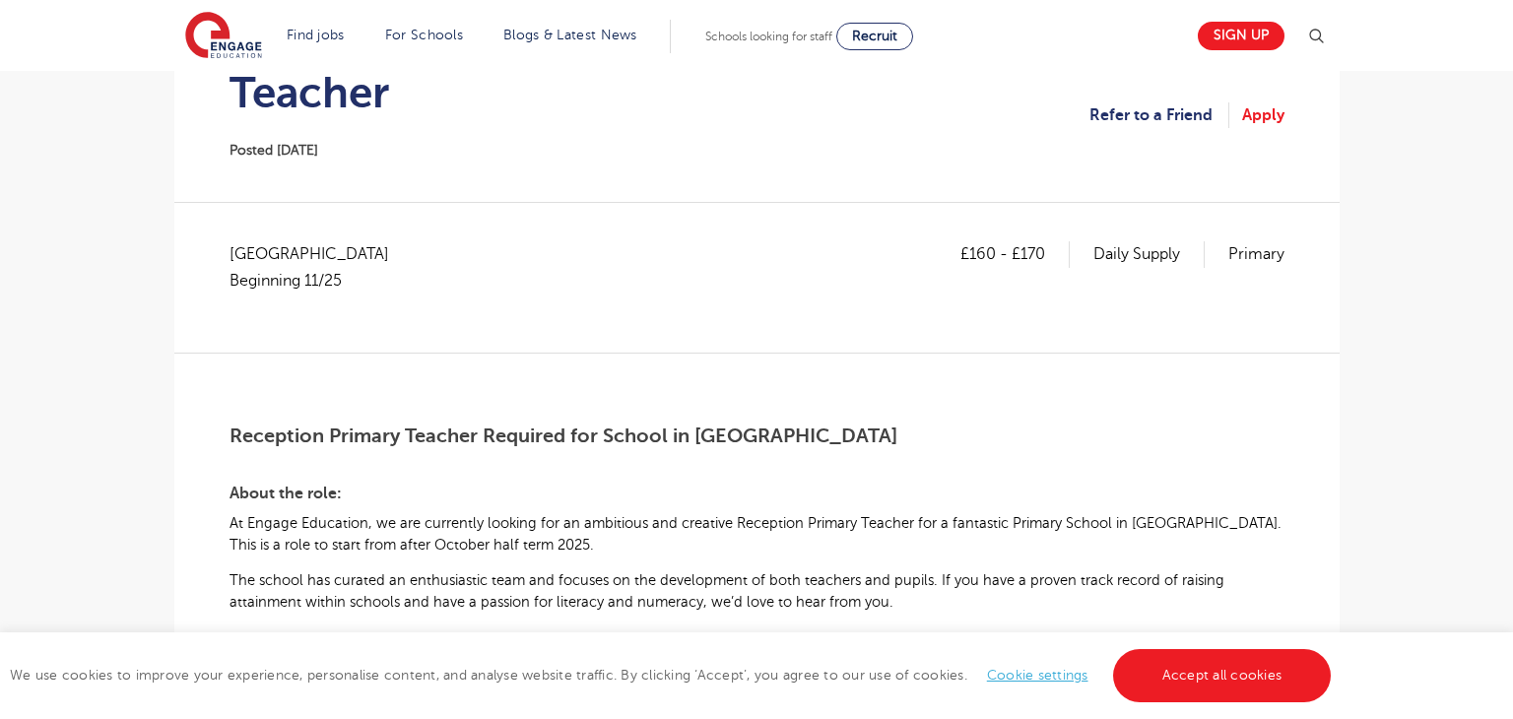
scroll to position [227, 0]
drag, startPoint x: 230, startPoint y: 434, endPoint x: 348, endPoint y: 434, distance: 118.2
click at [253, 434] on span "Reception Primary Teacher Required for School in [GEOGRAPHIC_DATA]" at bounding box center [564, 435] width 668 height 23
drag, startPoint x: 348, startPoint y: 434, endPoint x: 472, endPoint y: 431, distance: 124.2
click at [472, 431] on span "Reception Primary Teacher Required for School in [GEOGRAPHIC_DATA]" at bounding box center [564, 435] width 668 height 23
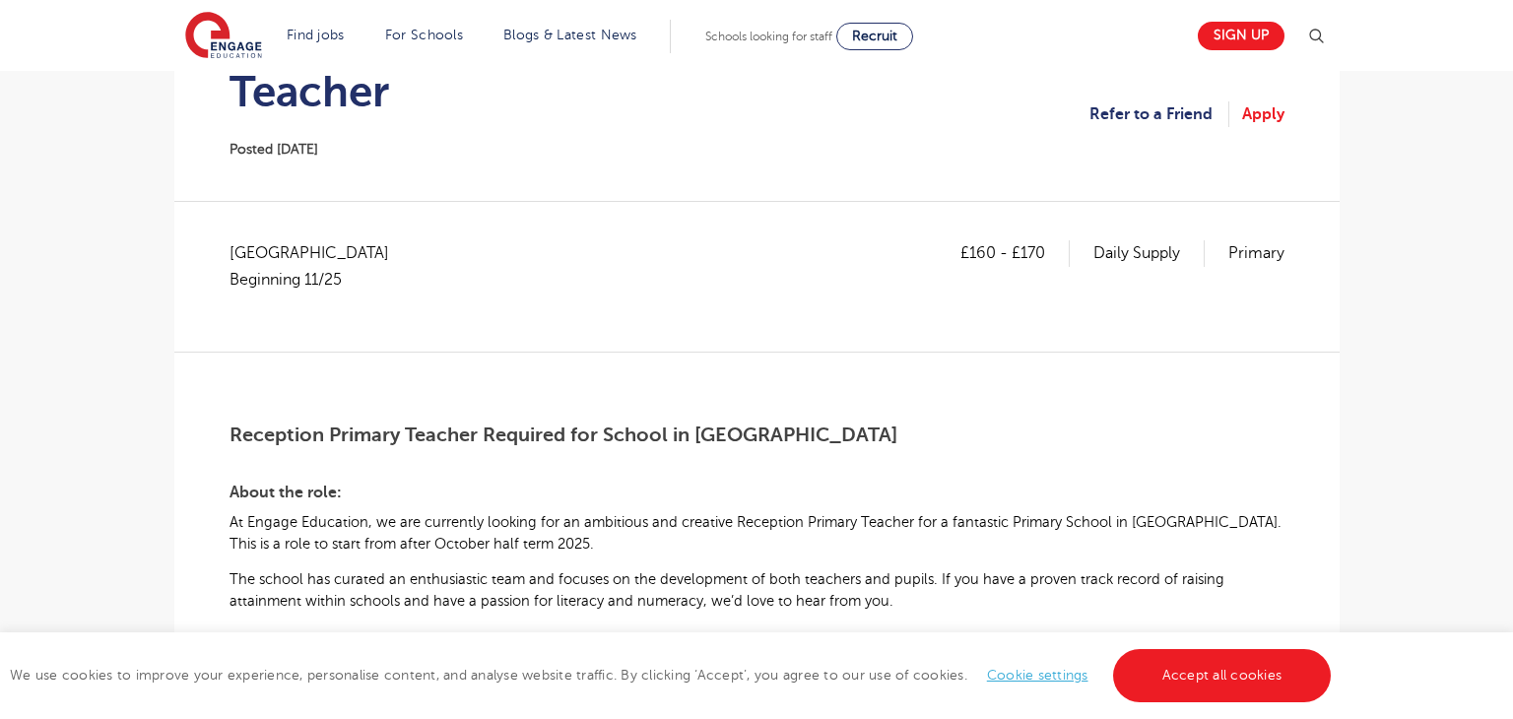
click at [235, 439] on span "Reception Primary Teacher Required for School in [GEOGRAPHIC_DATA]" at bounding box center [564, 435] width 668 height 23
drag, startPoint x: 230, startPoint y: 433, endPoint x: 480, endPoint y: 436, distance: 250.3
click at [480, 436] on span "Reception Primary Teacher Required for School in [GEOGRAPHIC_DATA]" at bounding box center [564, 435] width 668 height 23
copy span "Reception Primary Teacher"
click at [275, 259] on span "Oxfordshire Beginning 11/25" at bounding box center [319, 266] width 179 height 52
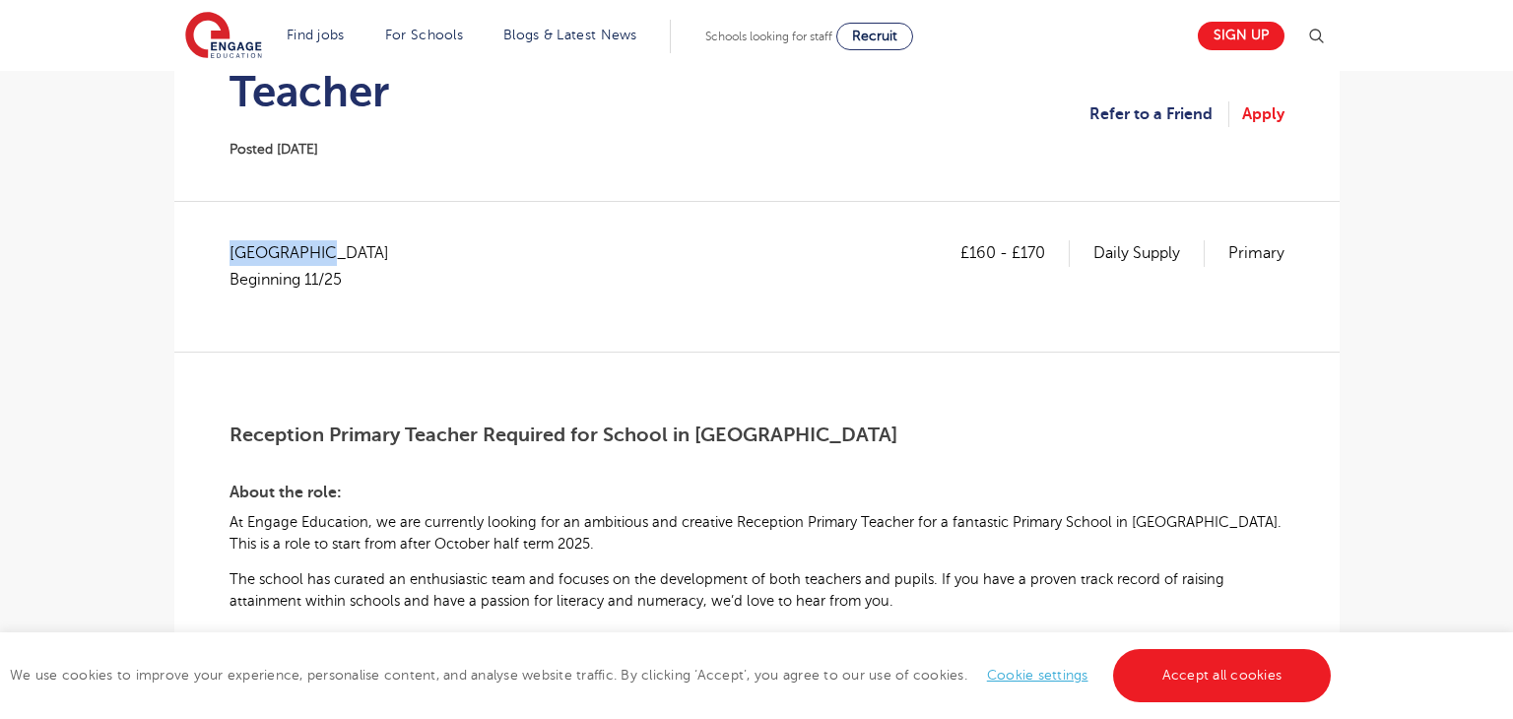
click at [275, 259] on span "Oxfordshire Beginning 11/25" at bounding box center [319, 266] width 179 height 52
copy span "[GEOGRAPHIC_DATA]"
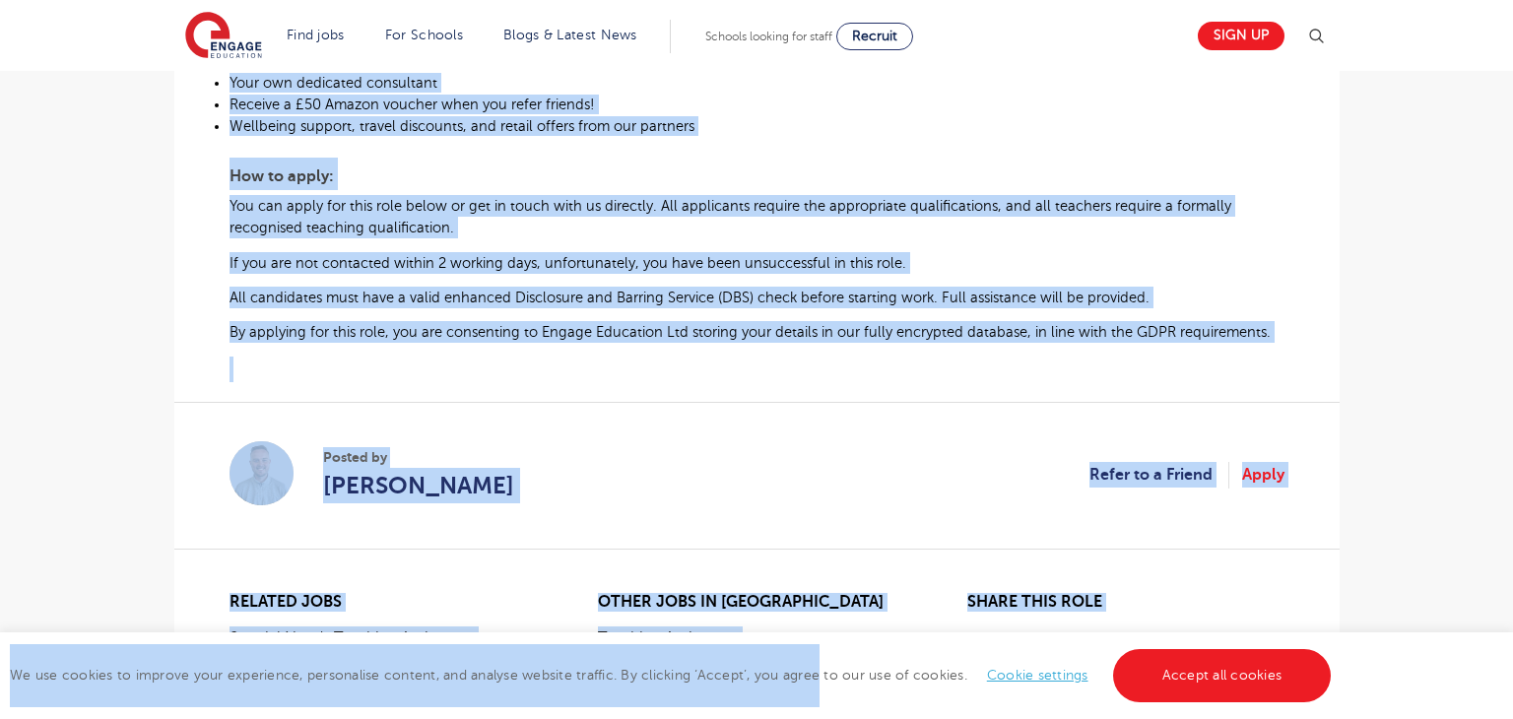
scroll to position [1078, 0]
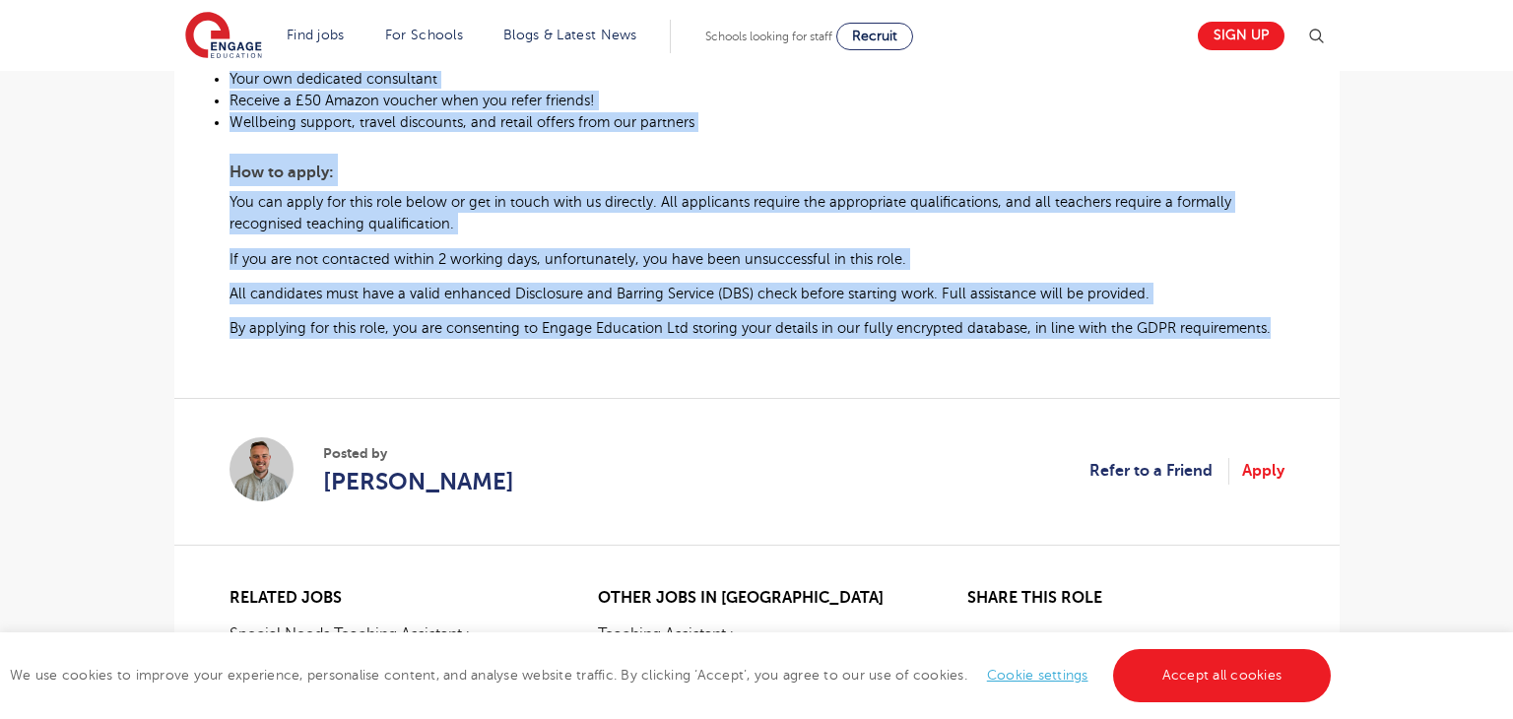
drag, startPoint x: 231, startPoint y: 428, endPoint x: 1272, endPoint y: 343, distance: 1044.9
copy div "Reception Primary Teacher Required for School in Witney About the role: At Enga…"
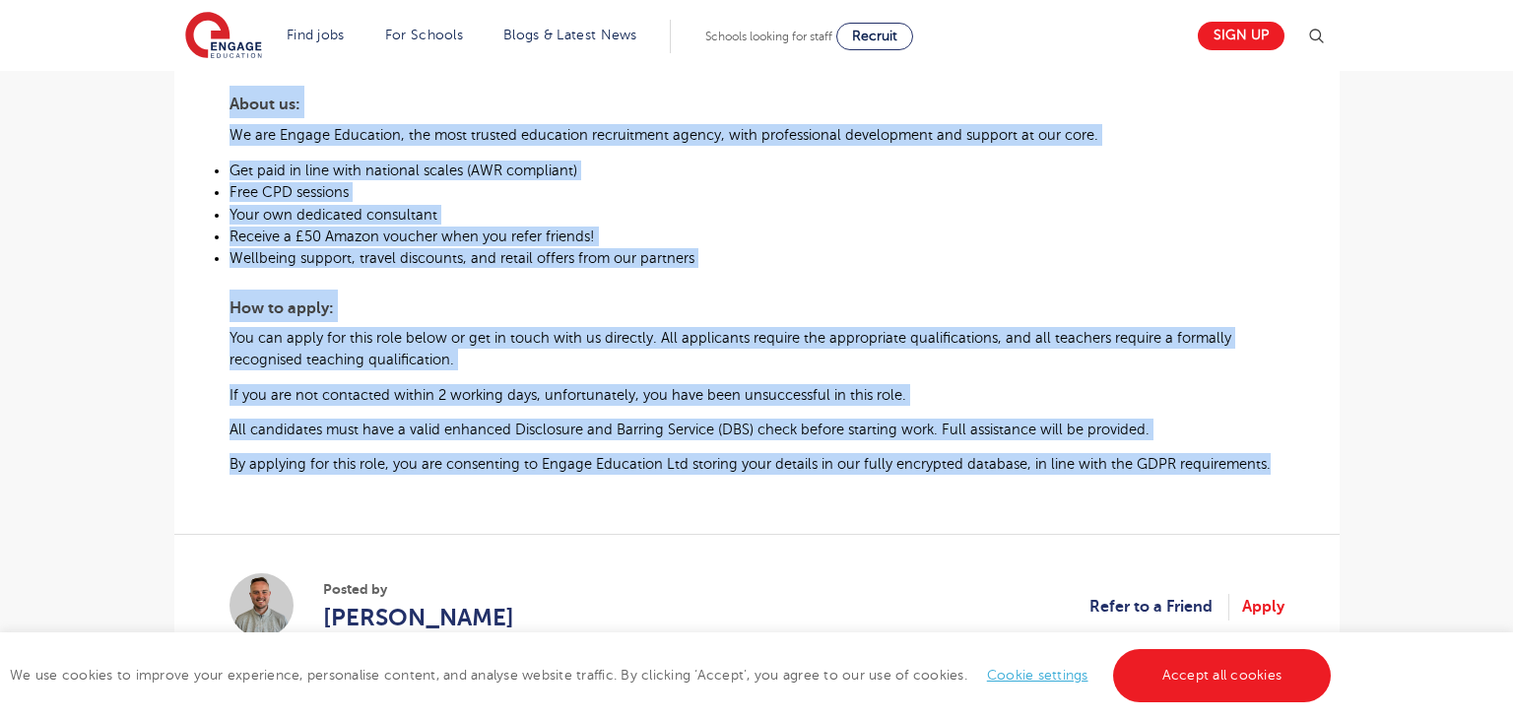
scroll to position [1129, 0]
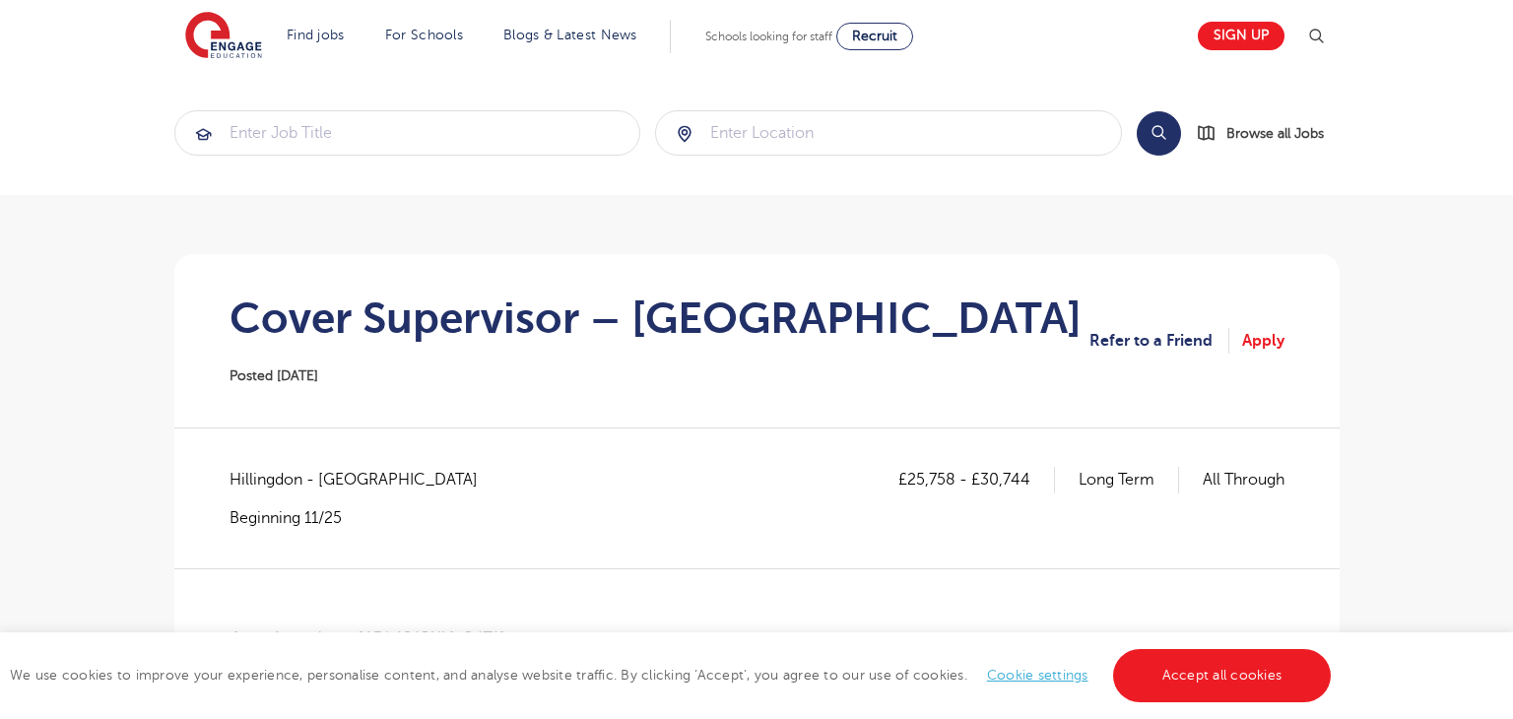
click at [415, 324] on h1 "Cover Supervisor – [GEOGRAPHIC_DATA]" at bounding box center [656, 318] width 852 height 49
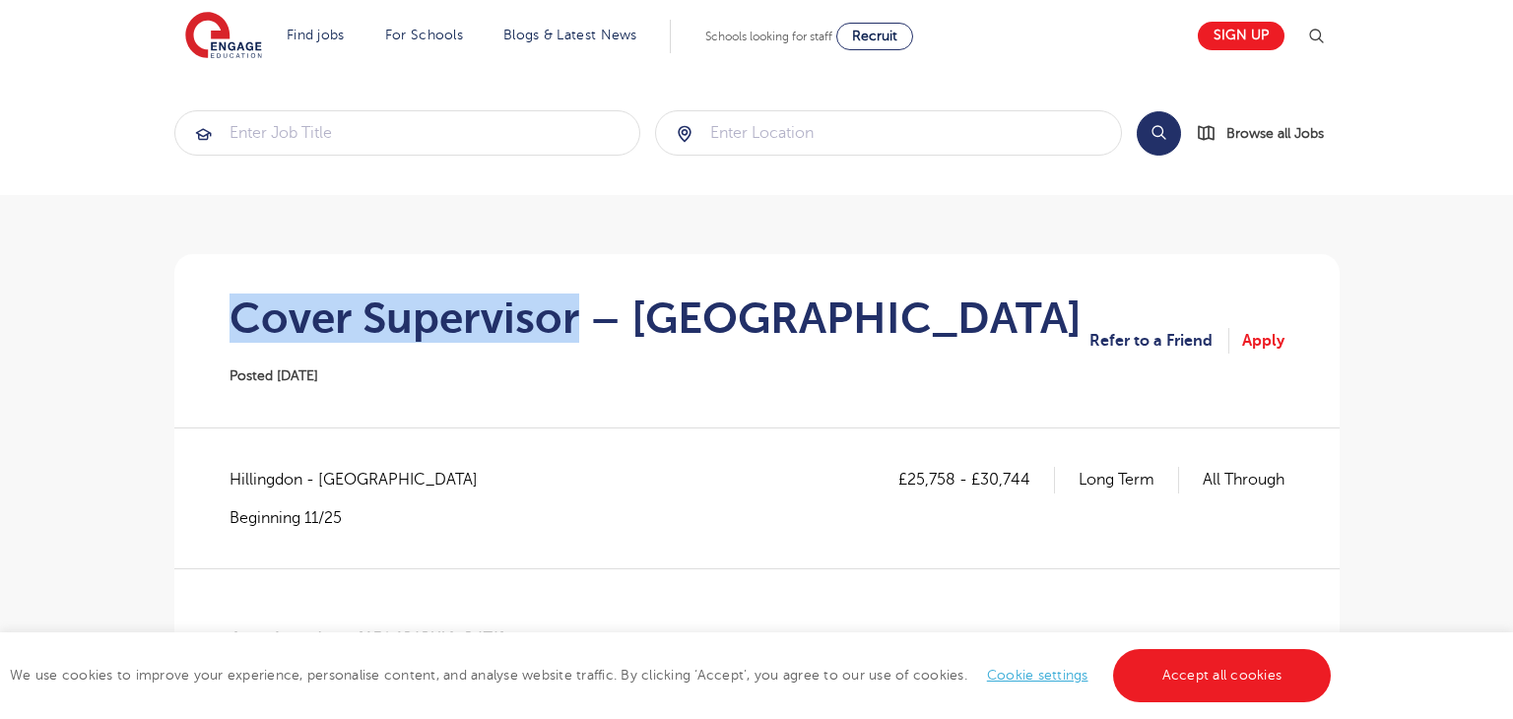
drag, startPoint x: 238, startPoint y: 317, endPoint x: 572, endPoint y: 319, distance: 334.0
click at [572, 319] on h1 "Cover Supervisor – [GEOGRAPHIC_DATA]" at bounding box center [656, 318] width 852 height 49
copy h1 "Cover Supervisor"
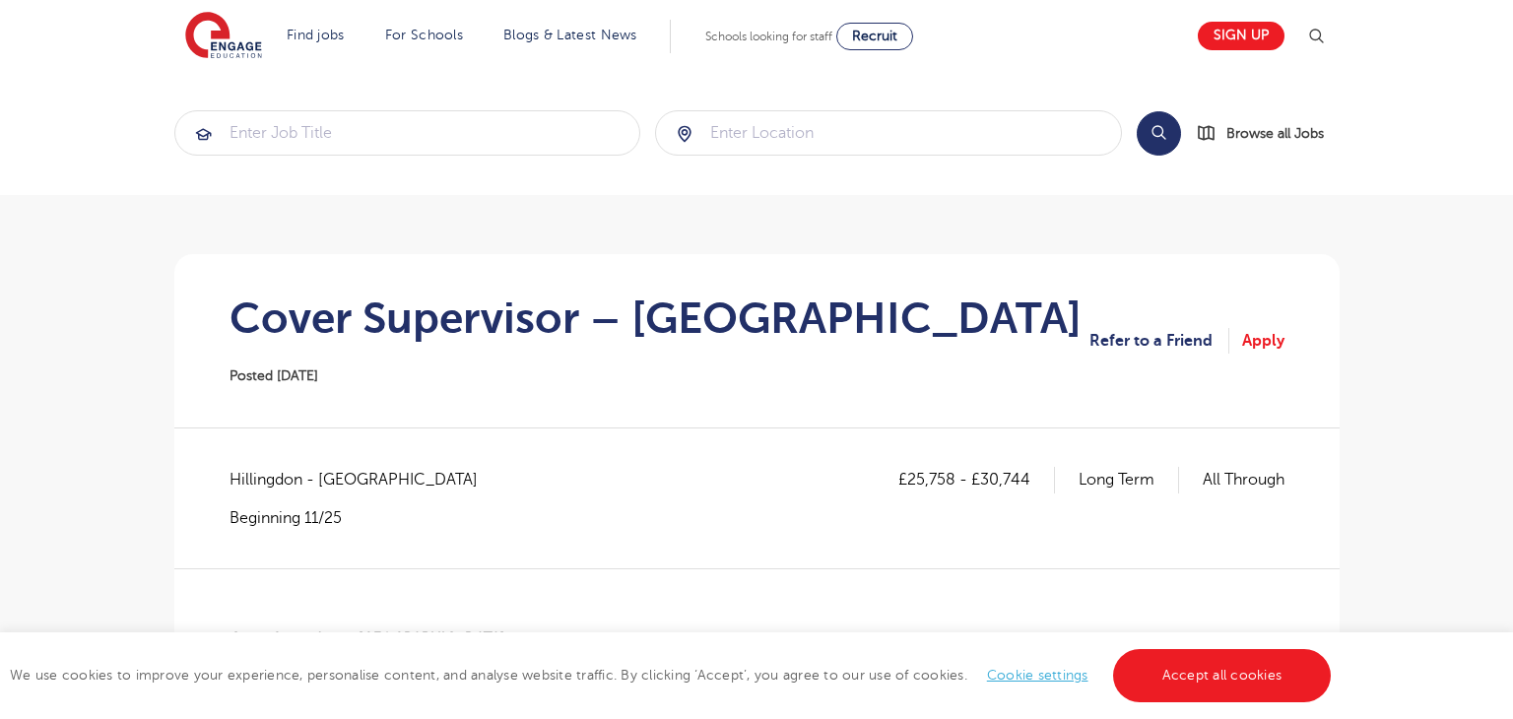
click at [257, 480] on span "Hillingdon - [GEOGRAPHIC_DATA]" at bounding box center [364, 480] width 268 height 26
copy span "Hillingdon"
drag, startPoint x: 906, startPoint y: 476, endPoint x: 948, endPoint y: 477, distance: 42.4
click at [948, 477] on p "£25,758 - £30,744" at bounding box center [977, 480] width 157 height 26
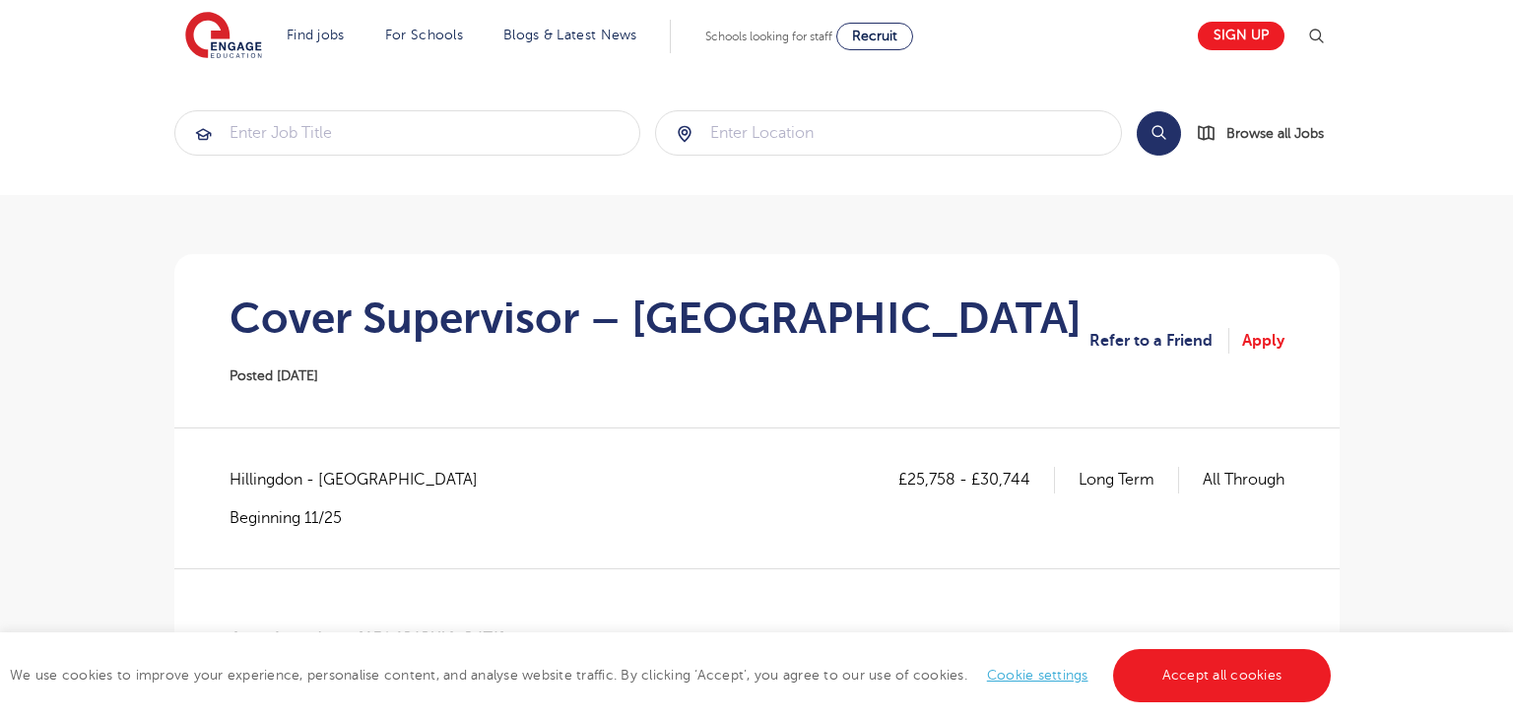
click at [951, 502] on div "£25,758 - £30,744 Long Term All Through" at bounding box center [1092, 497] width 386 height 61
drag, startPoint x: 909, startPoint y: 478, endPoint x: 953, endPoint y: 473, distance: 43.6
click at [953, 473] on p "£25,758 - £30,744" at bounding box center [977, 480] width 157 height 26
copy p "25,758"
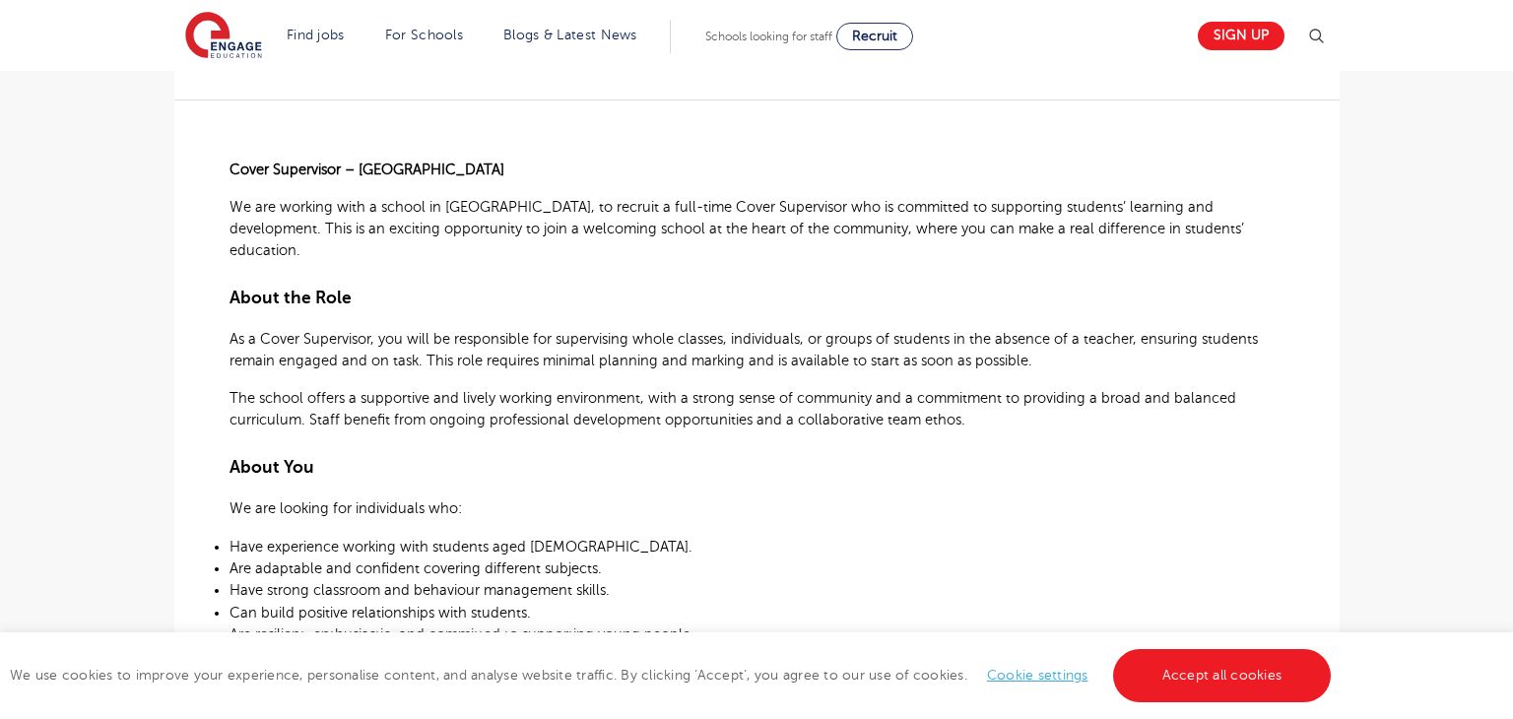
scroll to position [201, 0]
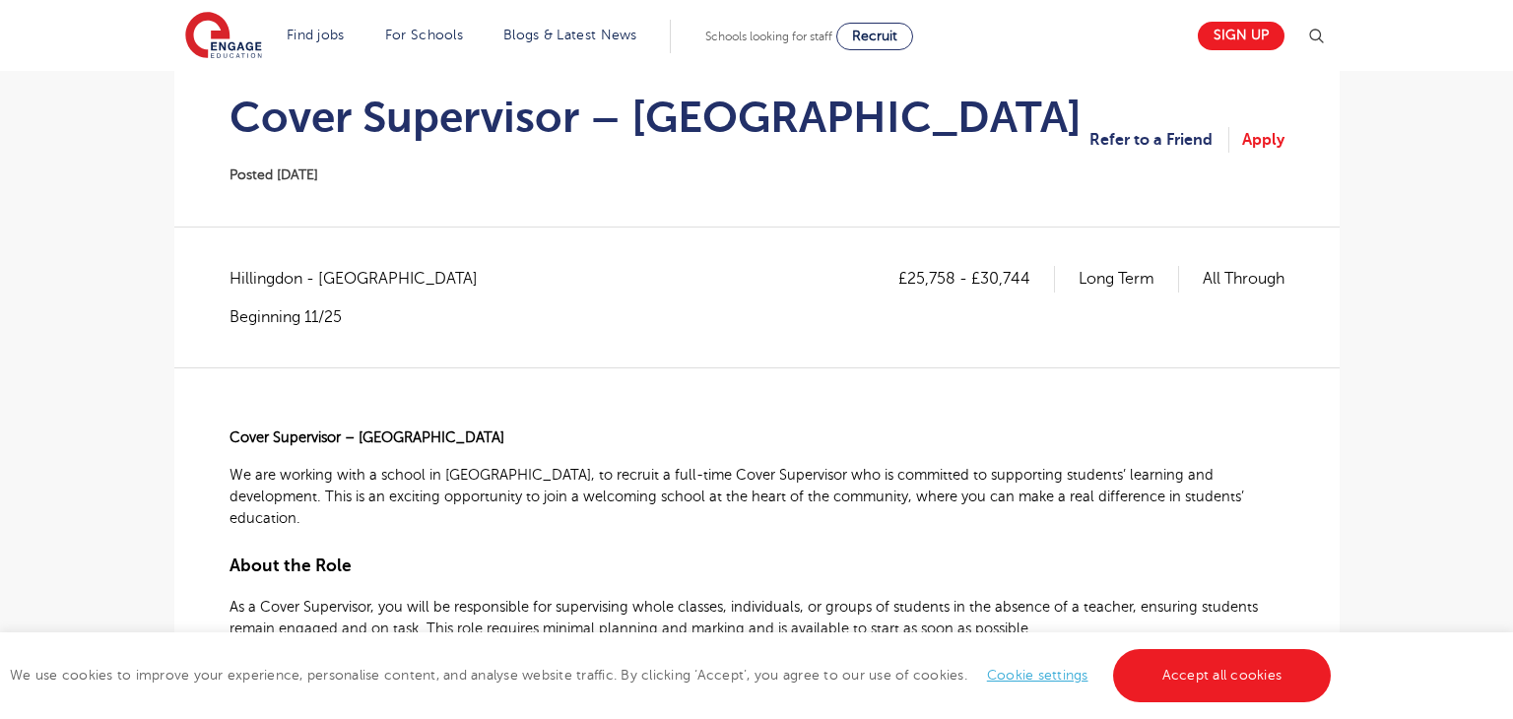
click at [983, 273] on p "£25,758 - £30,744" at bounding box center [977, 279] width 157 height 26
drag, startPoint x: 981, startPoint y: 273, endPoint x: 1032, endPoint y: 276, distance: 50.3
click at [1032, 276] on p "£25,758 - £30,744" at bounding box center [977, 279] width 157 height 26
copy p "30,744"
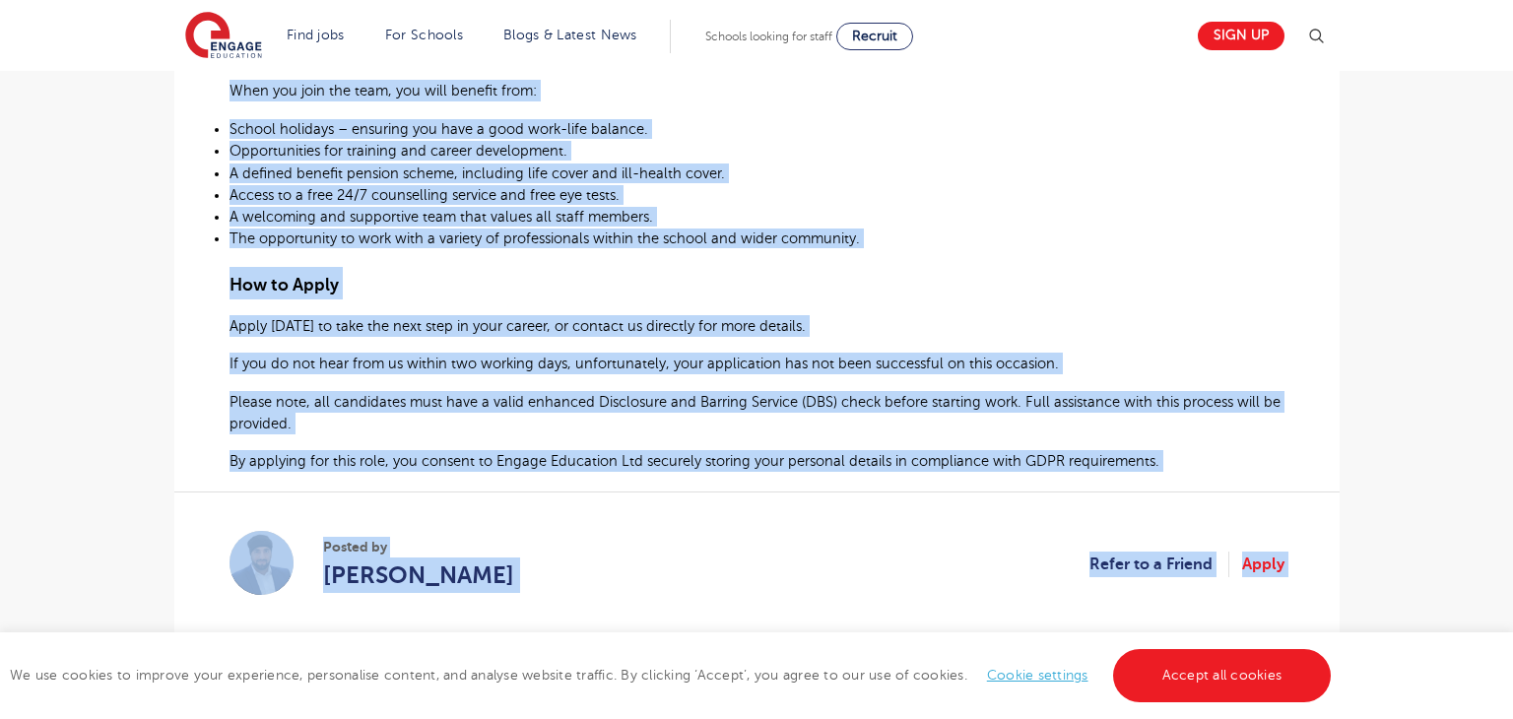
scroll to position [1260, 0]
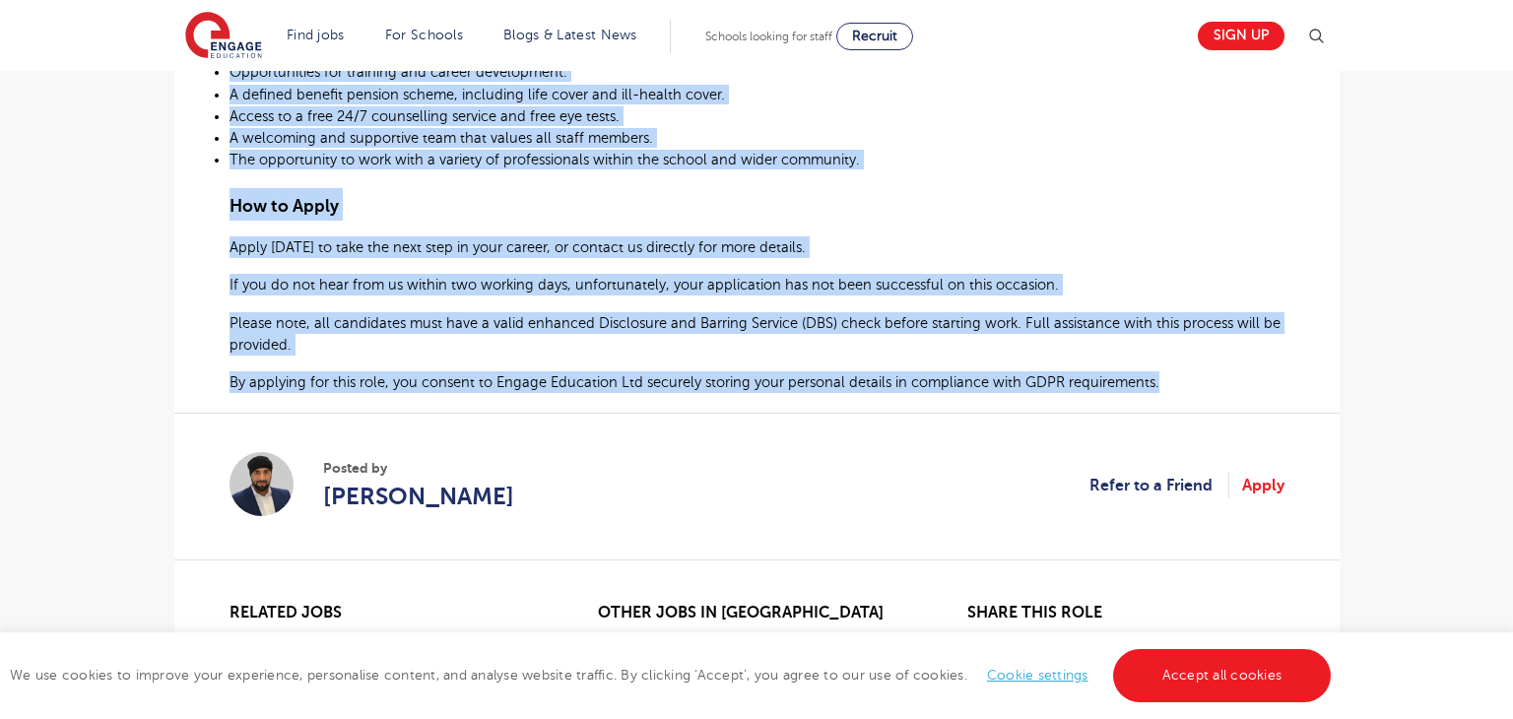
drag, startPoint x: 232, startPoint y: 436, endPoint x: 1170, endPoint y: 371, distance: 940.2
copy div "Cover Supervisor – Hillingdon We are working with a school in Hillingdon, to re…"
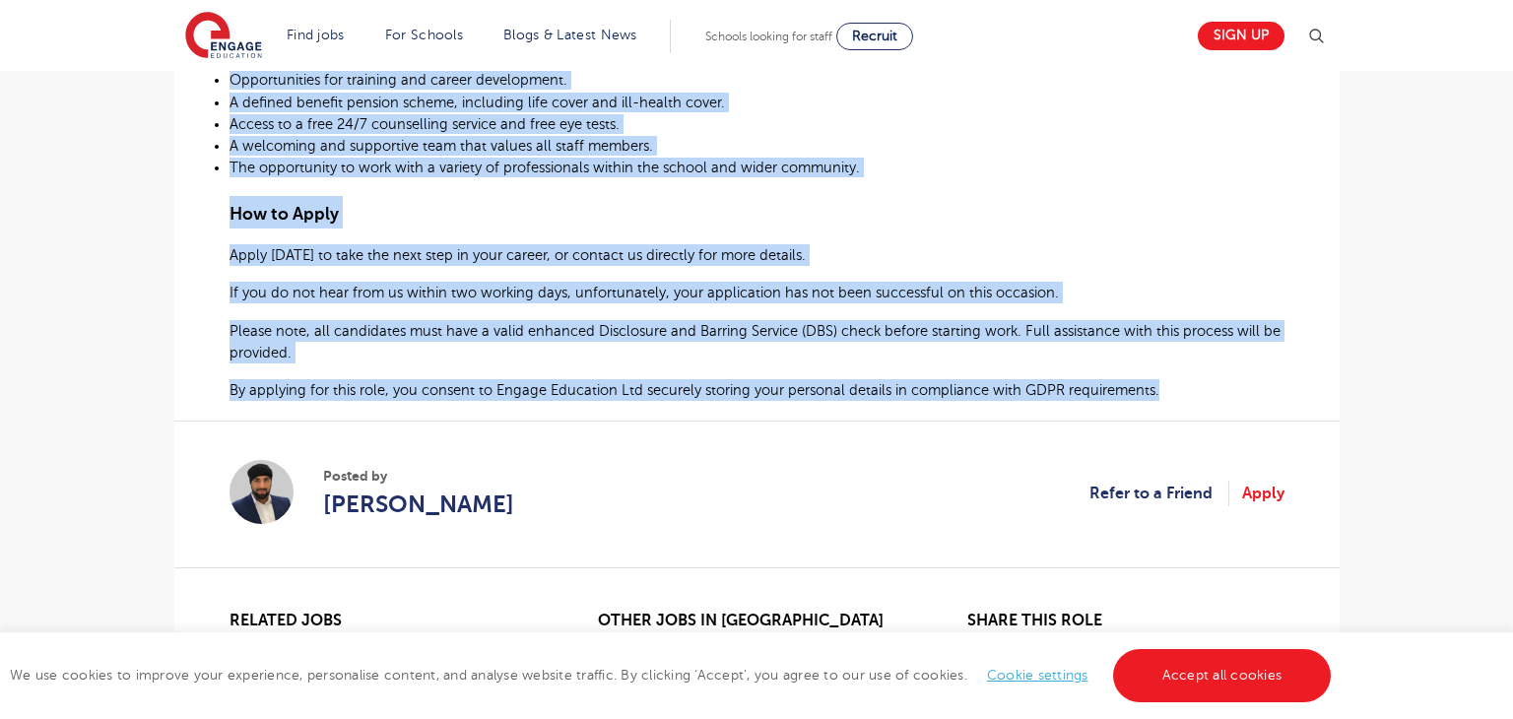
scroll to position [1251, 0]
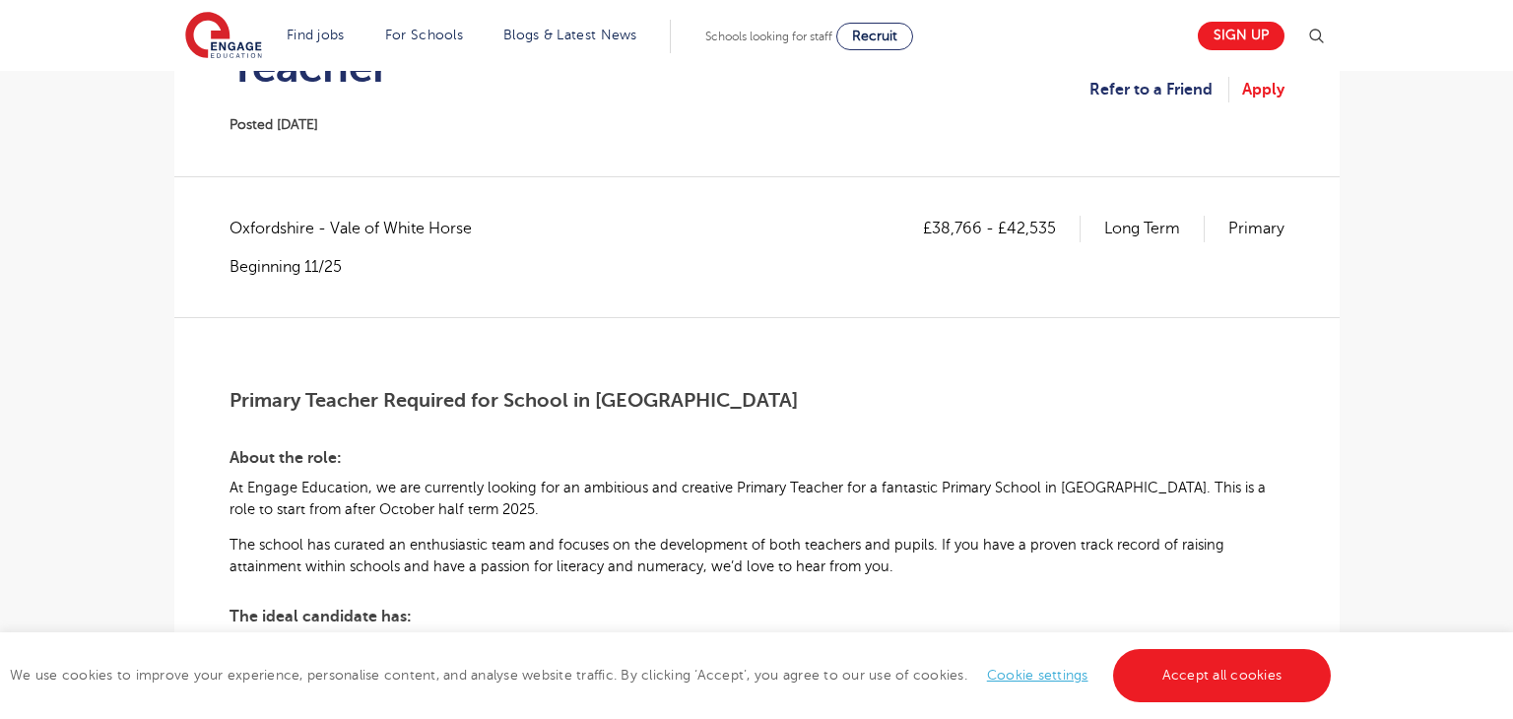
scroll to position [282, 0]
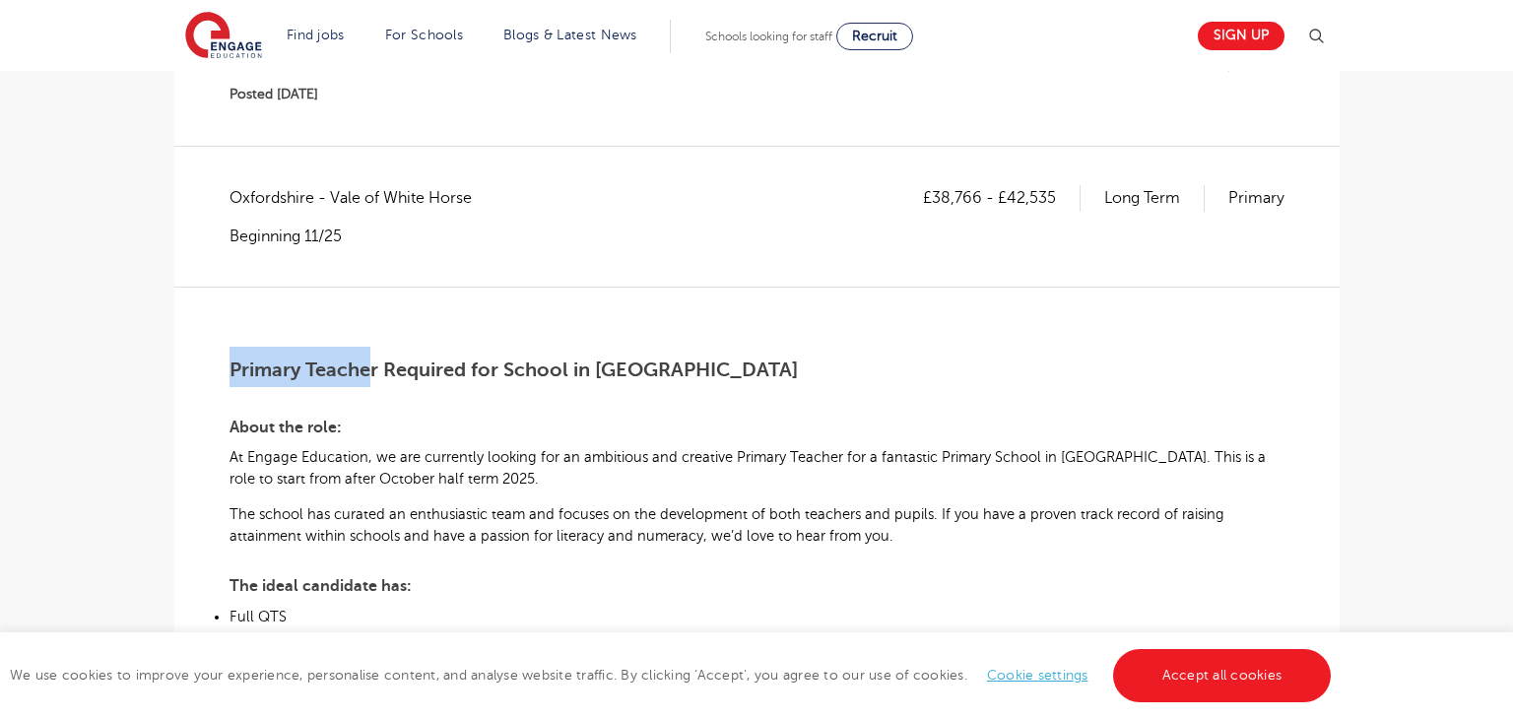
drag, startPoint x: 231, startPoint y: 366, endPoint x: 373, endPoint y: 368, distance: 142.9
click at [371, 368] on span "Primary Teacher Required for School in [GEOGRAPHIC_DATA]" at bounding box center [514, 370] width 569 height 23
click at [373, 368] on span "Primary Teacher Required for School in [GEOGRAPHIC_DATA]" at bounding box center [514, 370] width 569 height 23
click at [384, 384] on h2 "Primary Teacher Required for School in [GEOGRAPHIC_DATA]" at bounding box center [757, 367] width 1055 height 40
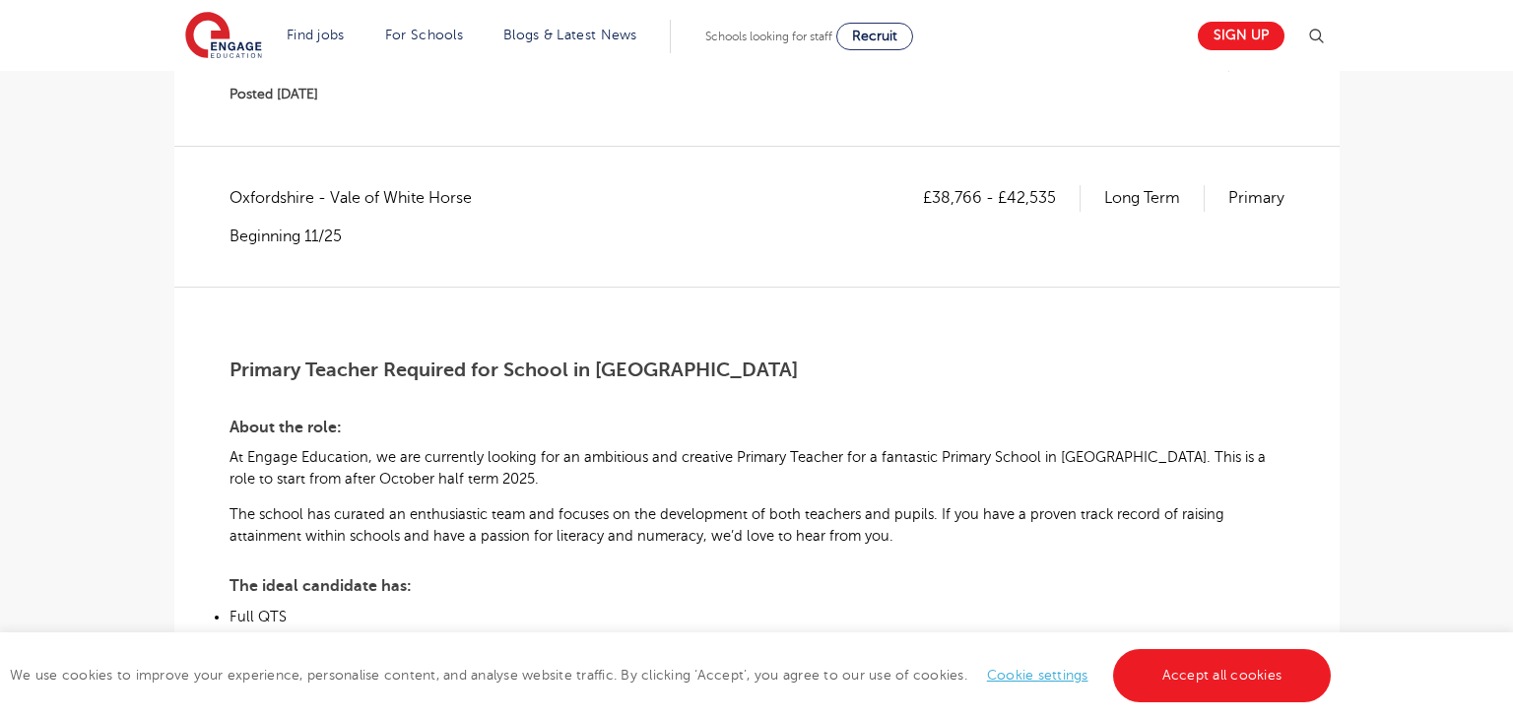
drag, startPoint x: 234, startPoint y: 369, endPoint x: 378, endPoint y: 375, distance: 145.0
click at [378, 375] on span "Primary Teacher Required for School in [GEOGRAPHIC_DATA]" at bounding box center [514, 370] width 569 height 23
copy span "Primary Teacher"
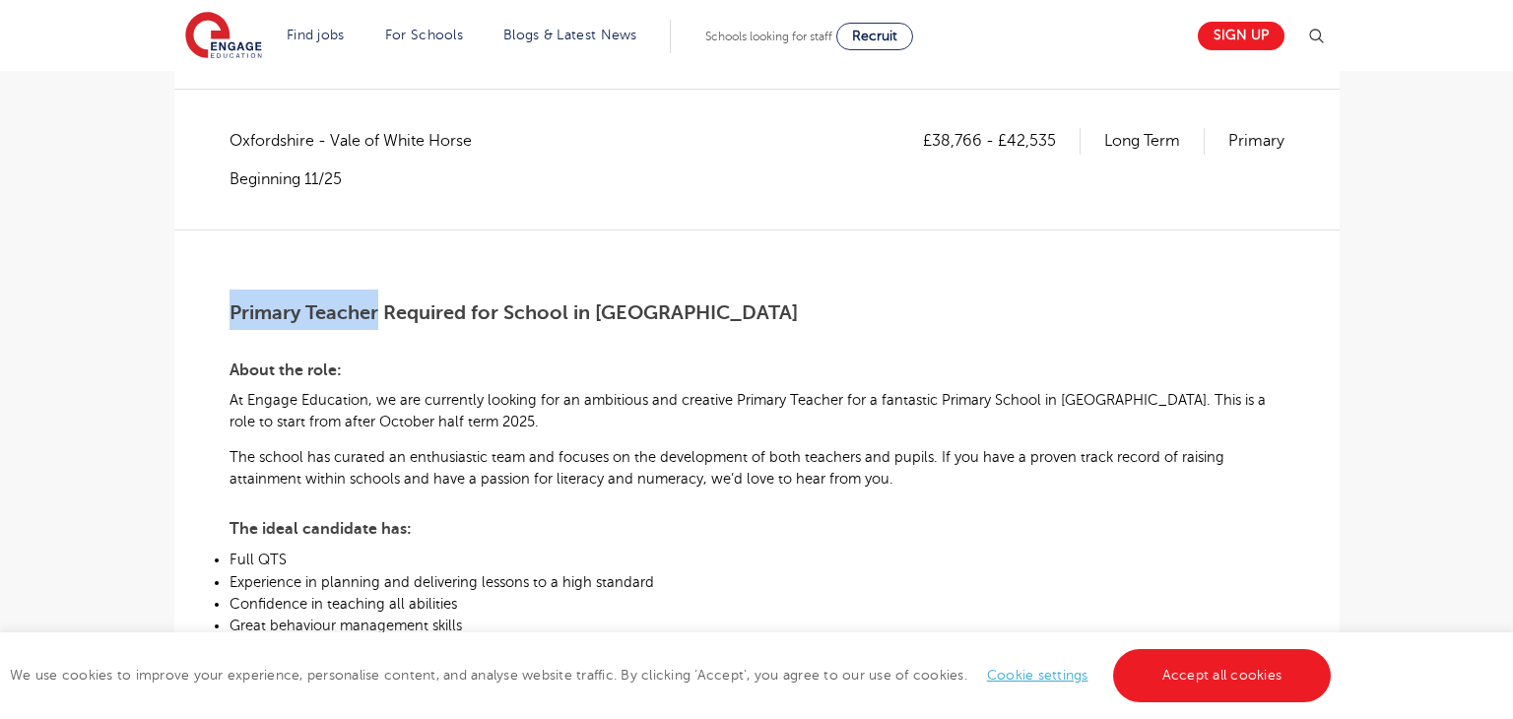
scroll to position [335, 0]
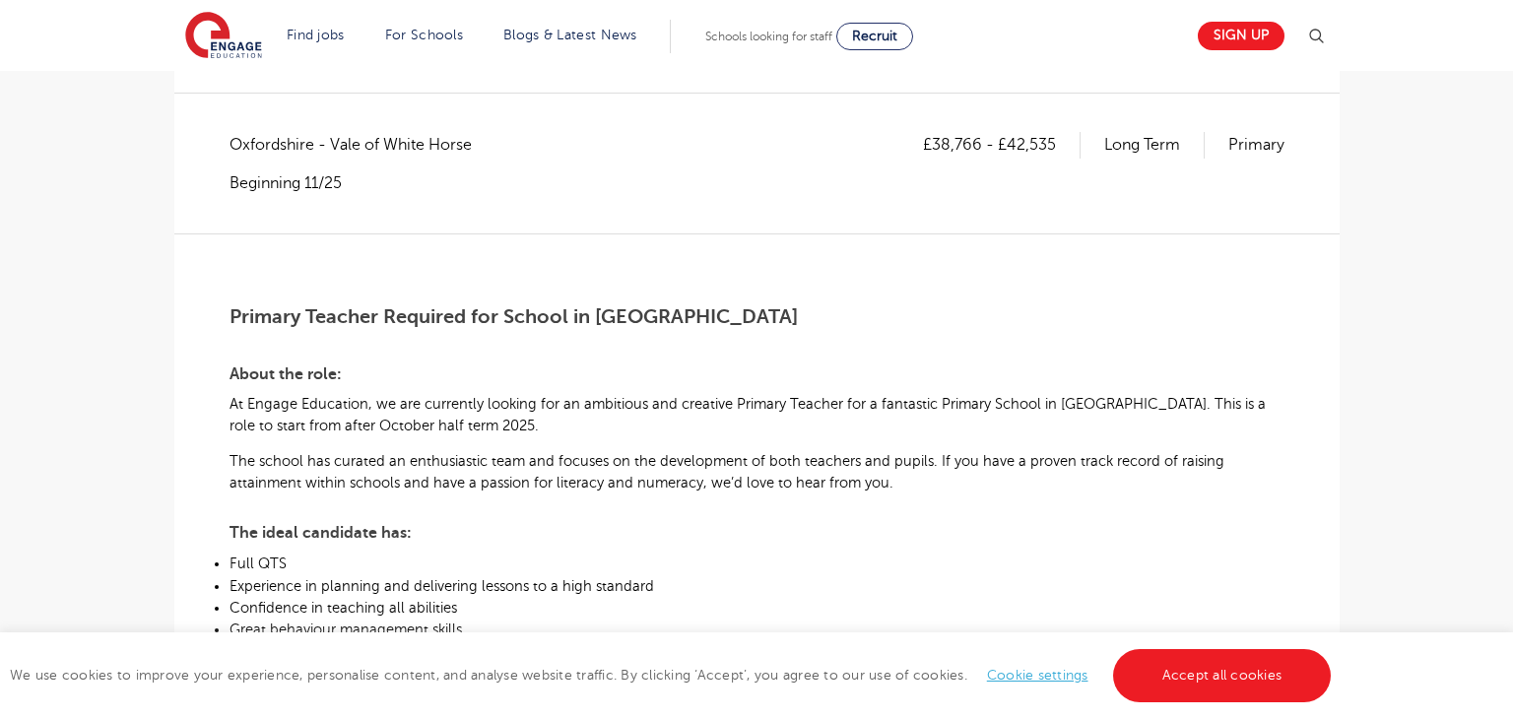
click at [267, 148] on span "Oxfordshire - Vale of White Horse" at bounding box center [361, 145] width 262 height 26
copy span "[GEOGRAPHIC_DATA]"
drag, startPoint x: 934, startPoint y: 141, endPoint x: 972, endPoint y: 139, distance: 37.5
click at [972, 139] on p "£38,766 - £42,535" at bounding box center [1002, 145] width 158 height 26
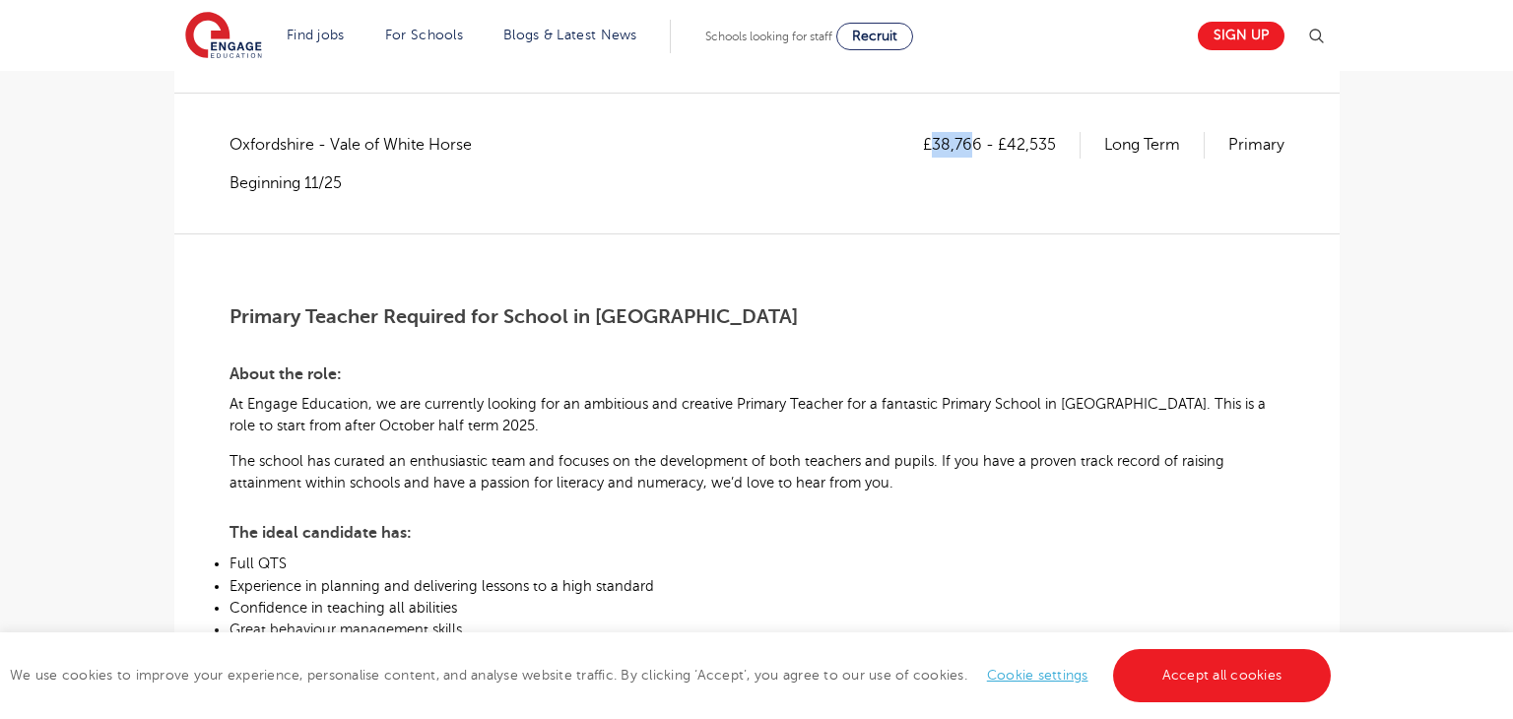
click at [974, 170] on div "£38,766 - £42,535 Long Term Primary" at bounding box center [1104, 162] width 362 height 61
drag, startPoint x: 937, startPoint y: 140, endPoint x: 979, endPoint y: 145, distance: 42.7
click at [979, 145] on p "£38,766 - £42,535" at bounding box center [1002, 145] width 158 height 26
copy p "38,766"
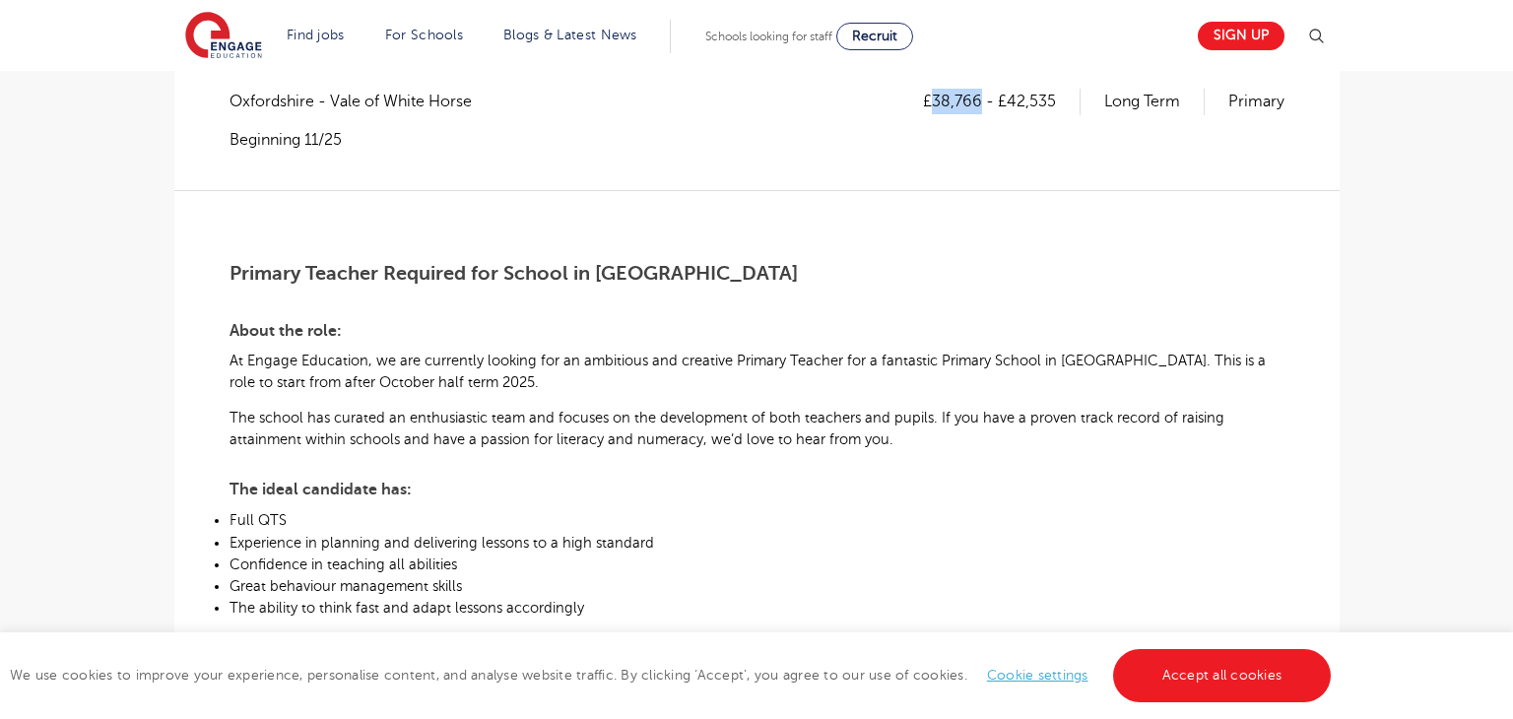
scroll to position [377, 0]
drag, startPoint x: 1008, startPoint y: 103, endPoint x: 1056, endPoint y: 101, distance: 48.4
click at [1056, 101] on p "£38,766 - £42,535" at bounding box center [1002, 103] width 158 height 26
copy p "42,535"
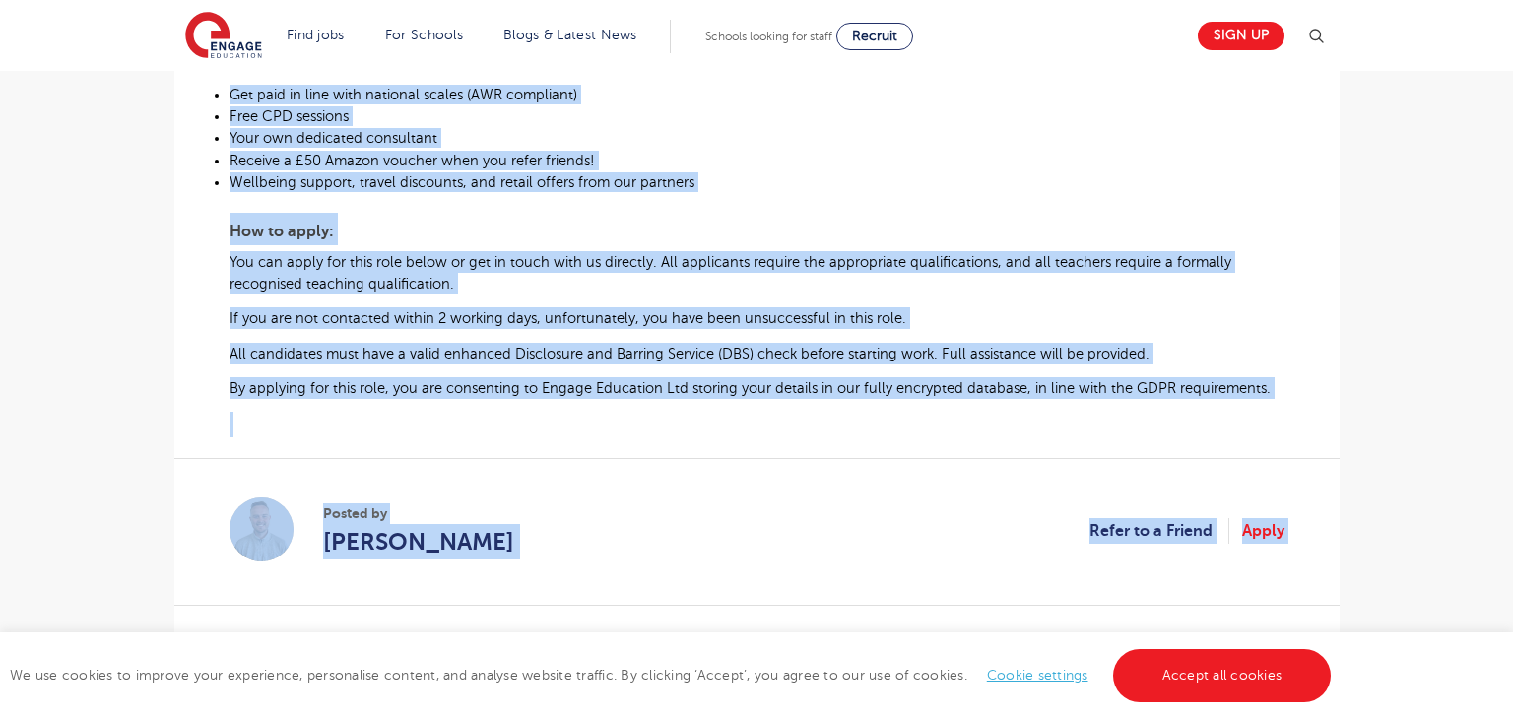
scroll to position [1021, 0]
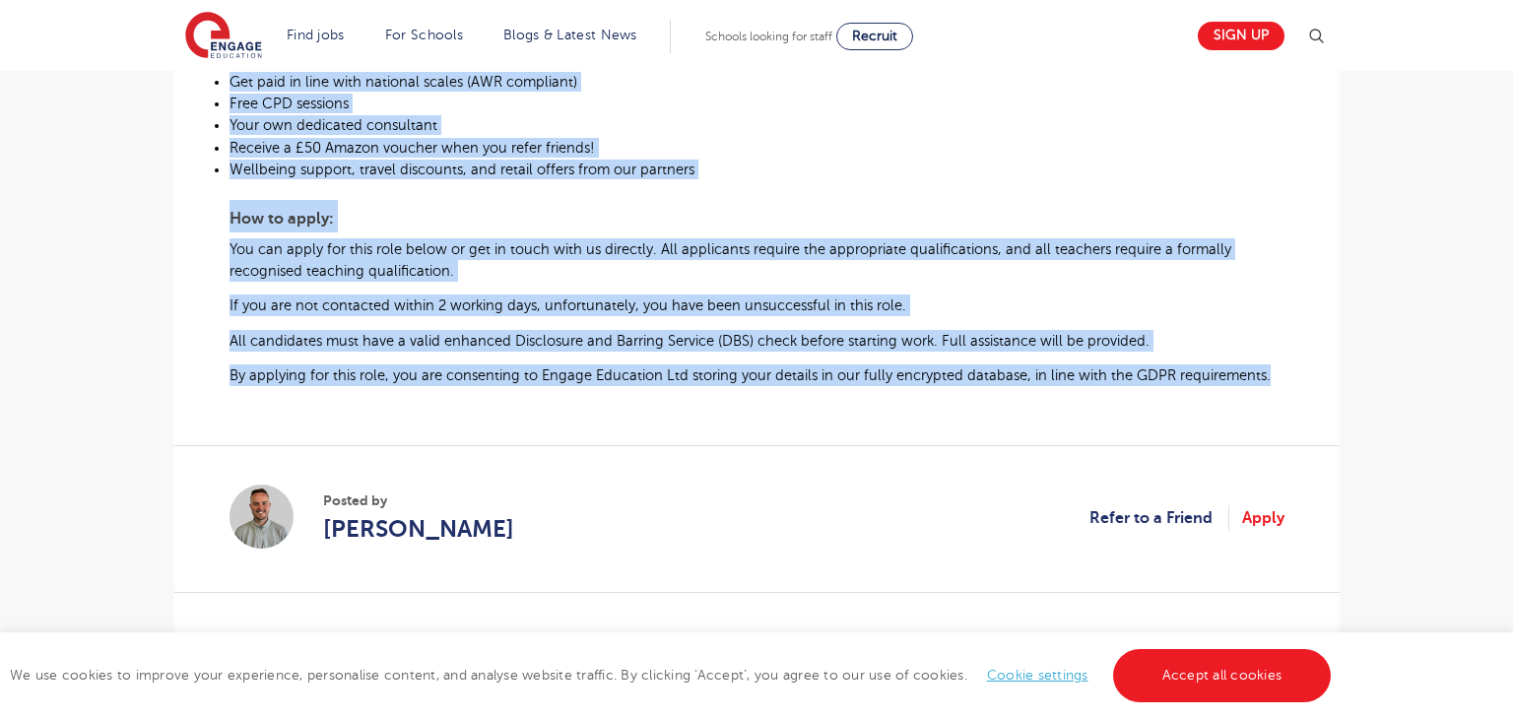
drag, startPoint x: 231, startPoint y: 275, endPoint x: 1264, endPoint y: 387, distance: 1039.7
copy div "Loremip Dolorsi Ametcons adi Elitse do Eiusmo Tempo inc utla: Et Dolore Magnaal…"
